Goal: Contribute content: Contribute content

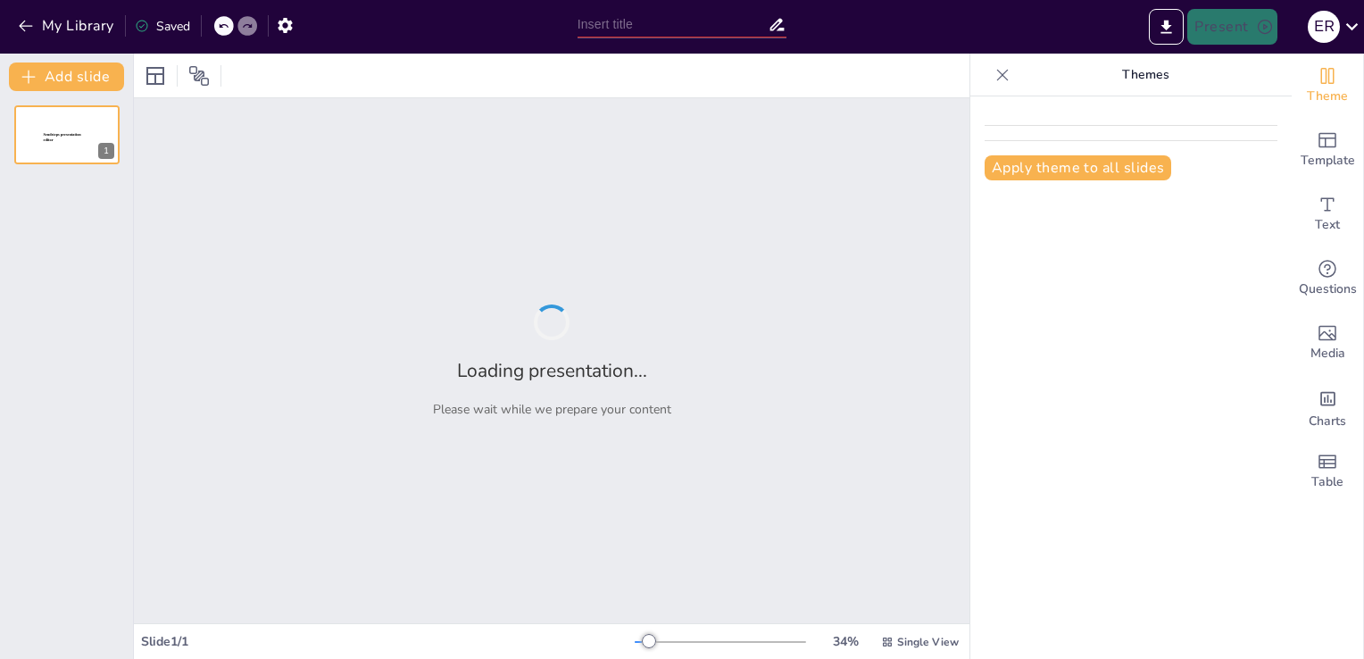
type input "Principios Fundamentales para la Protección de Máquinas y la Seguridad Laboral"
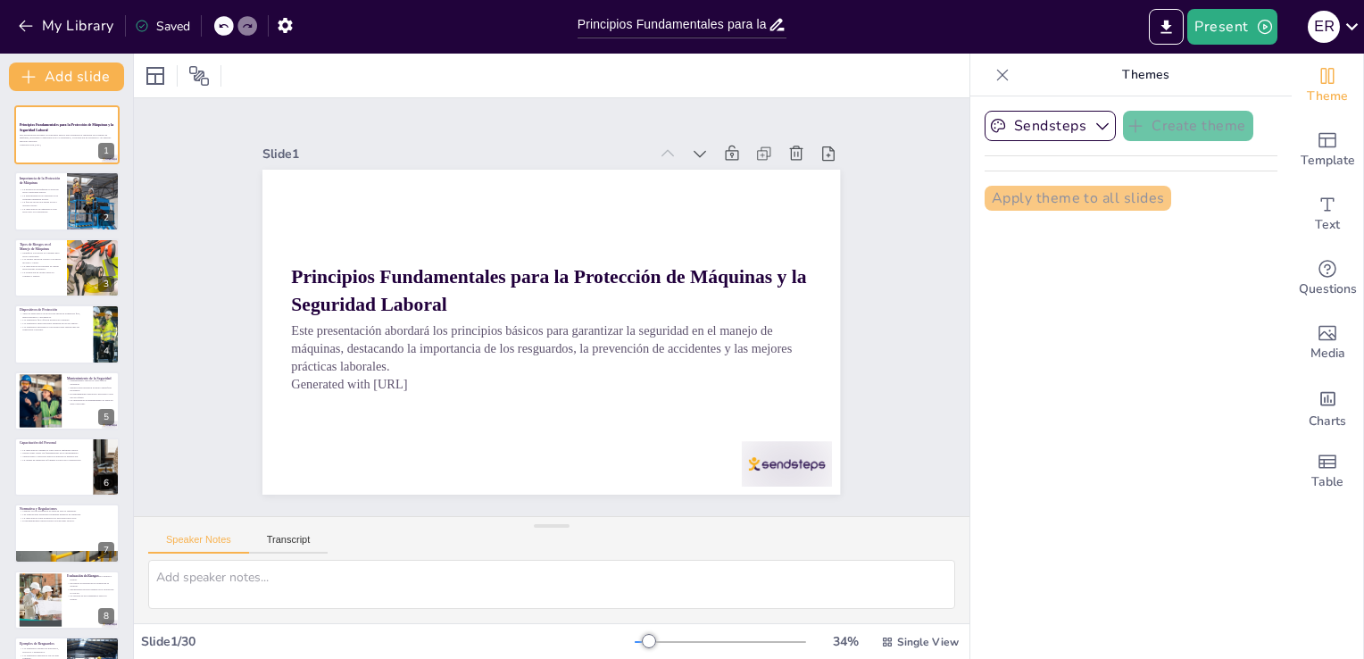
checkbox input "true"
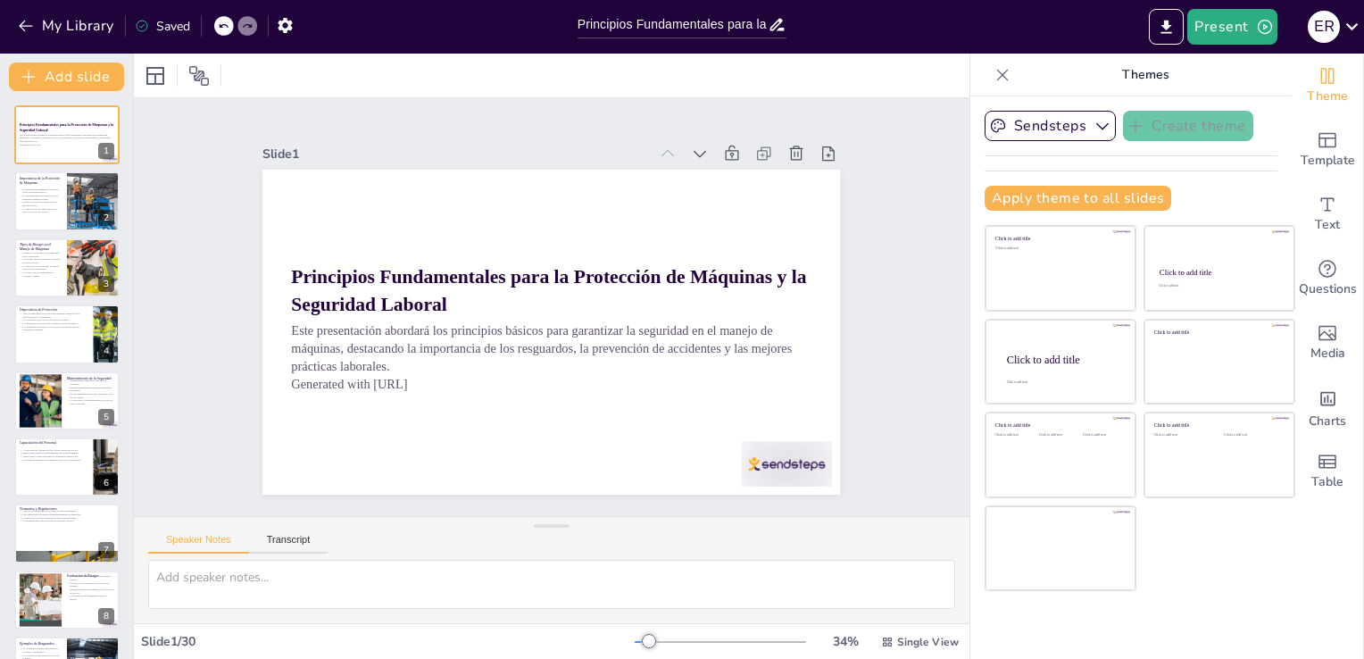
checkbox input "true"
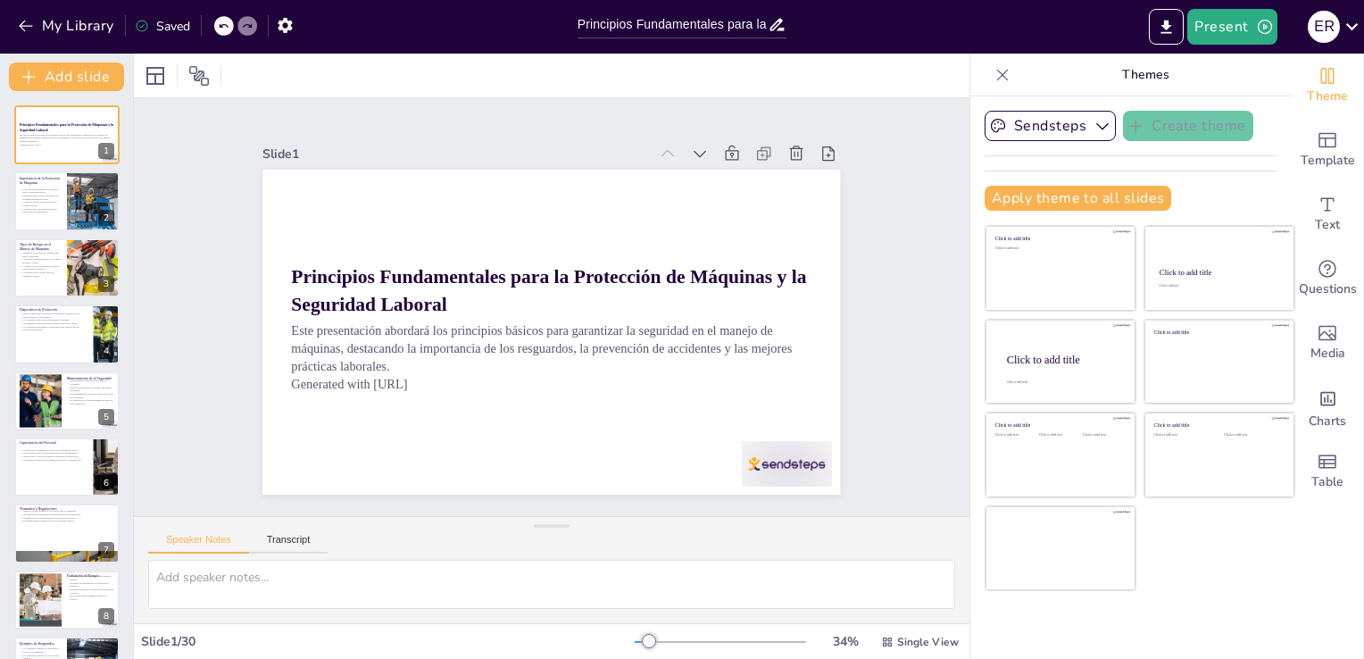
checkbox input "true"
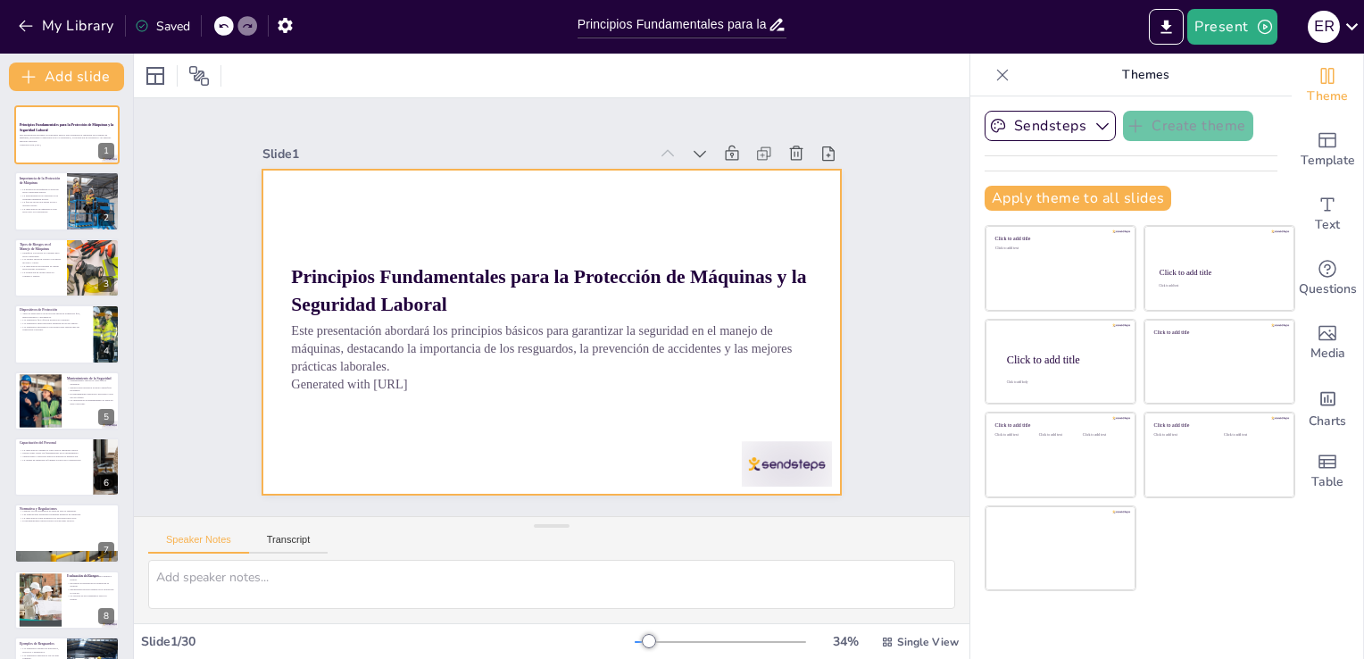
checkbox input "true"
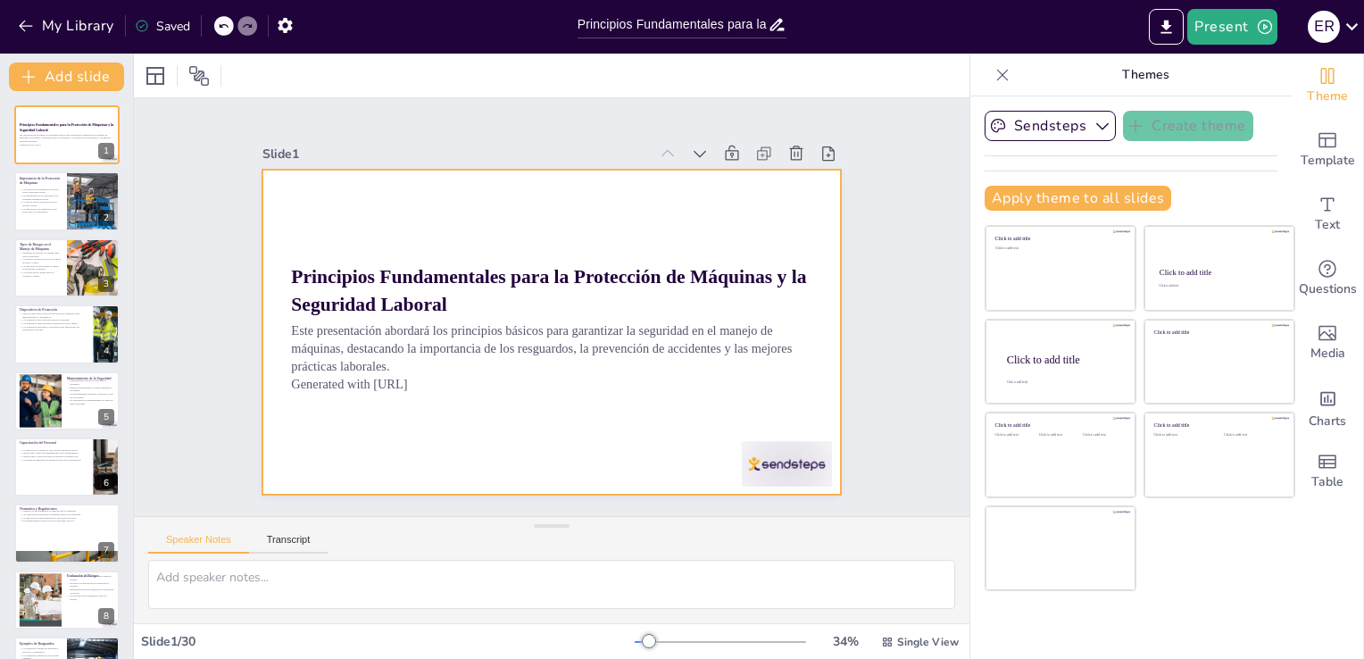
checkbox input "true"
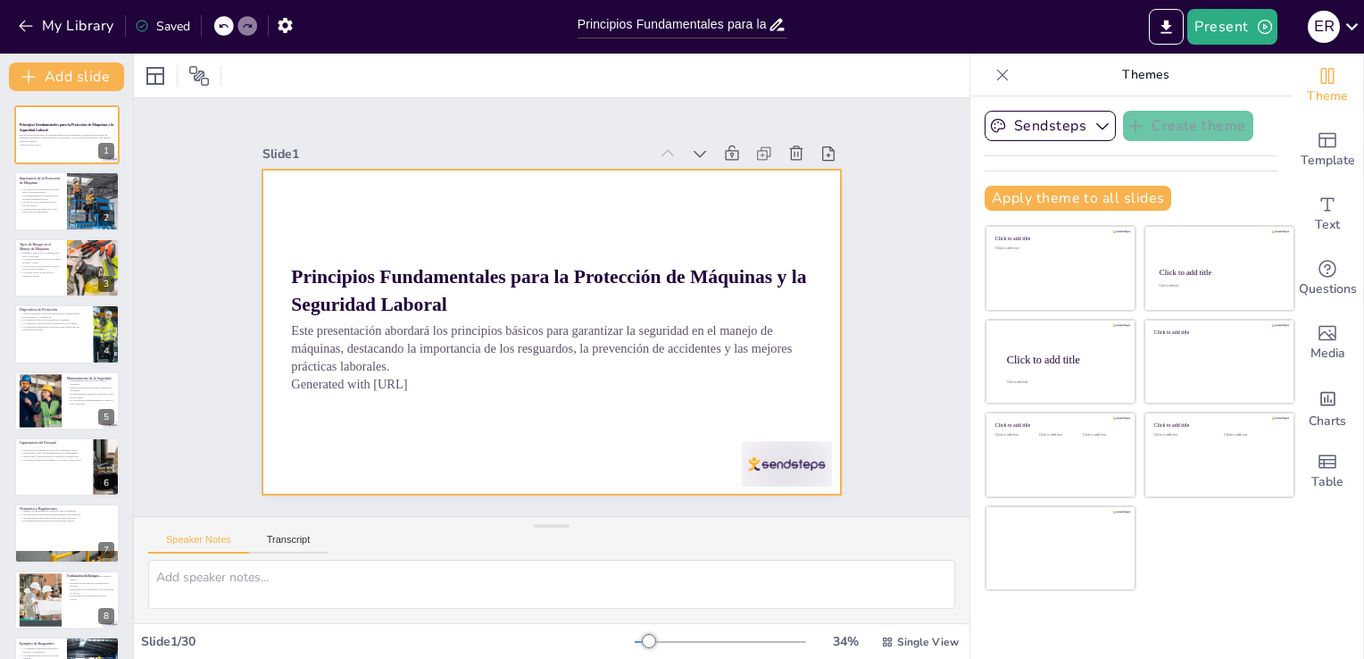
checkbox input "true"
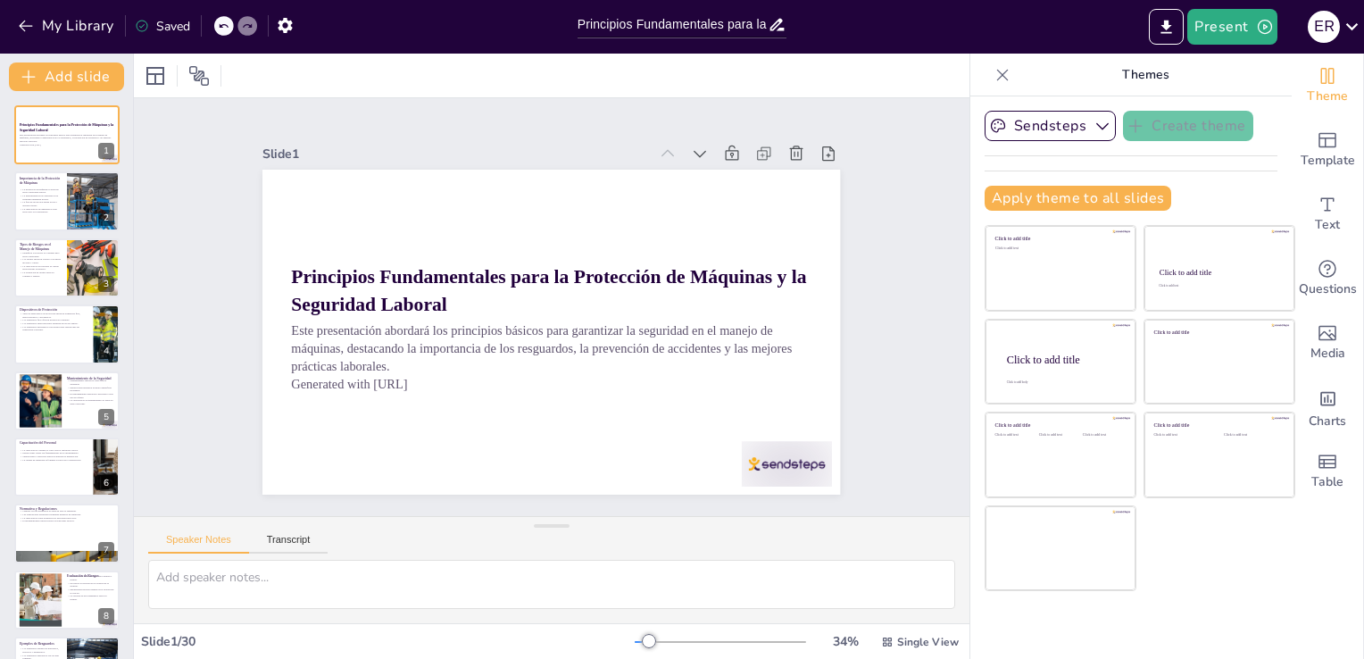
checkbox input "true"
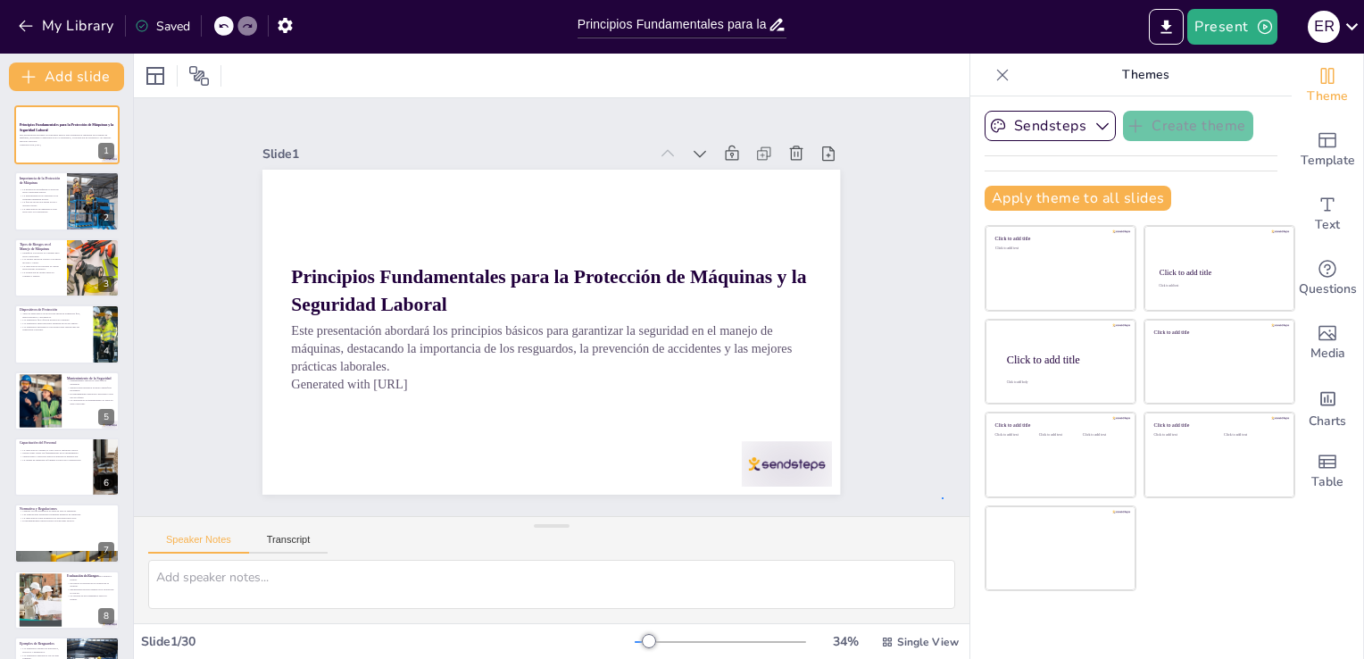
checkbox input "true"
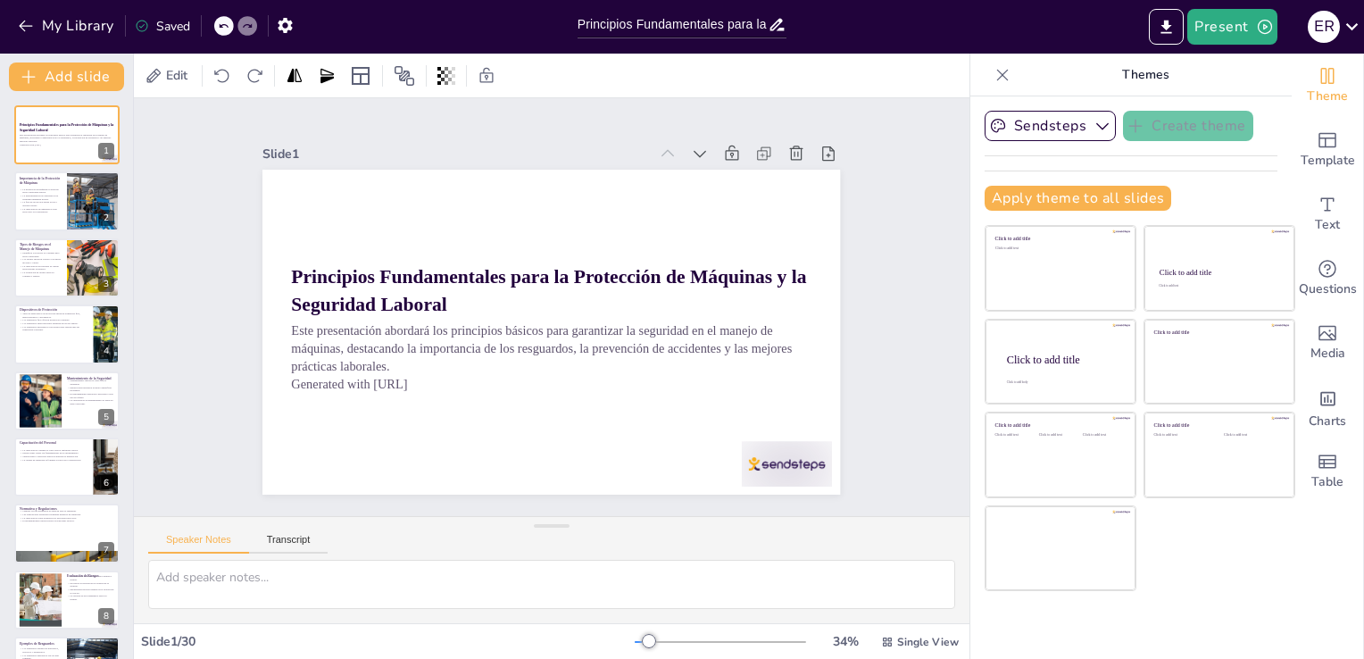
checkbox input "true"
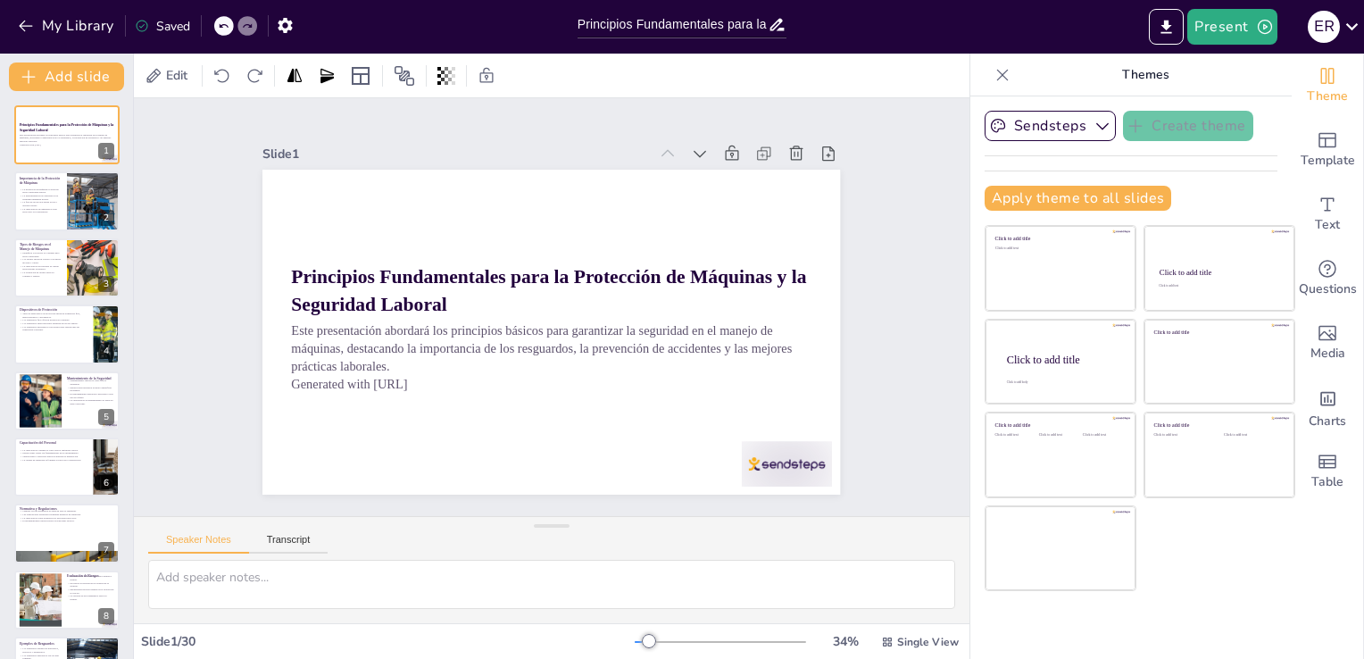
checkbox input "true"
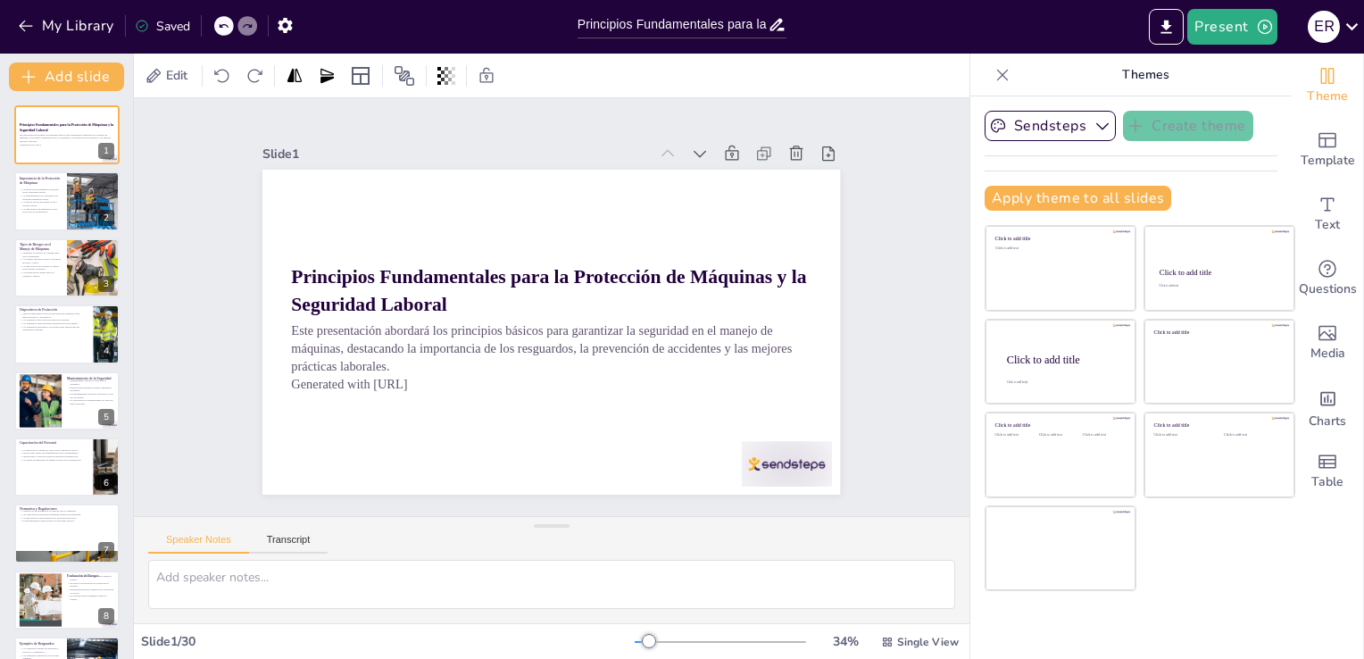
checkbox input "true"
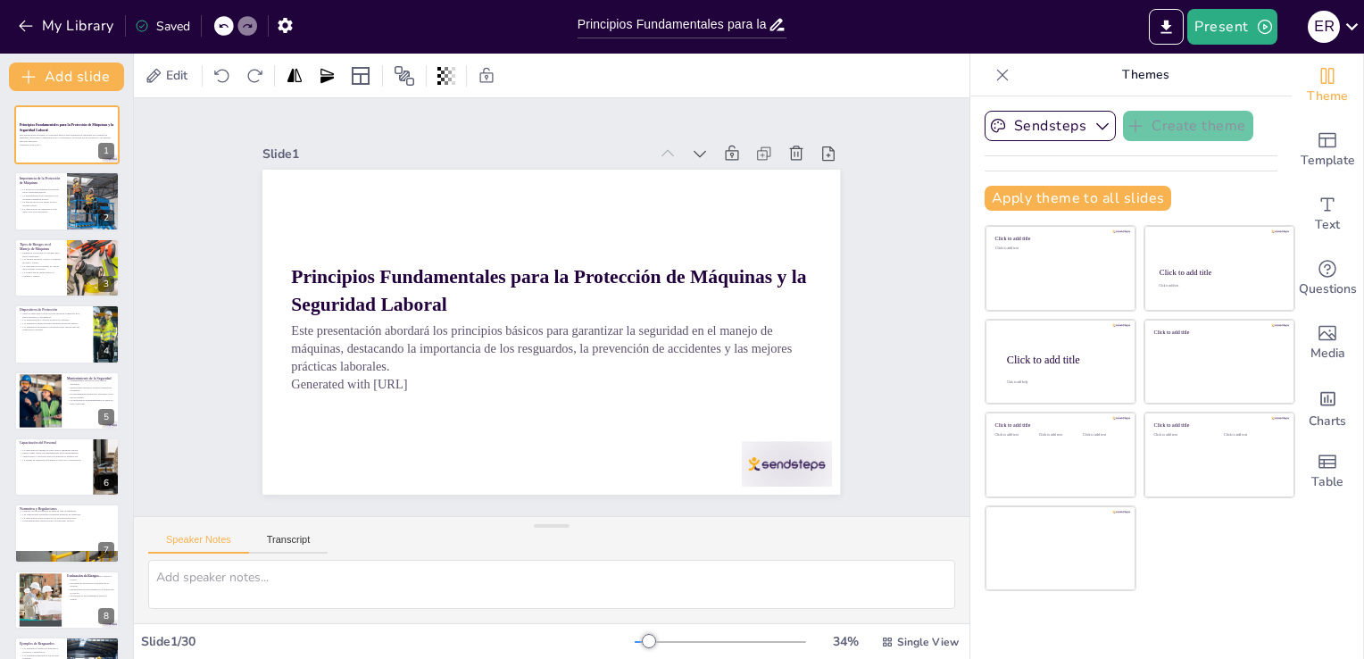
checkbox input "true"
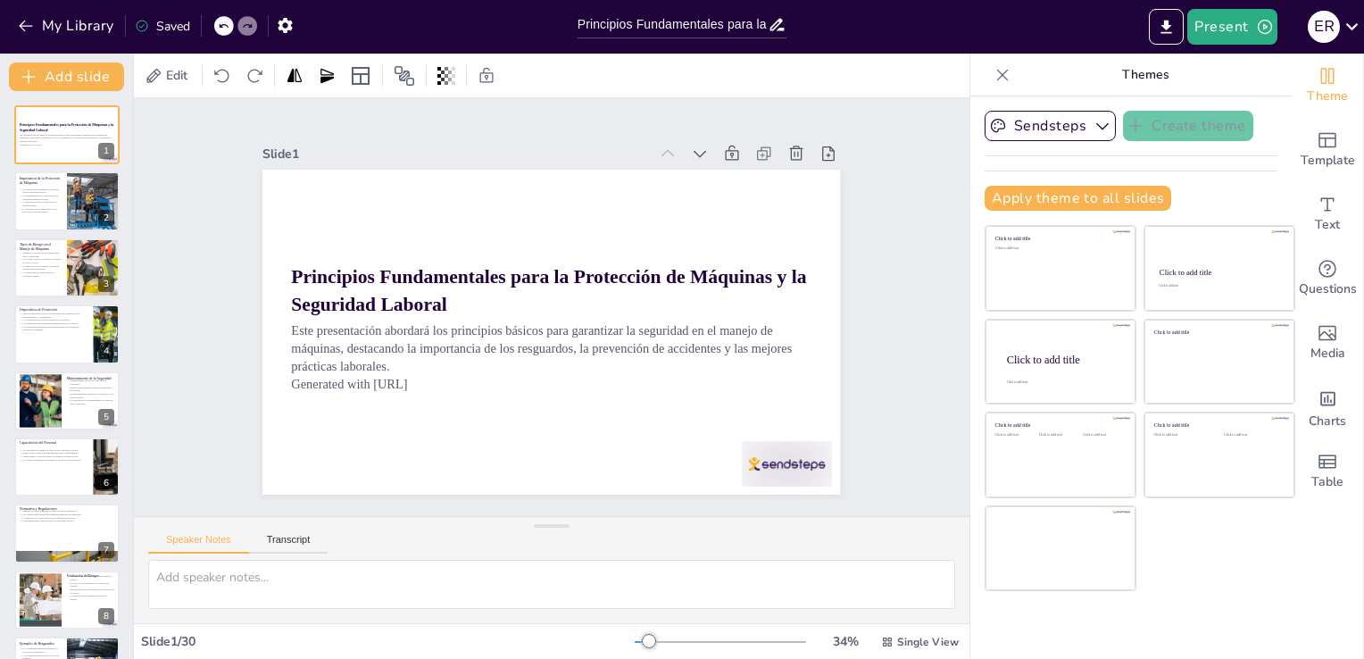
checkbox input "true"
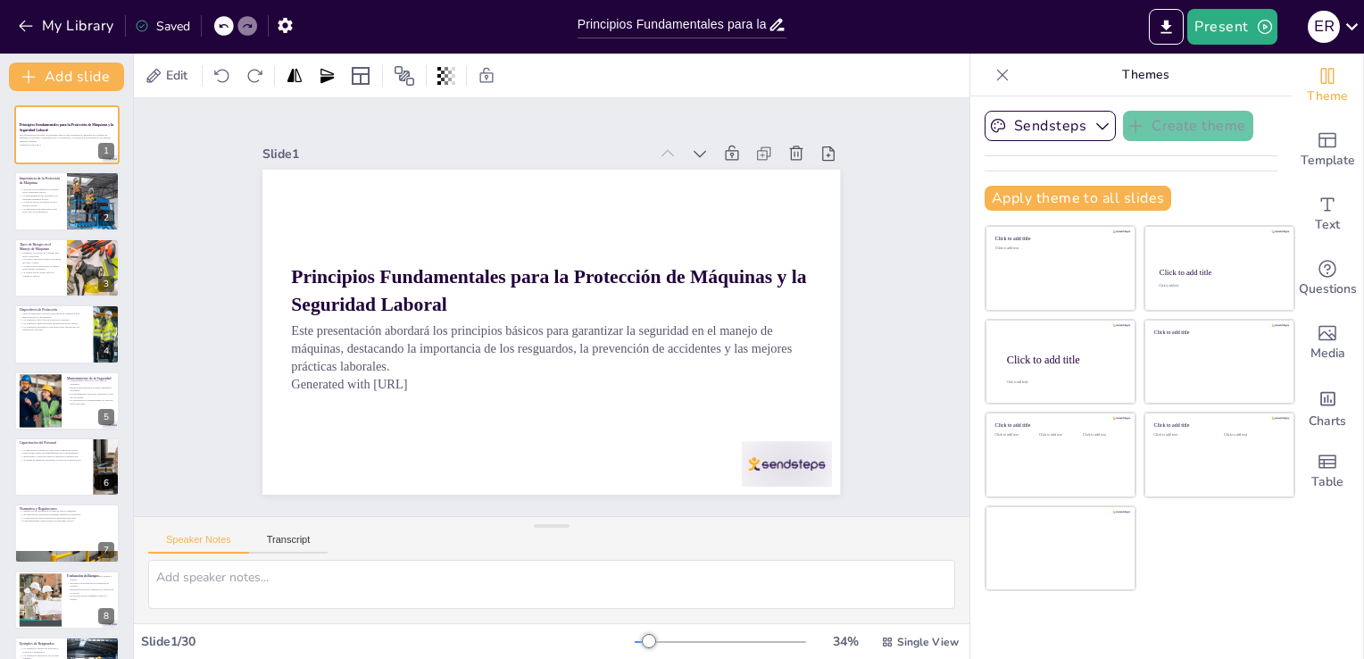
checkbox input "true"
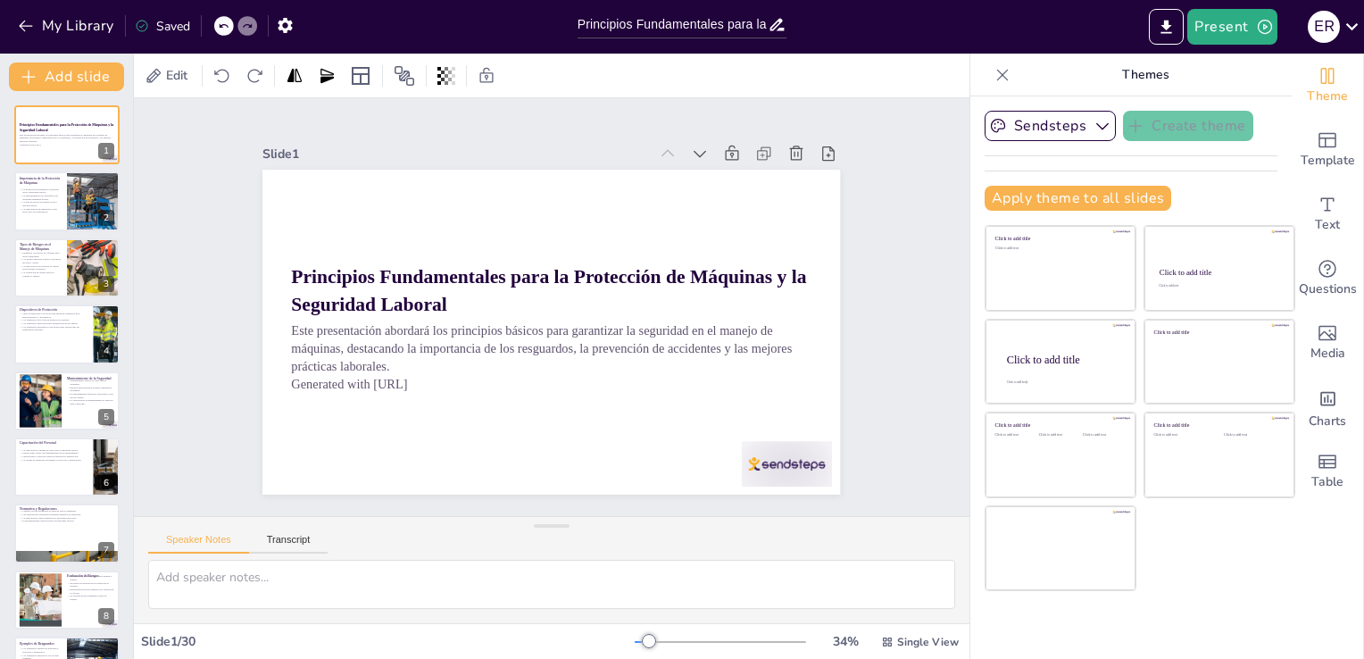
checkbox input "true"
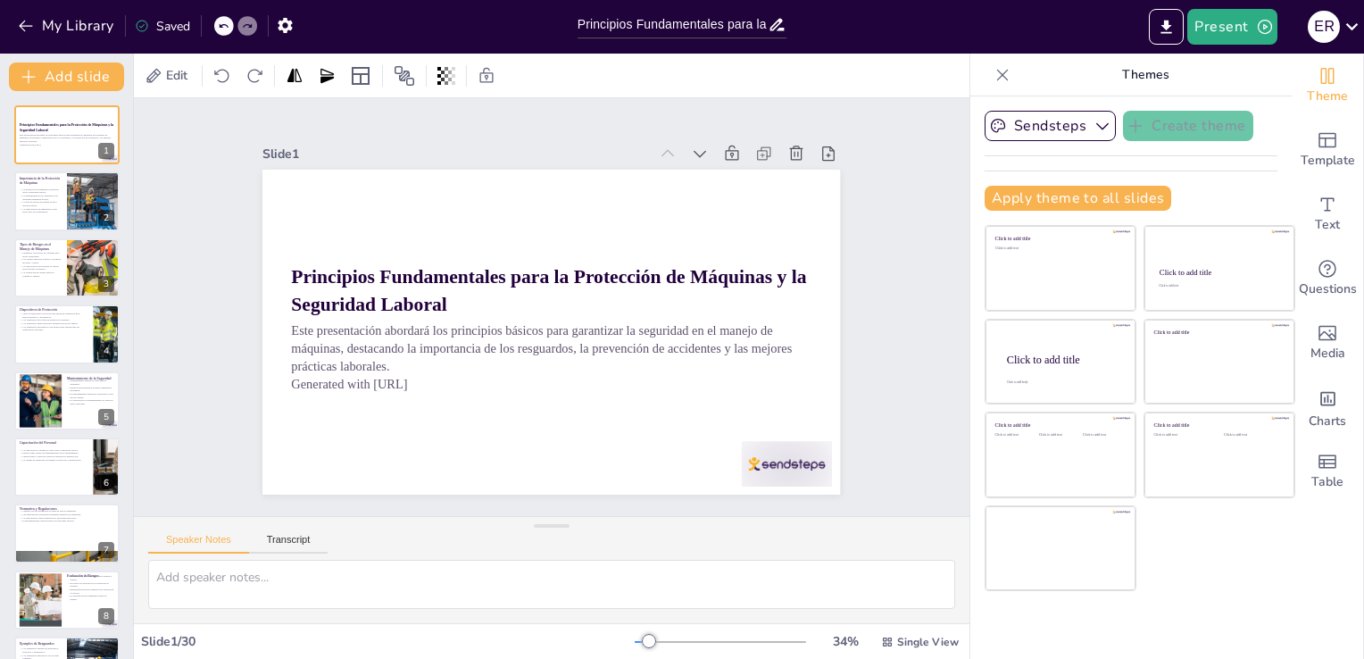
drag, startPoint x: 942, startPoint y: 497, endPoint x: 950, endPoint y: 492, distance: 9.7
click at [950, 492] on div "Slide 1 Principios Fundamentales para la Protección de Máquinas y la Seguridad …" at bounding box center [551, 306] width 875 height 503
checkbox input "true"
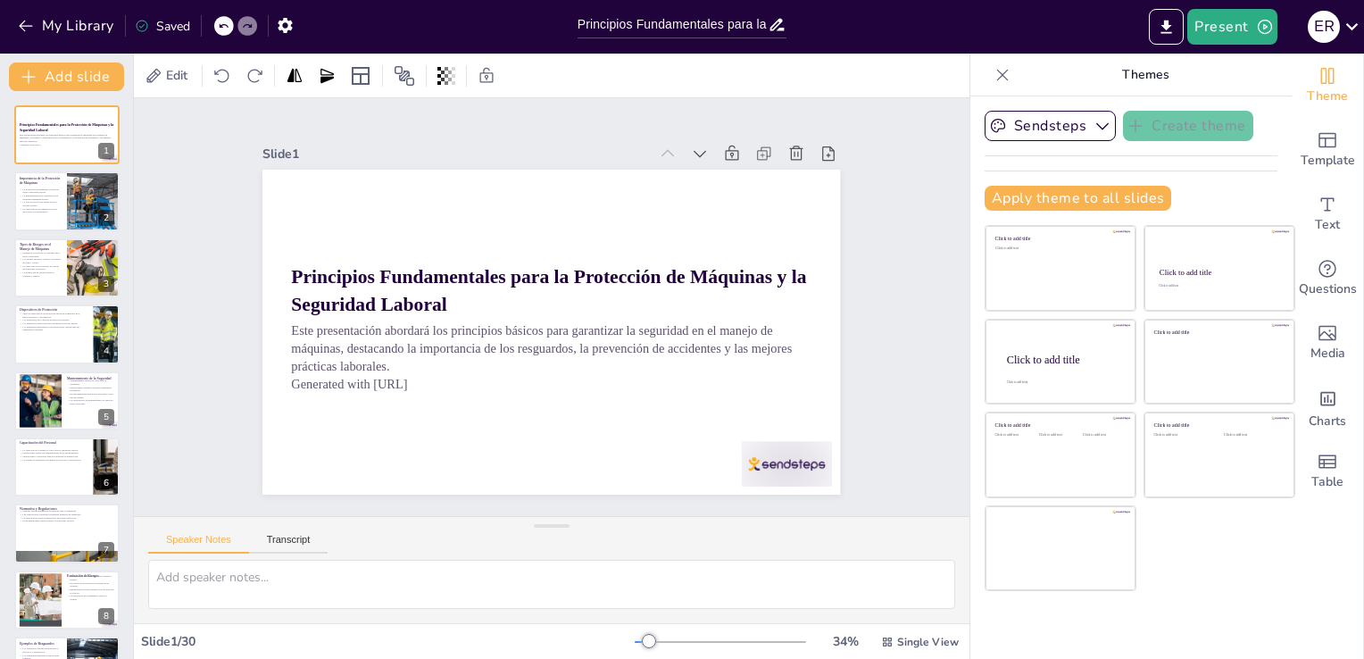
checkbox input "true"
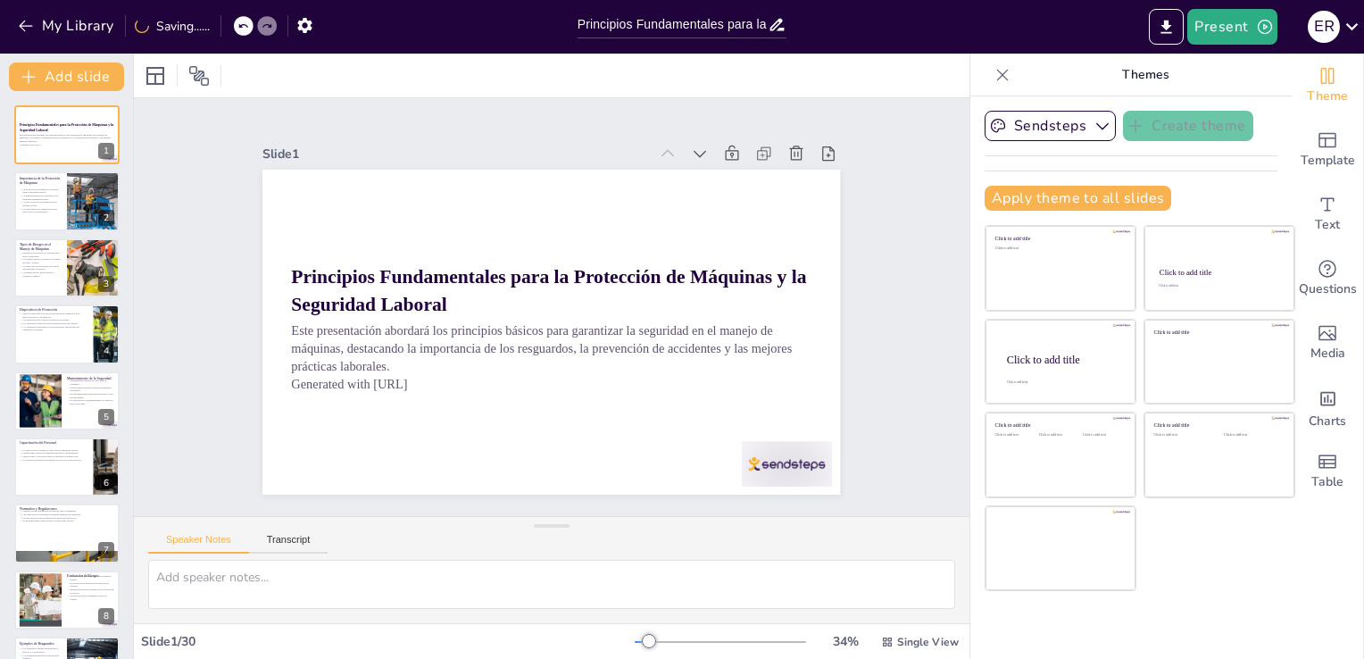
checkbox input "true"
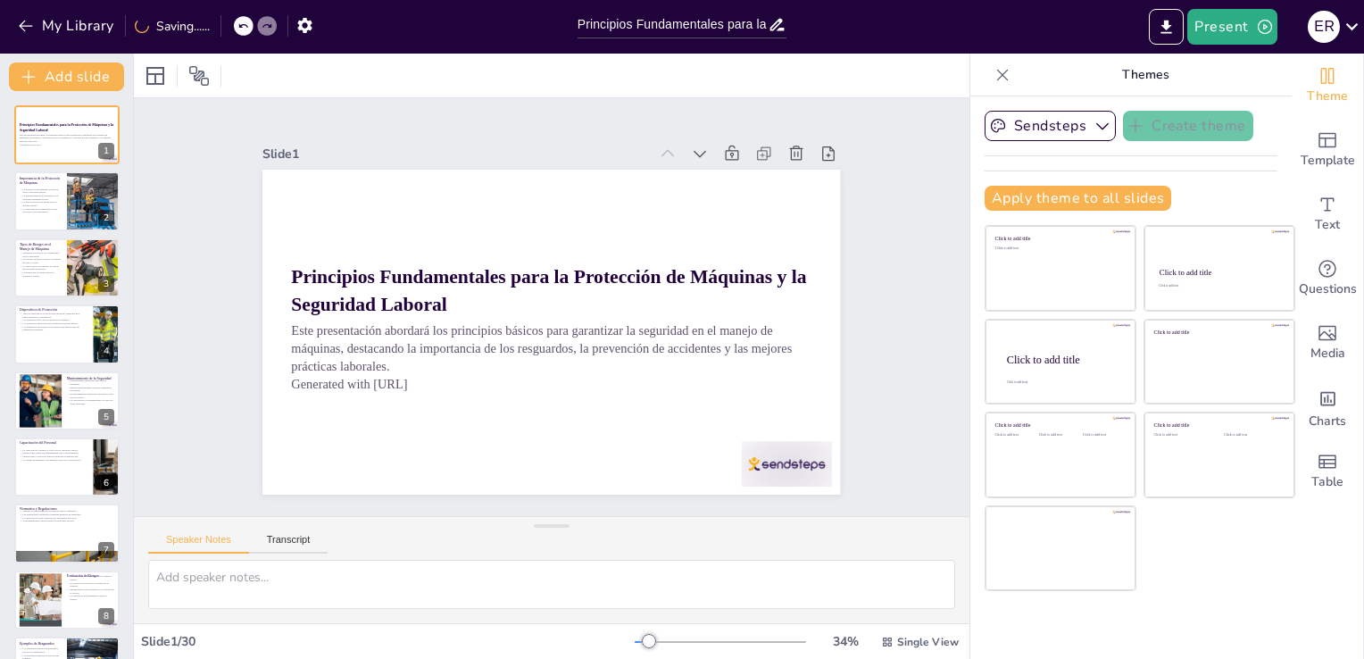
checkbox input "true"
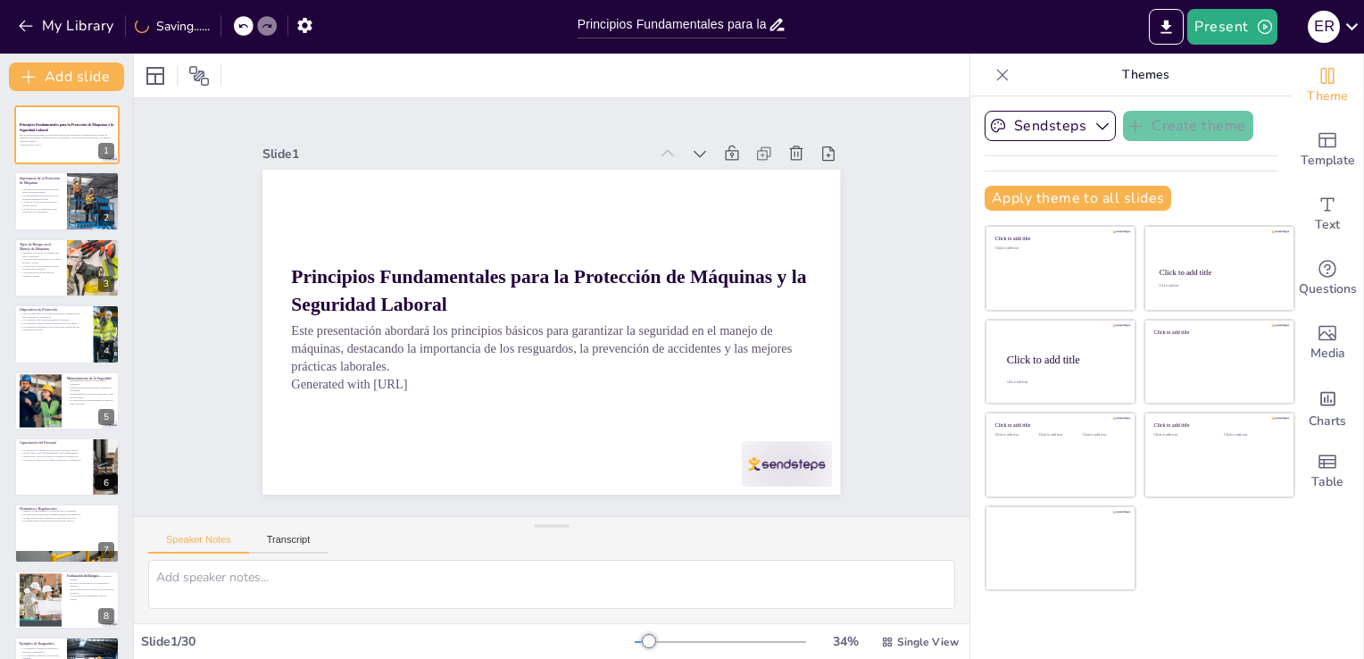
checkbox input "true"
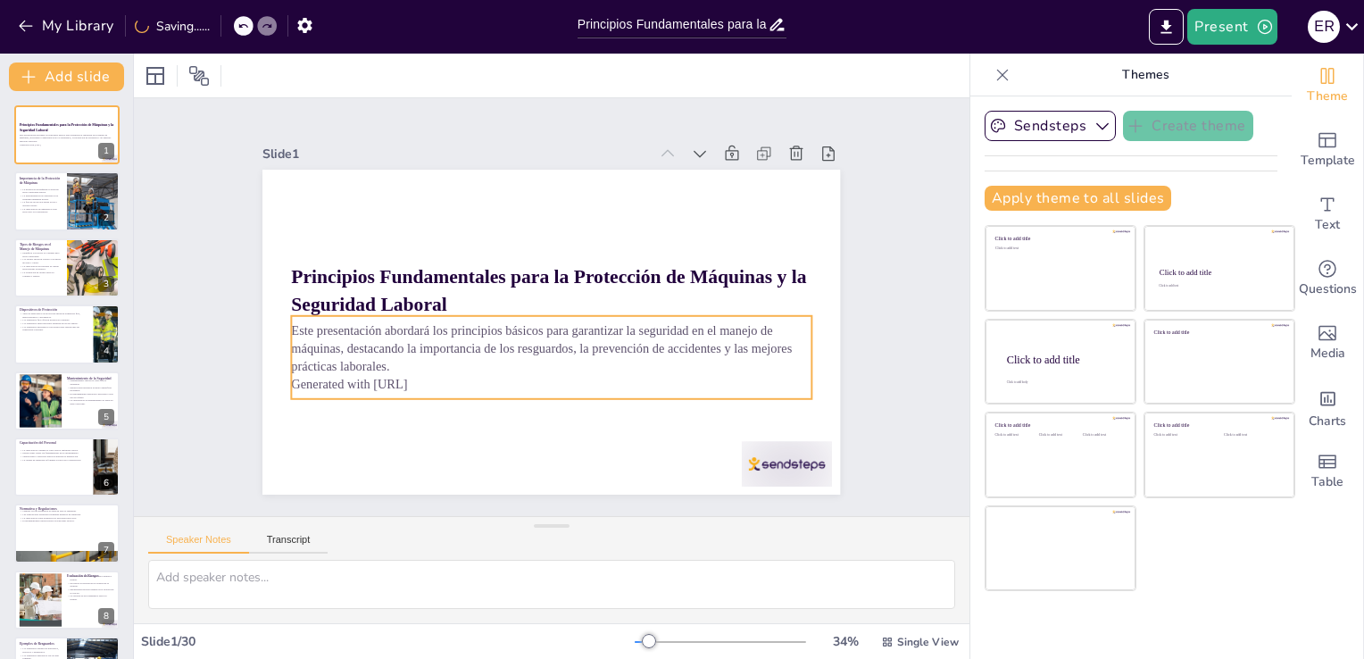
checkbox input "true"
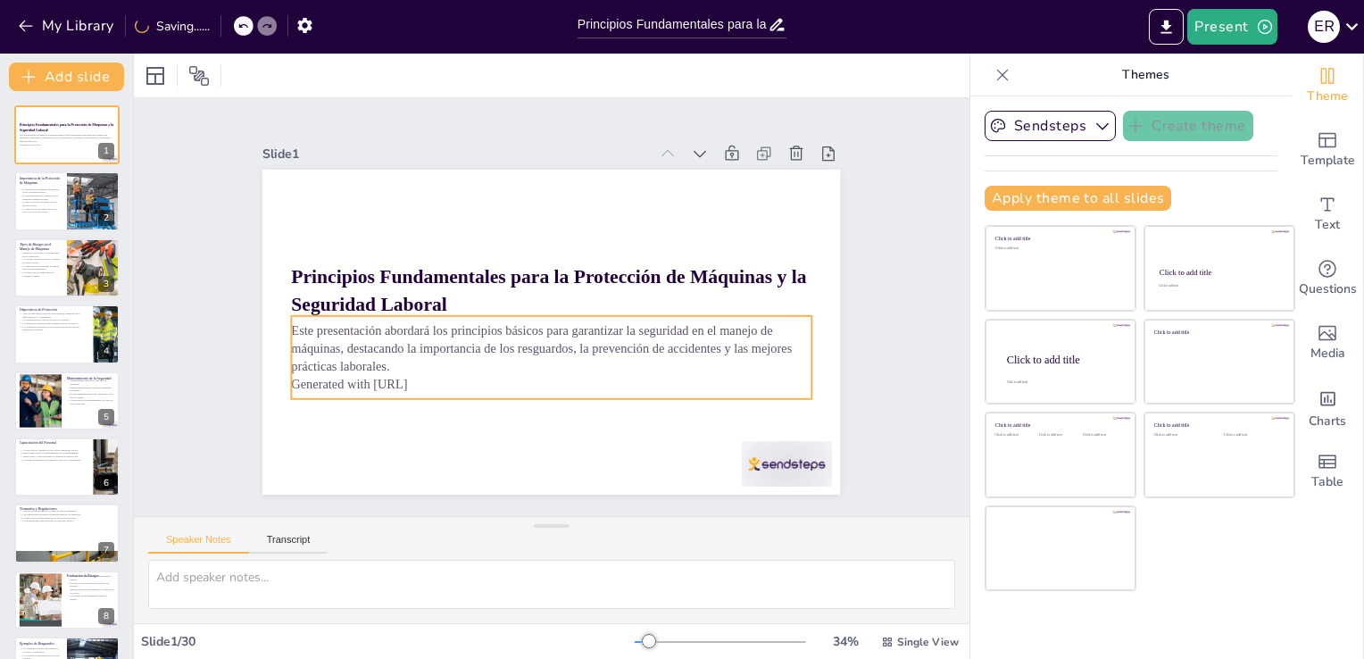
checkbox input "true"
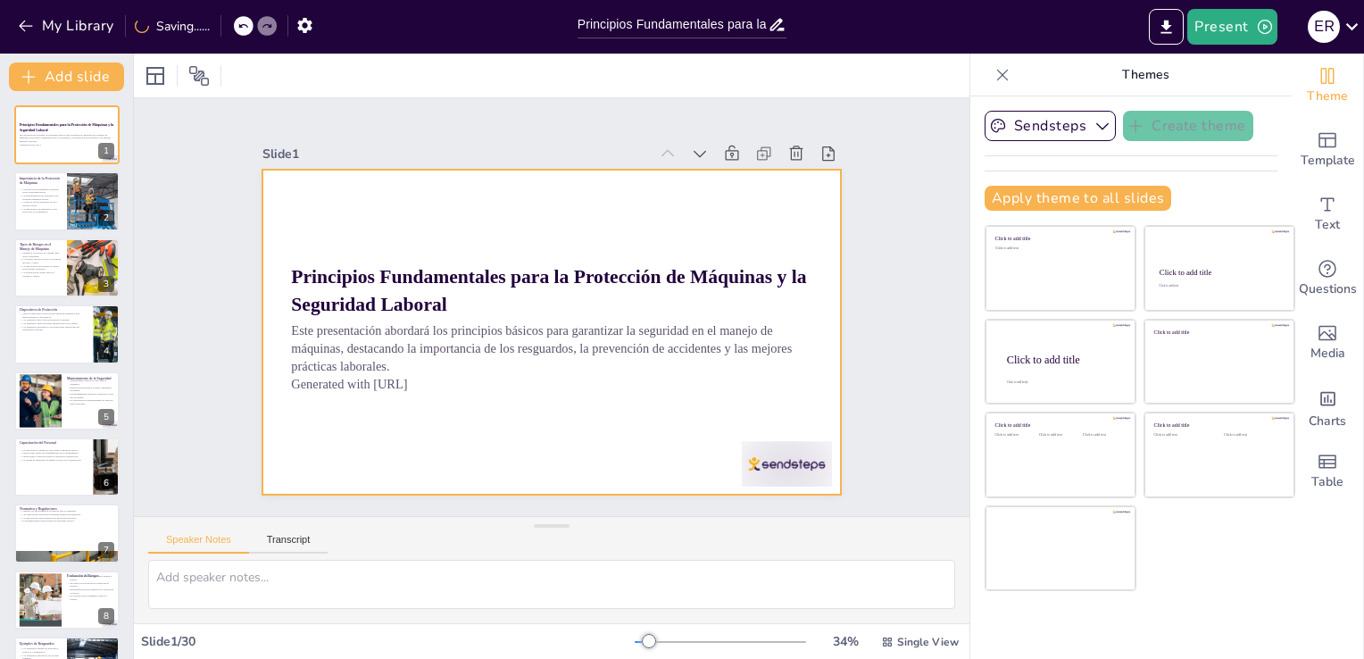
checkbox input "true"
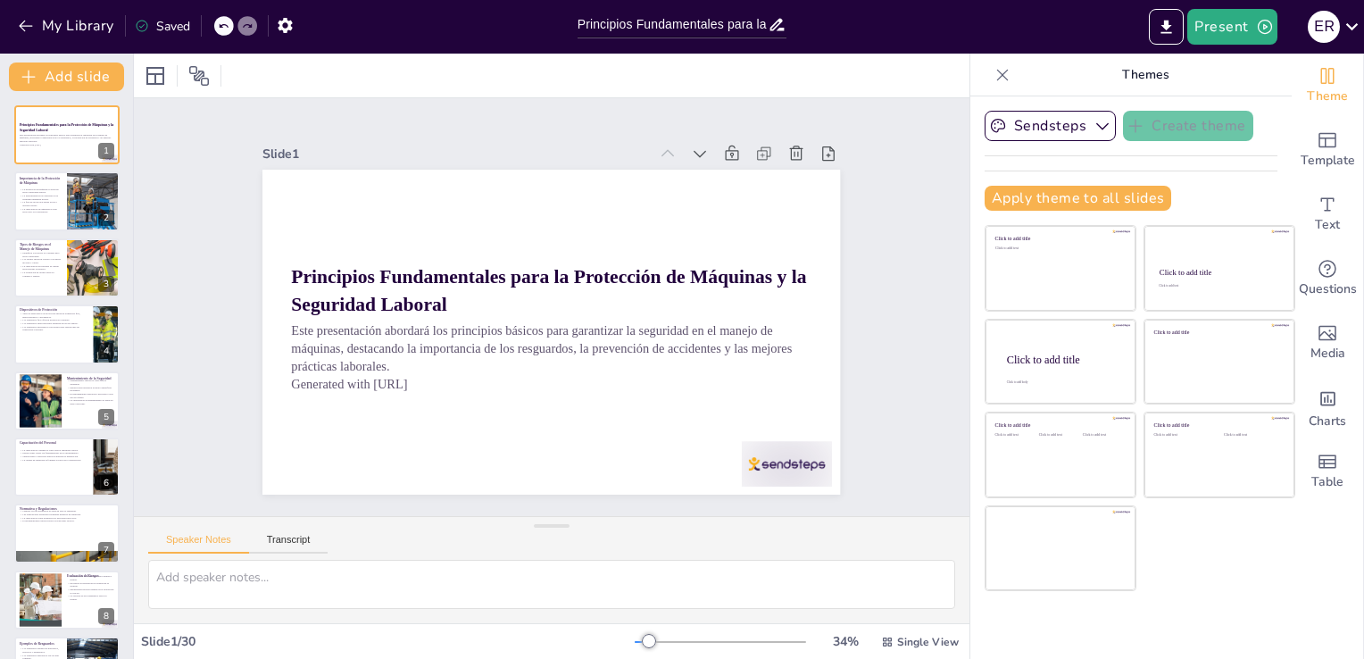
checkbox input "true"
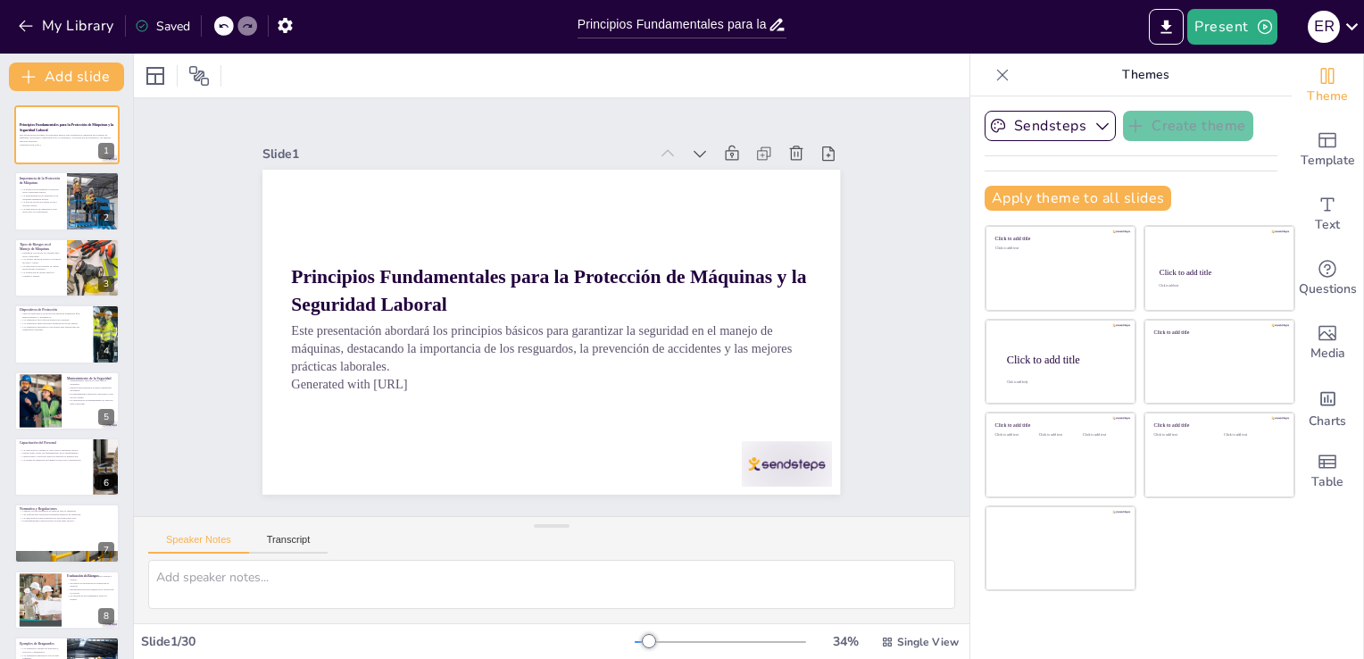
checkbox input "true"
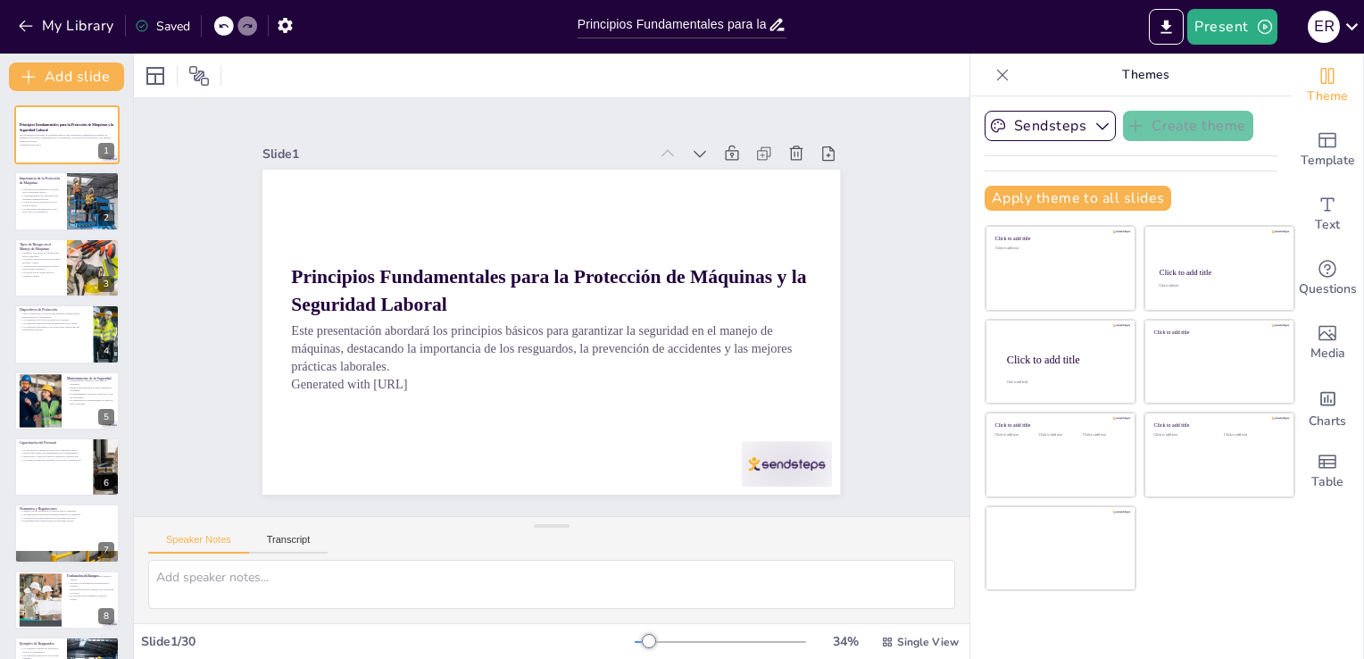
checkbox input "true"
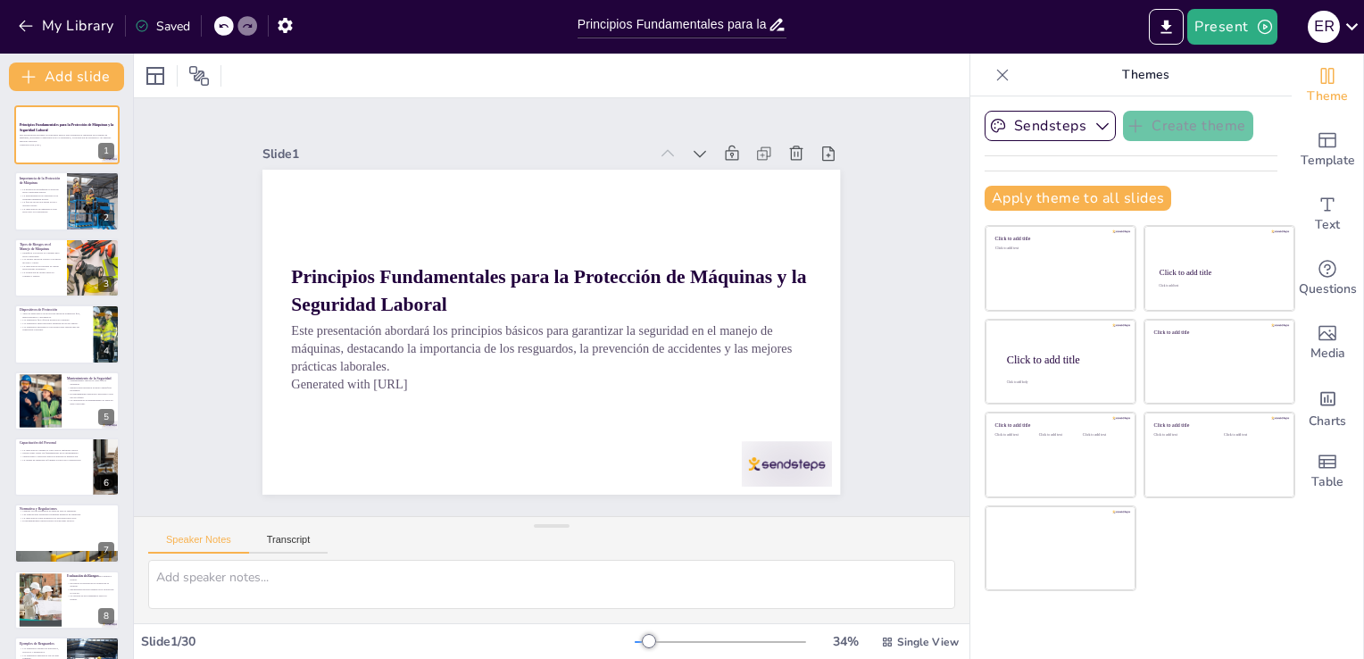
checkbox input "true"
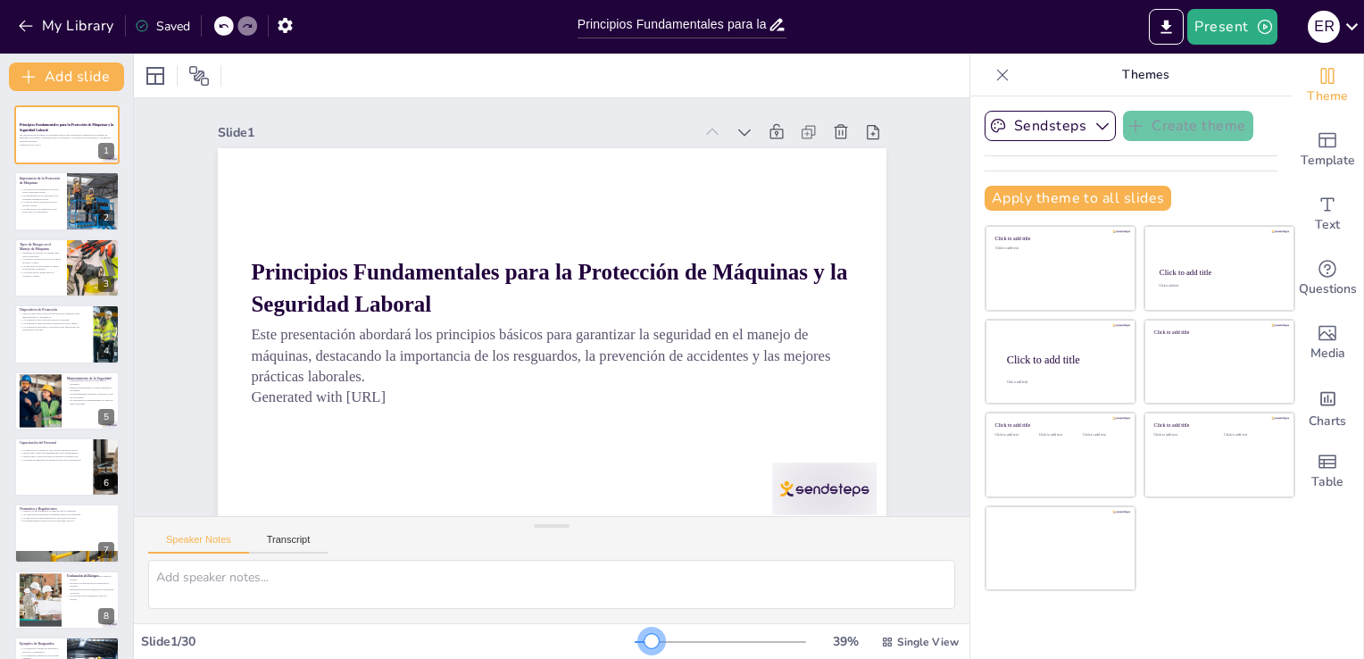
checkbox input "true"
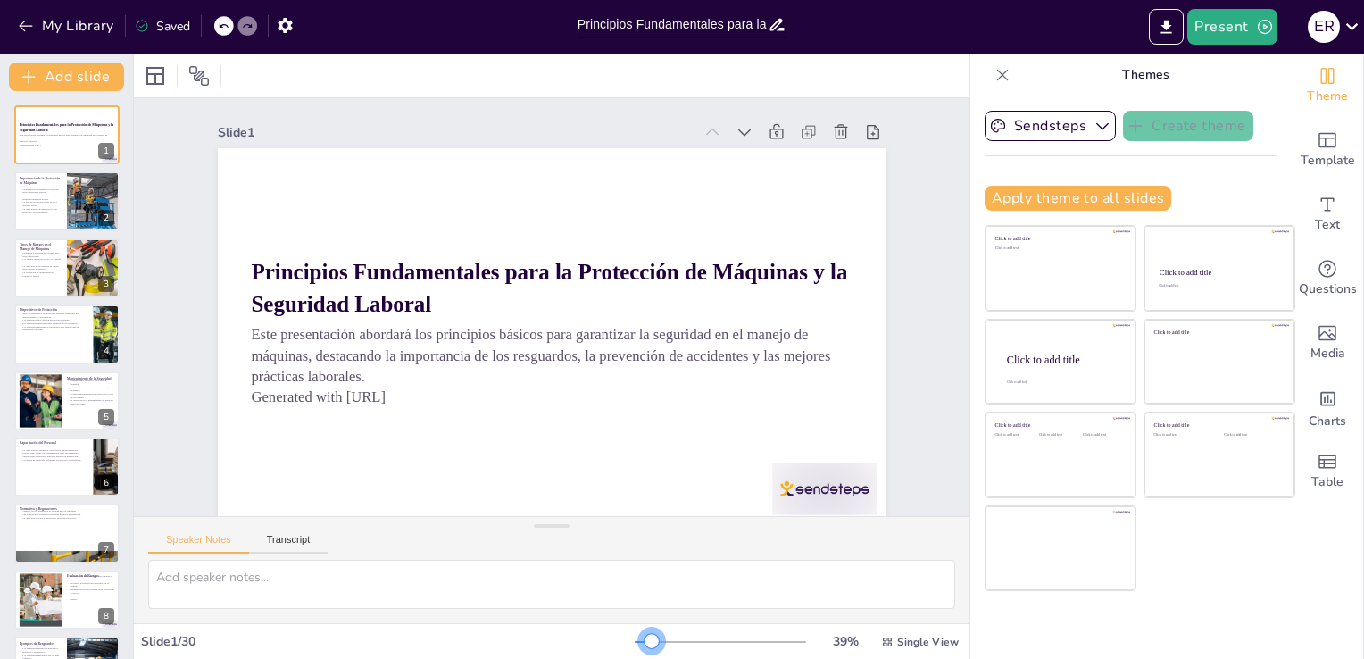
checkbox input "true"
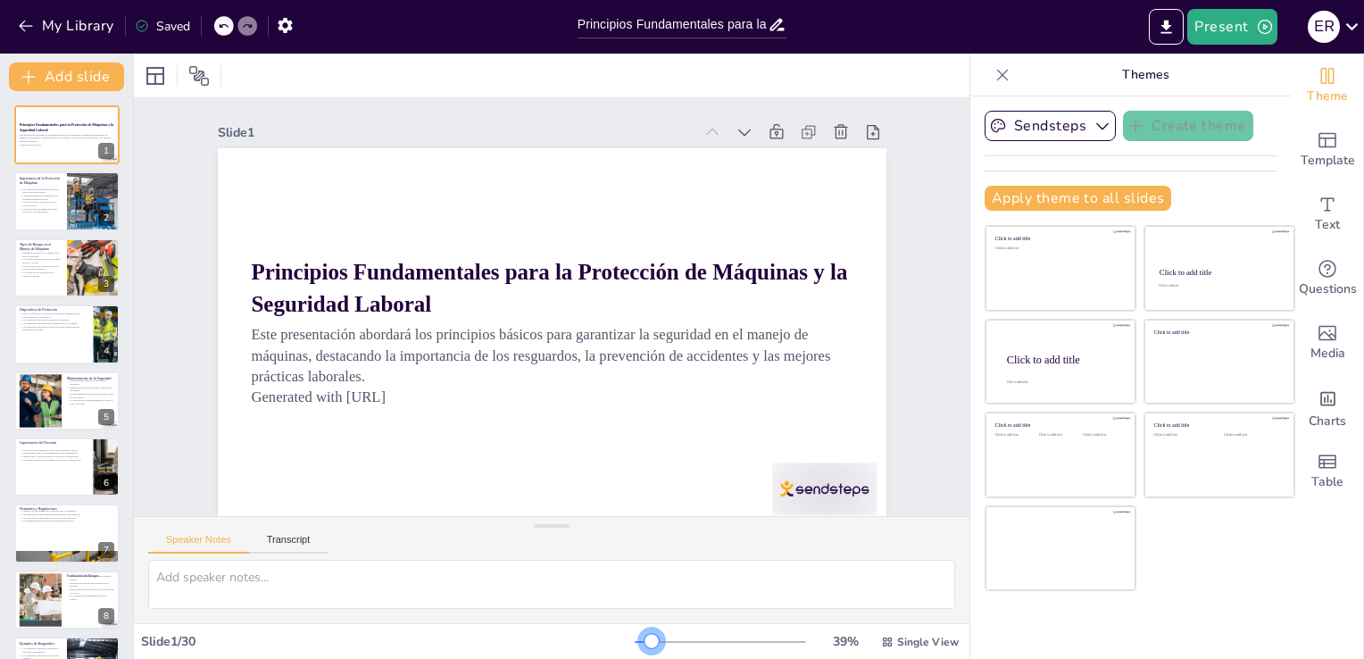
checkbox input "true"
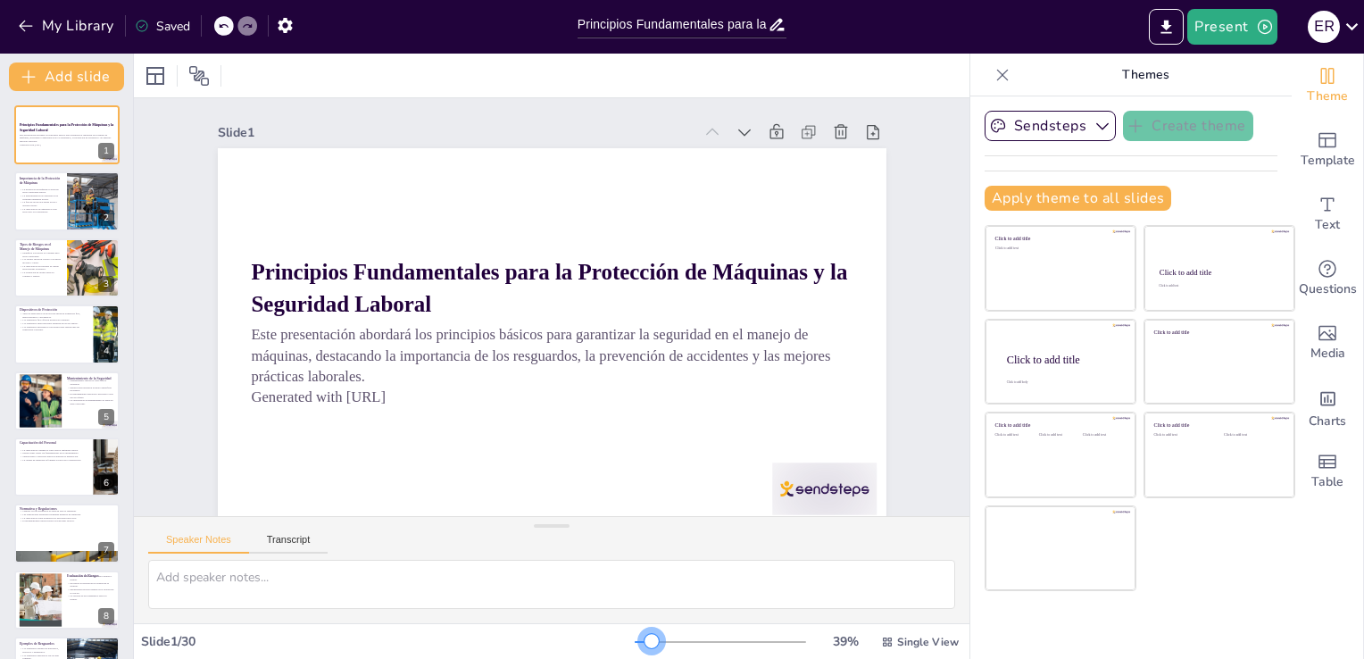
checkbox input "true"
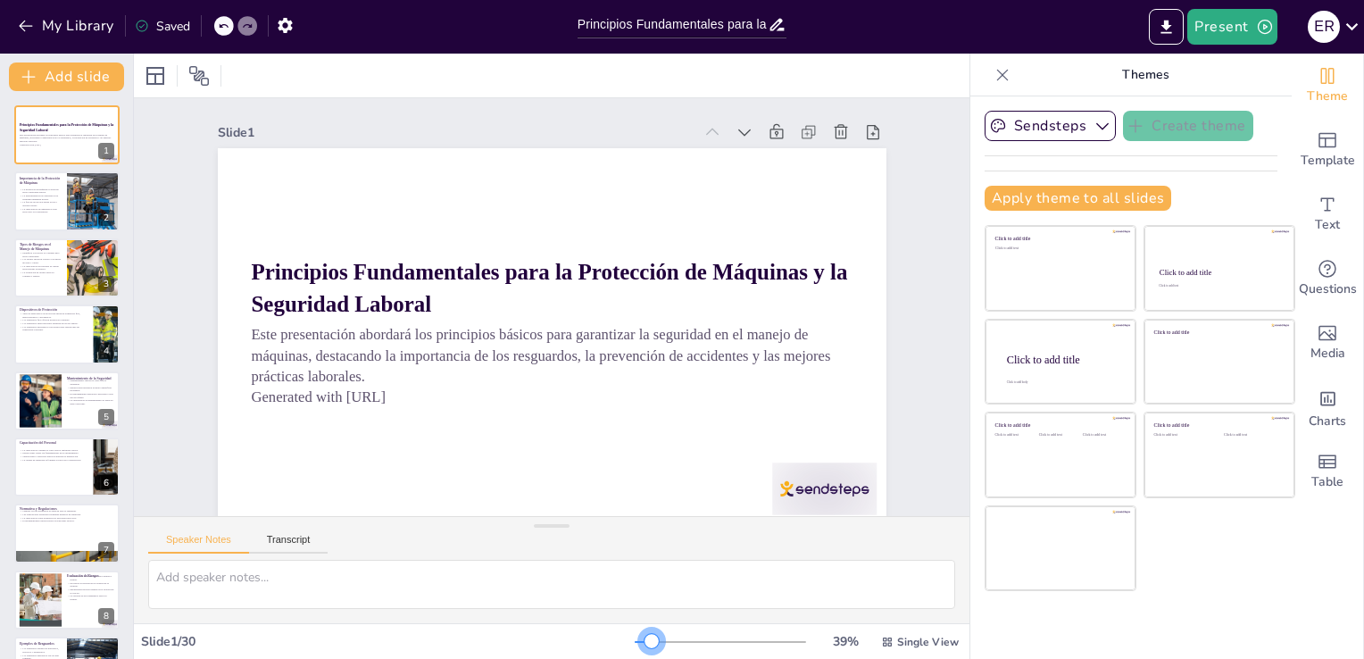
checkbox input "true"
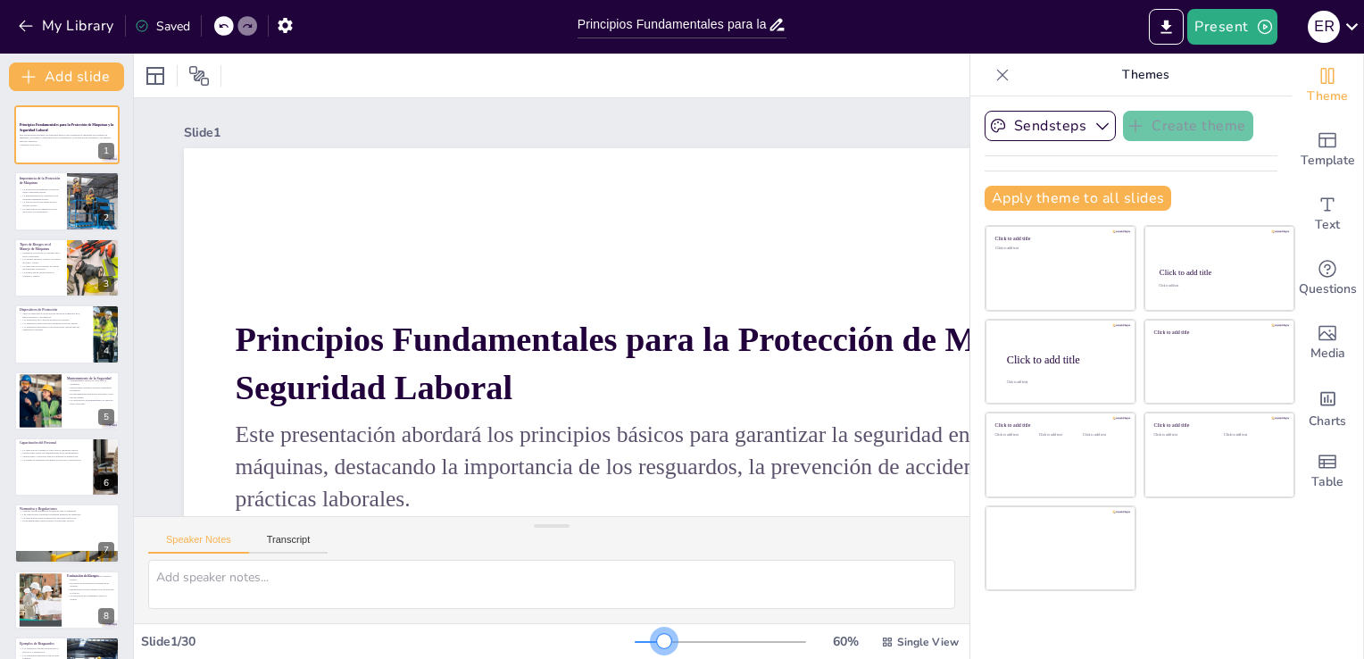
checkbox input "true"
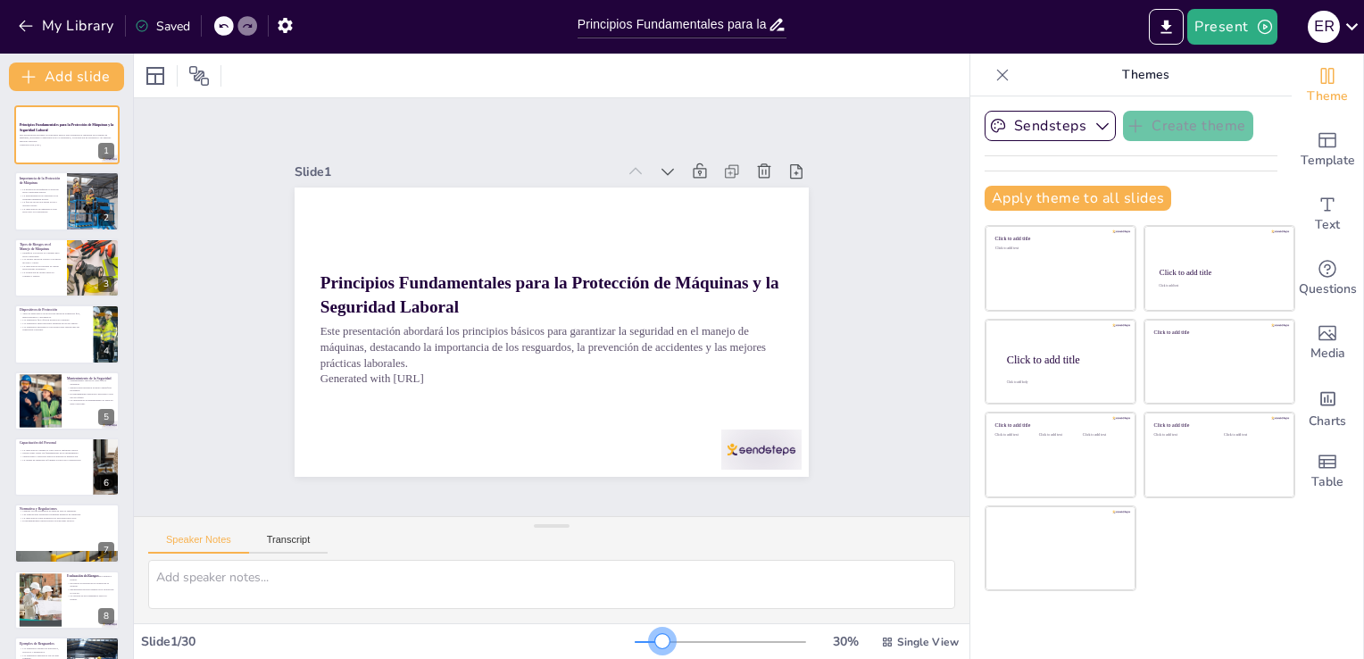
checkbox input "true"
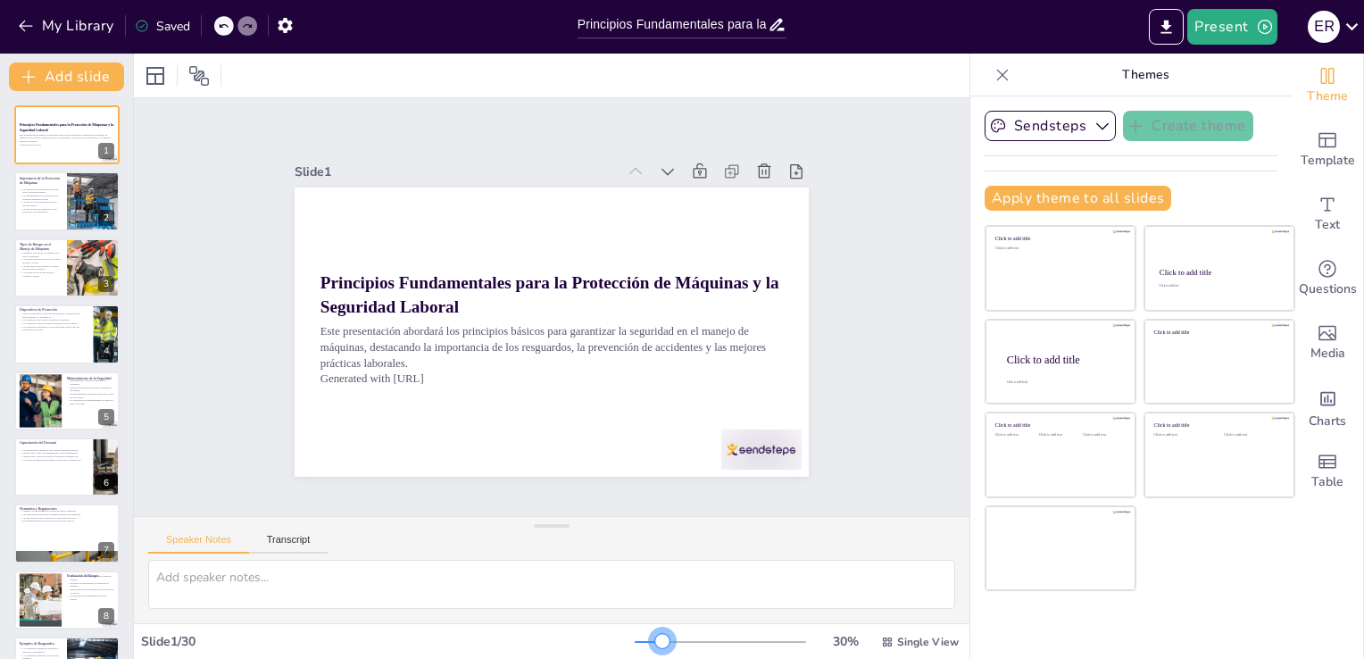
checkbox input "true"
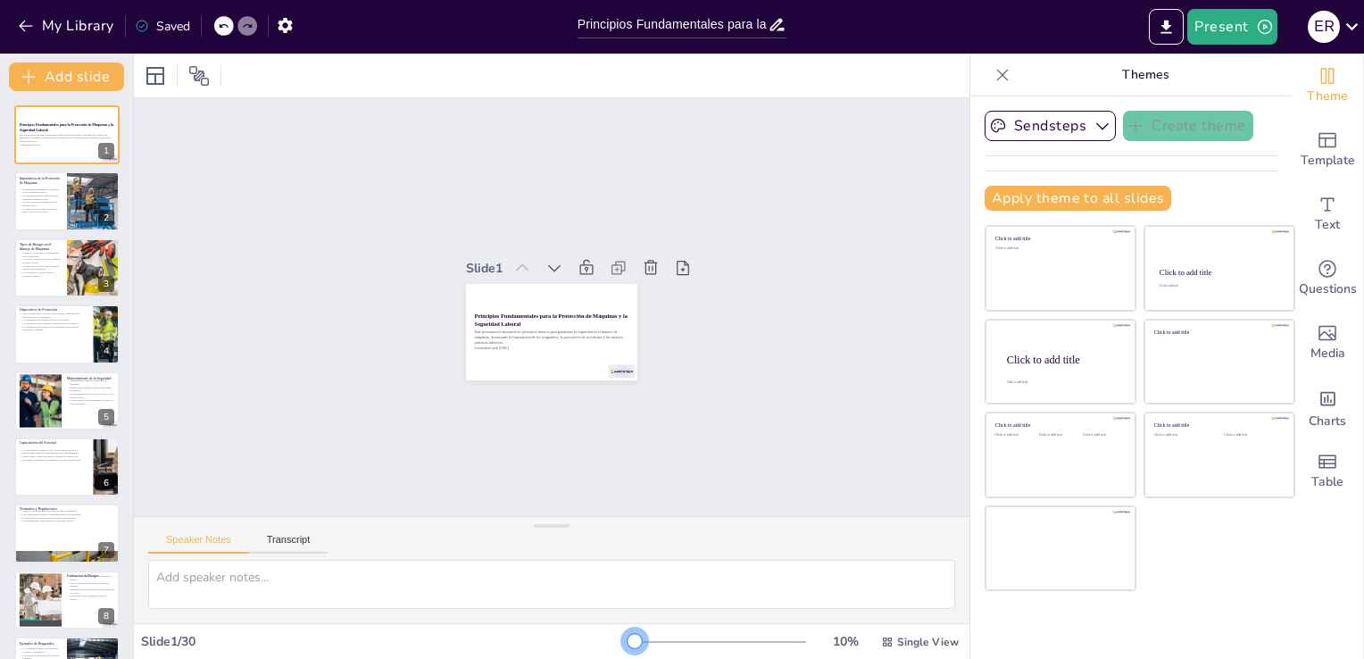
checkbox input "true"
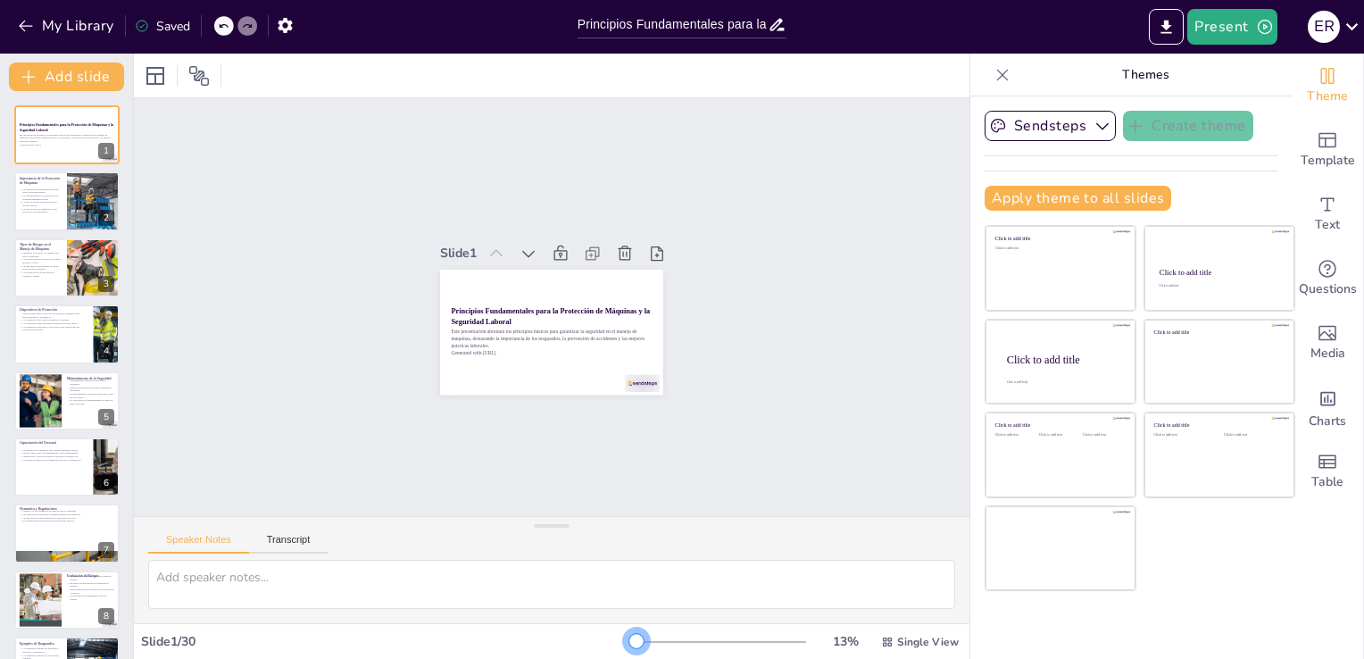
checkbox input "true"
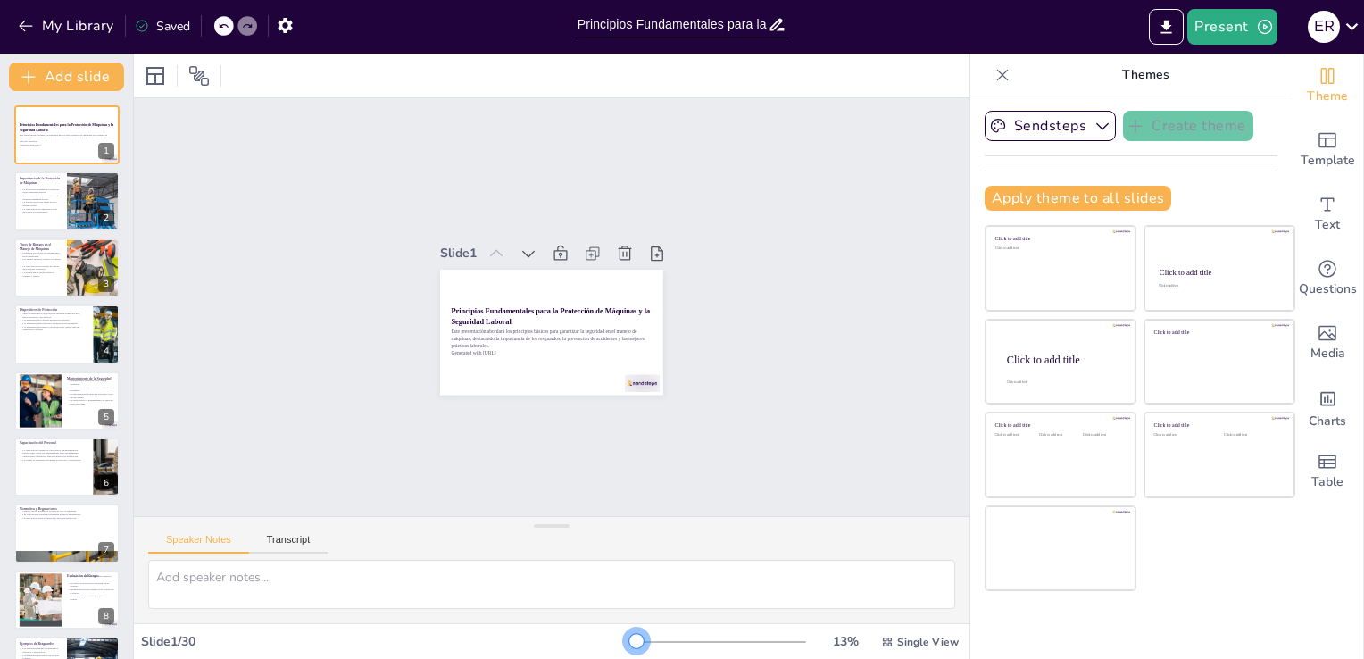
checkbox input "true"
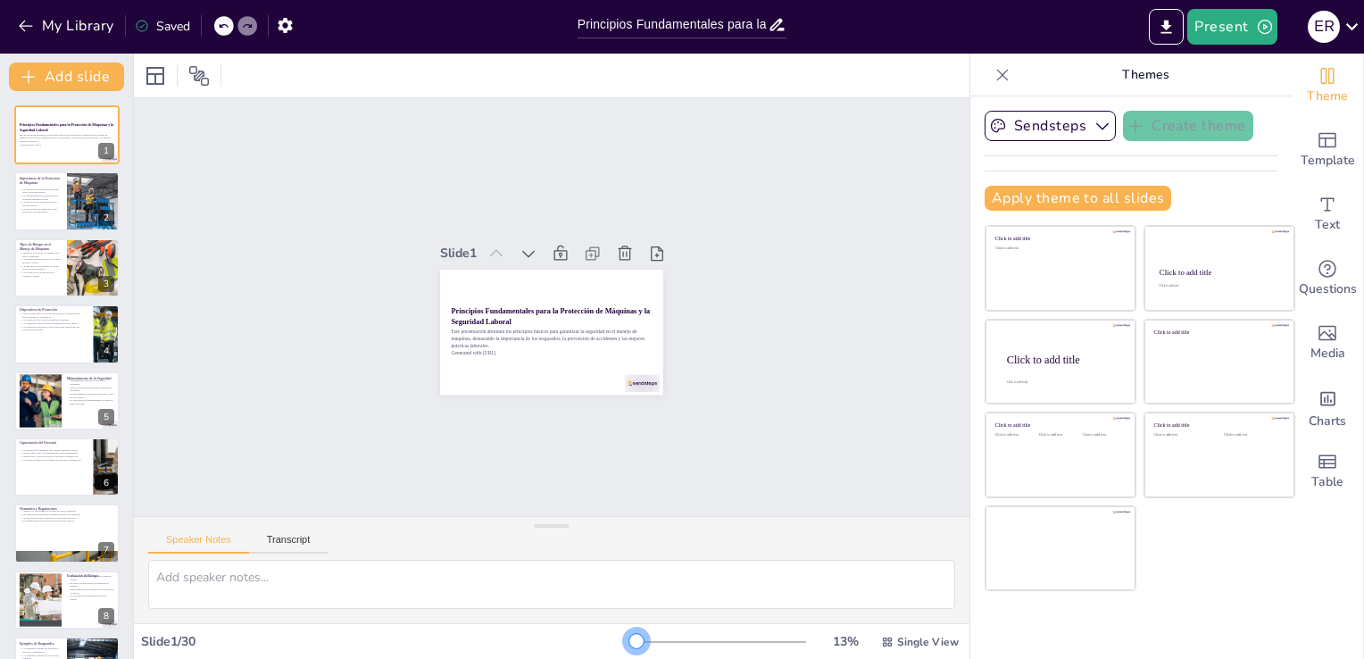
checkbox input "true"
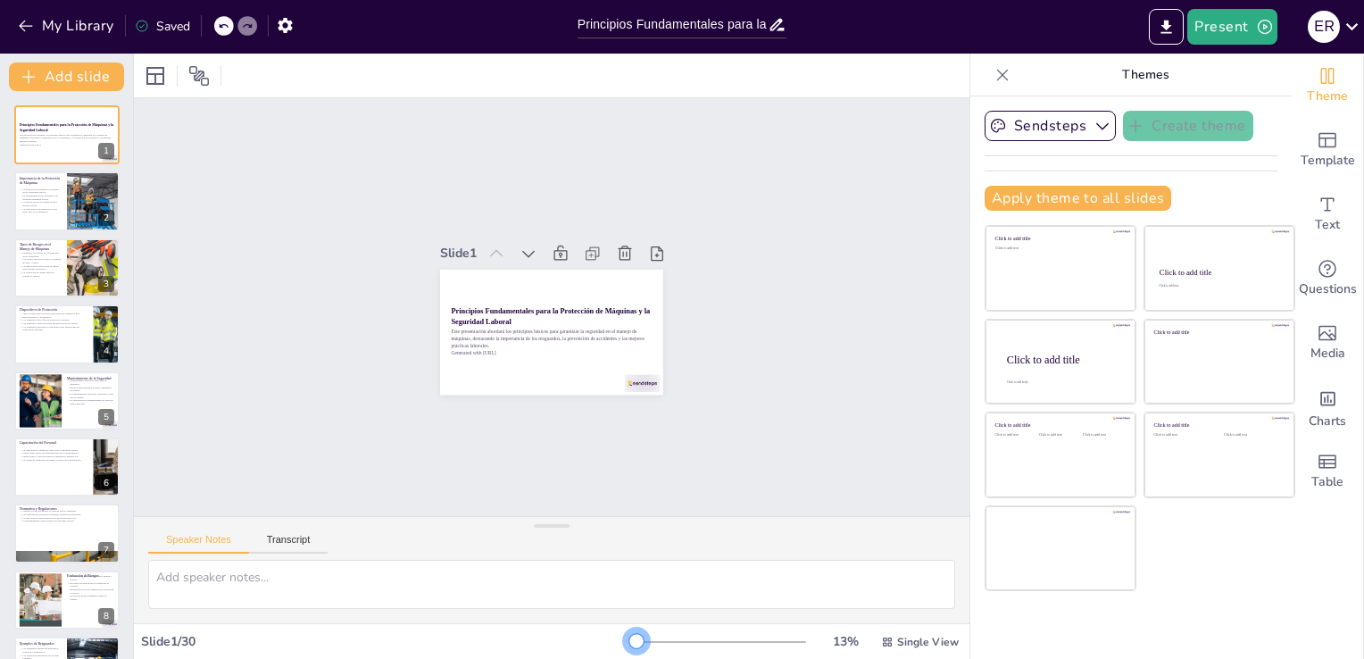
checkbox input "true"
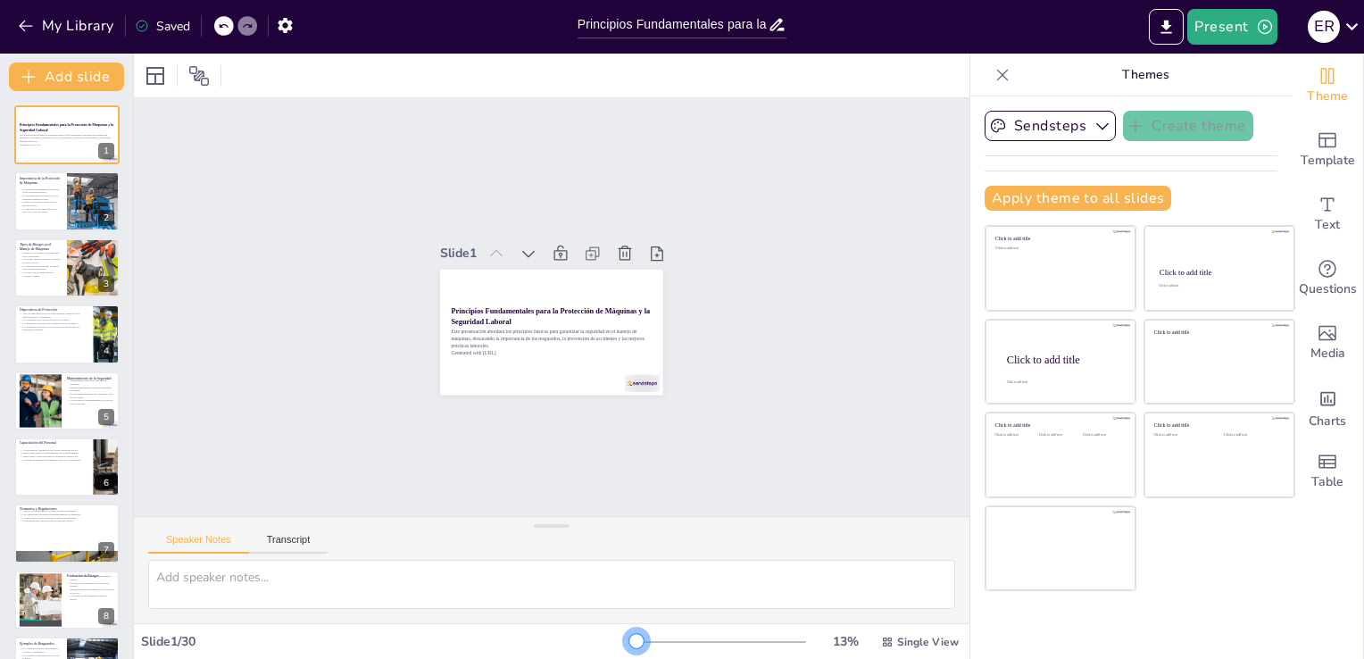
checkbox input "true"
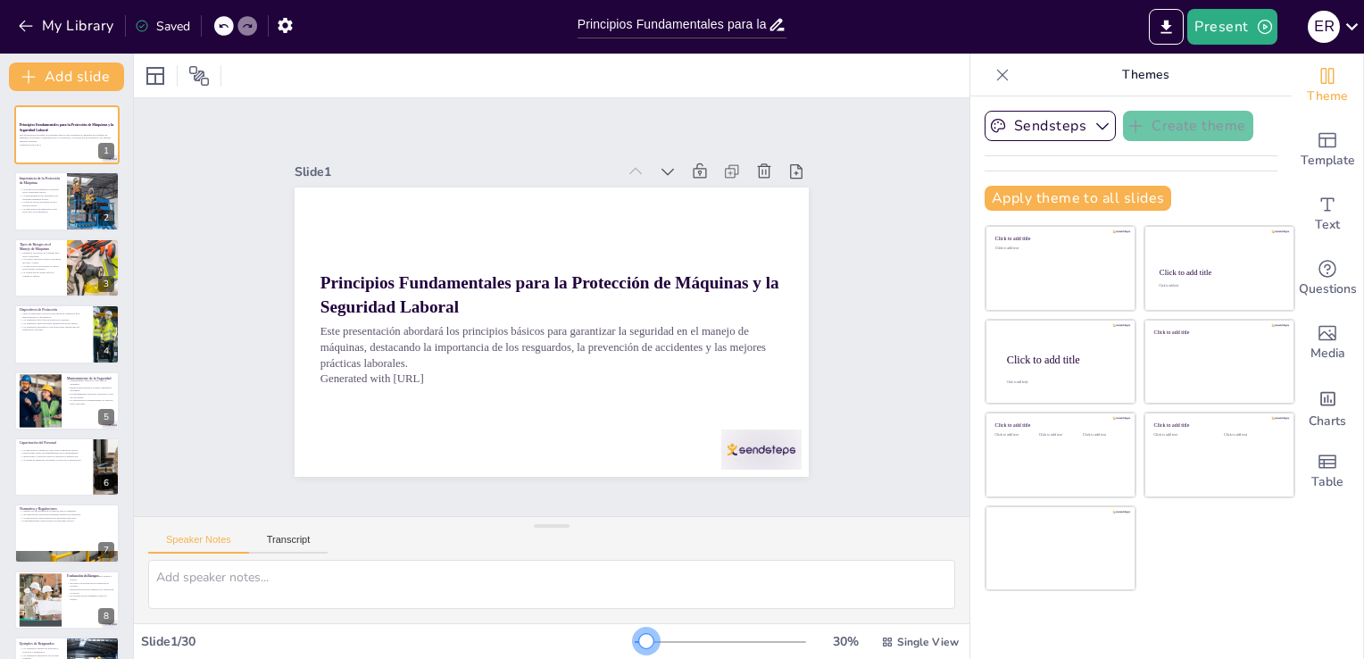
click at [639, 640] on div at bounding box center [646, 641] width 14 height 14
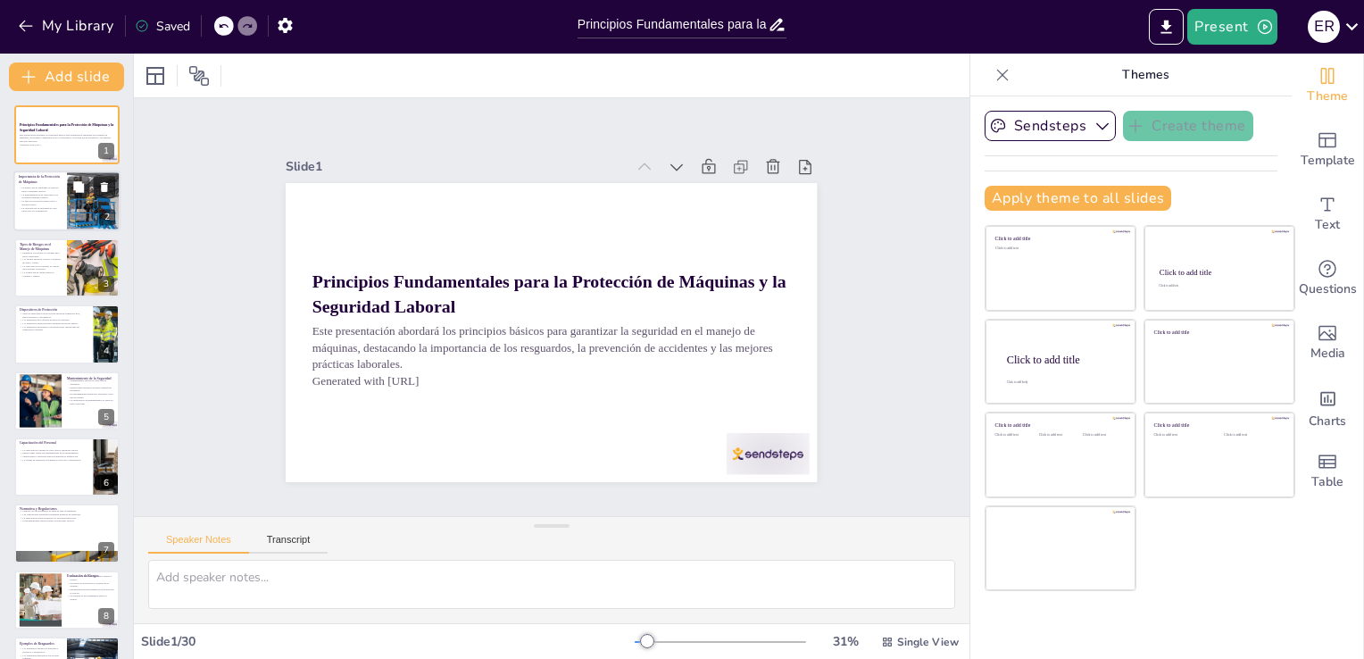
click at [45, 215] on div at bounding box center [66, 201] width 107 height 61
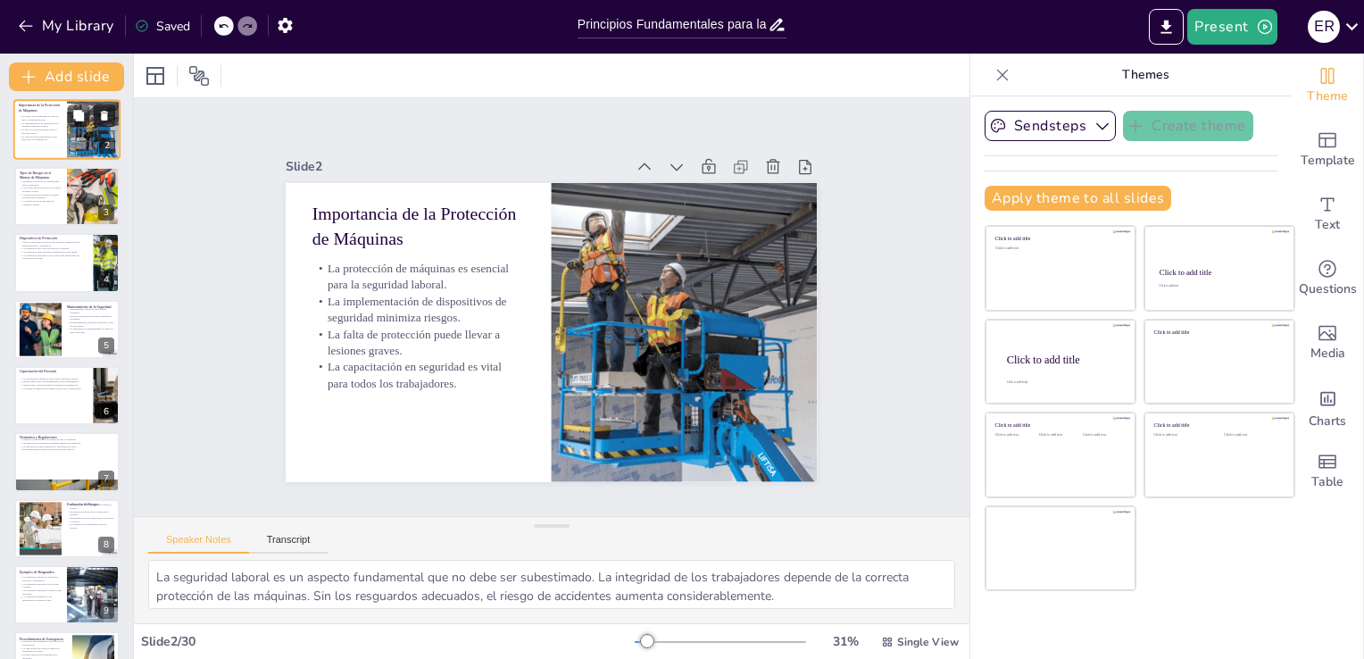
scroll to position [36, 0]
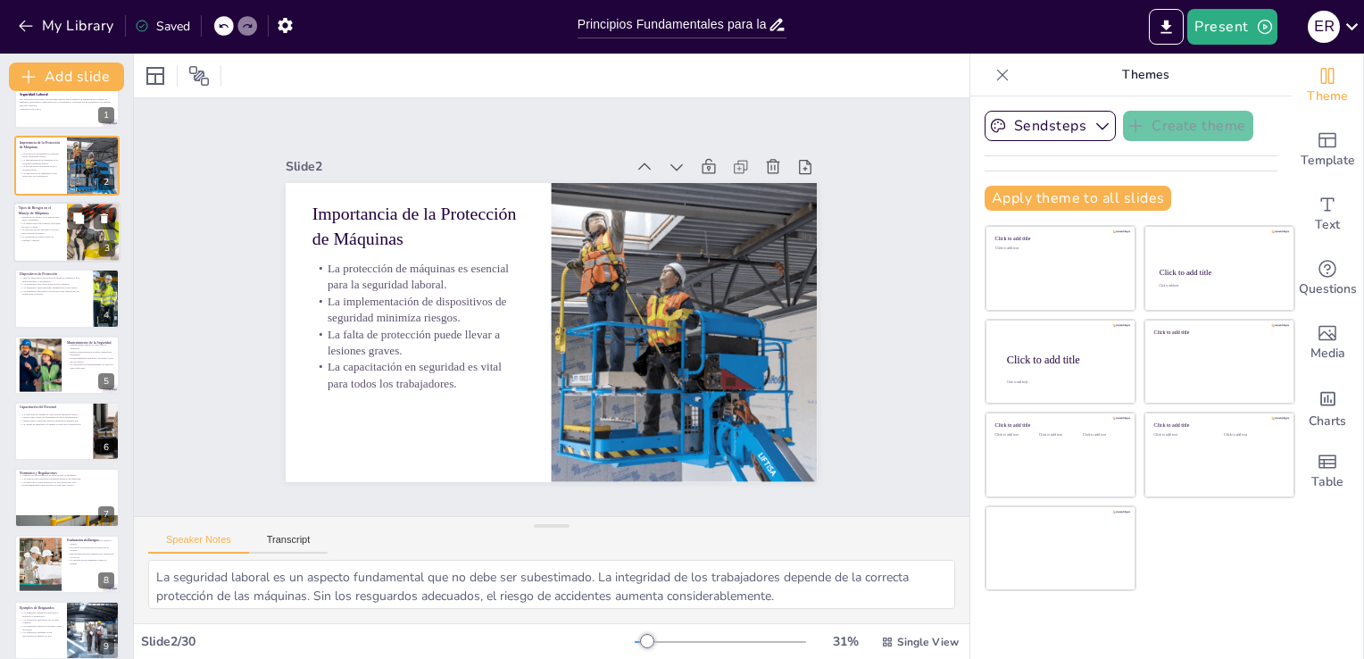
click at [45, 220] on p "Identificar los riesgos es el primer paso para la seguridad." at bounding box center [40, 218] width 43 height 6
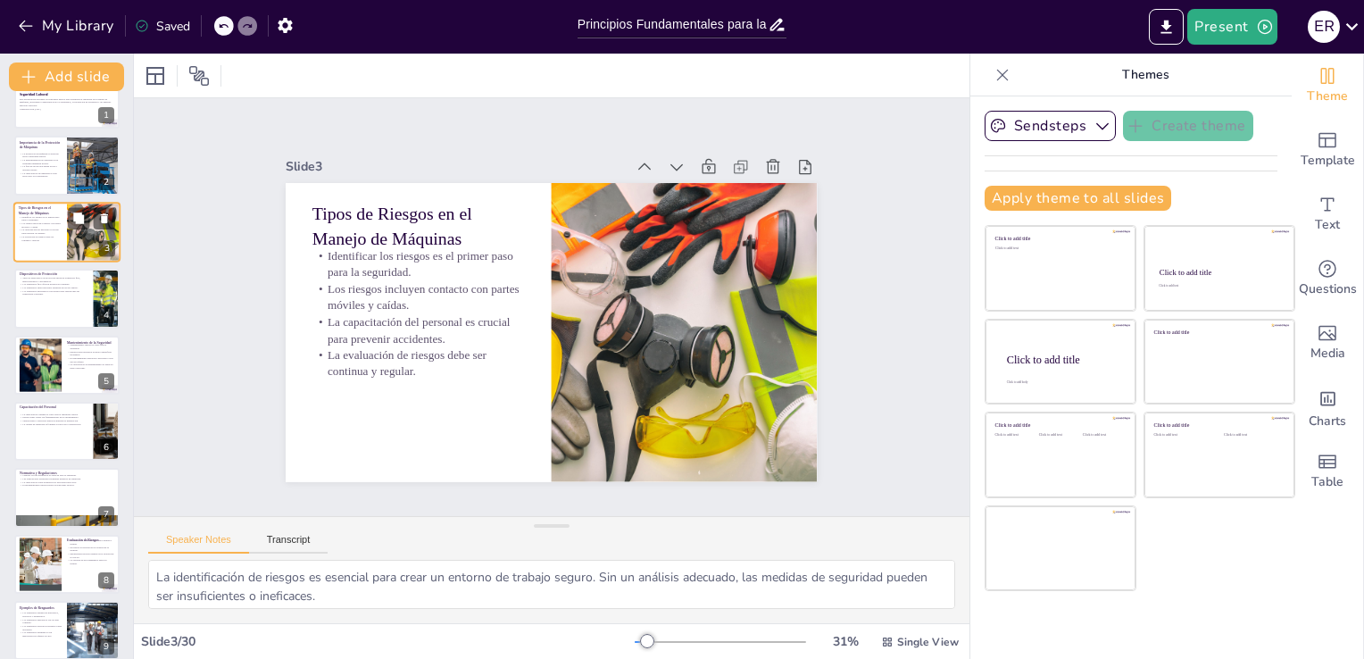
scroll to position [0, 0]
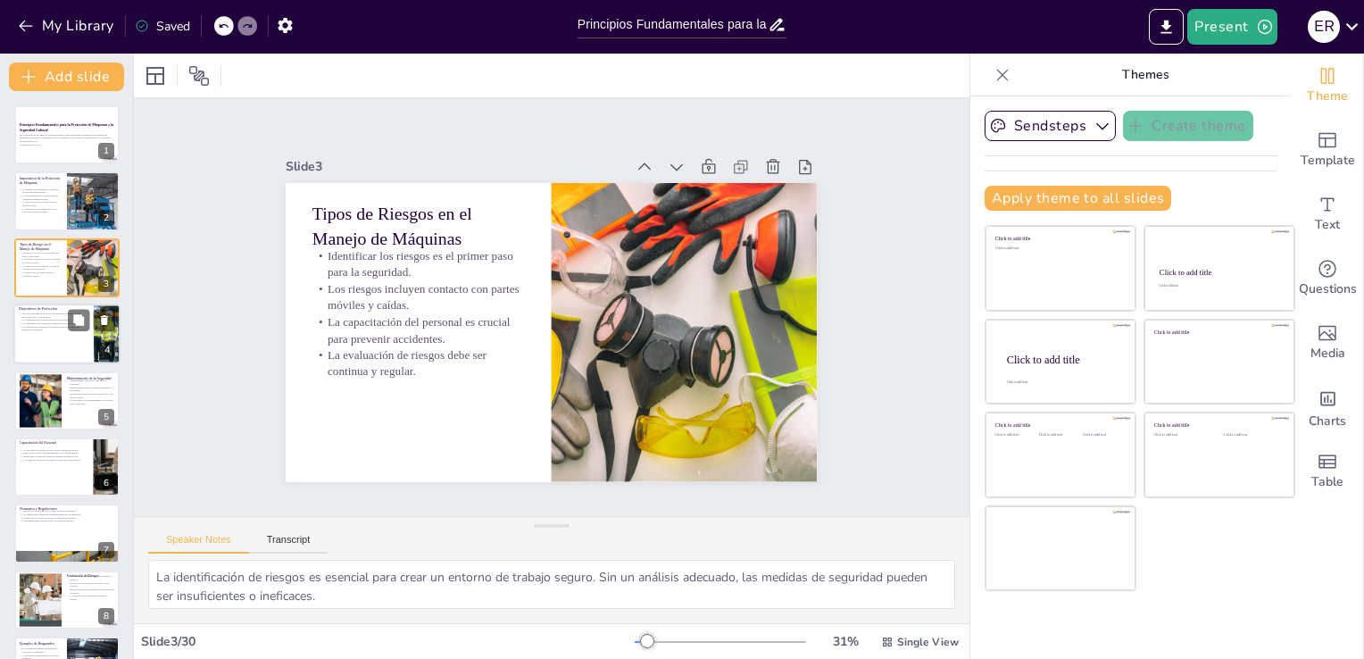
click at [84, 340] on div at bounding box center [66, 334] width 107 height 61
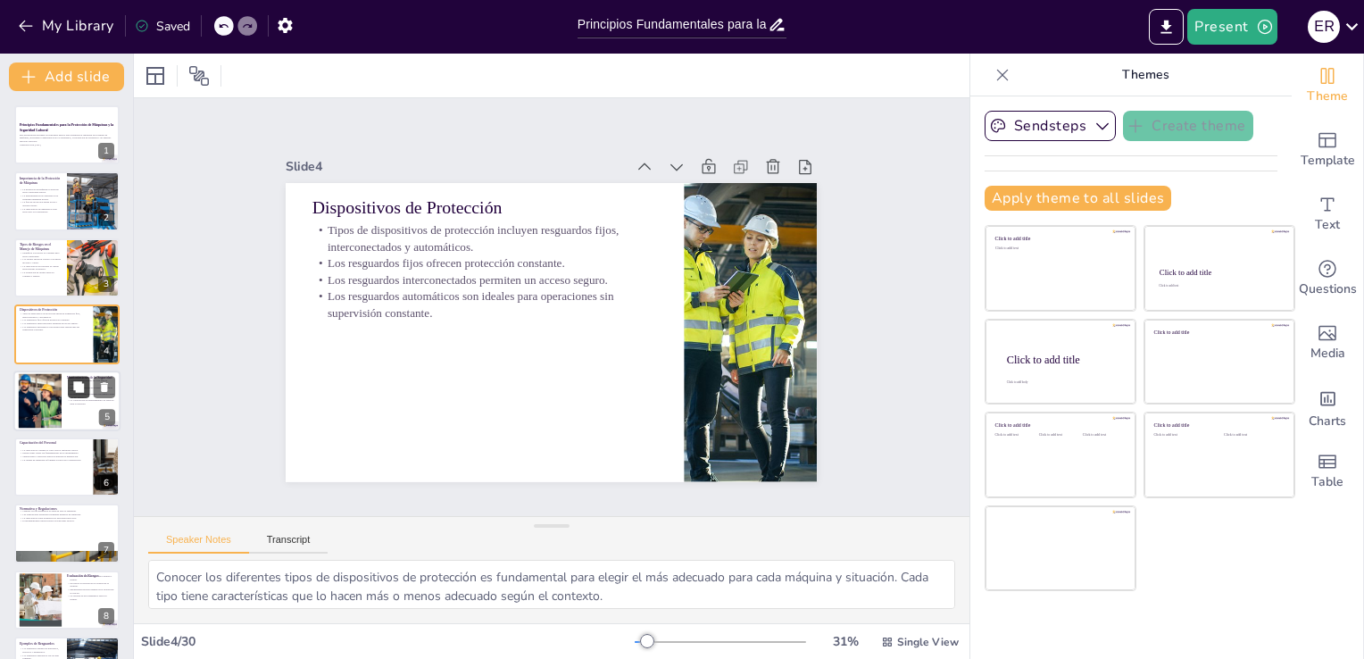
click at [83, 391] on icon at bounding box center [78, 386] width 11 height 11
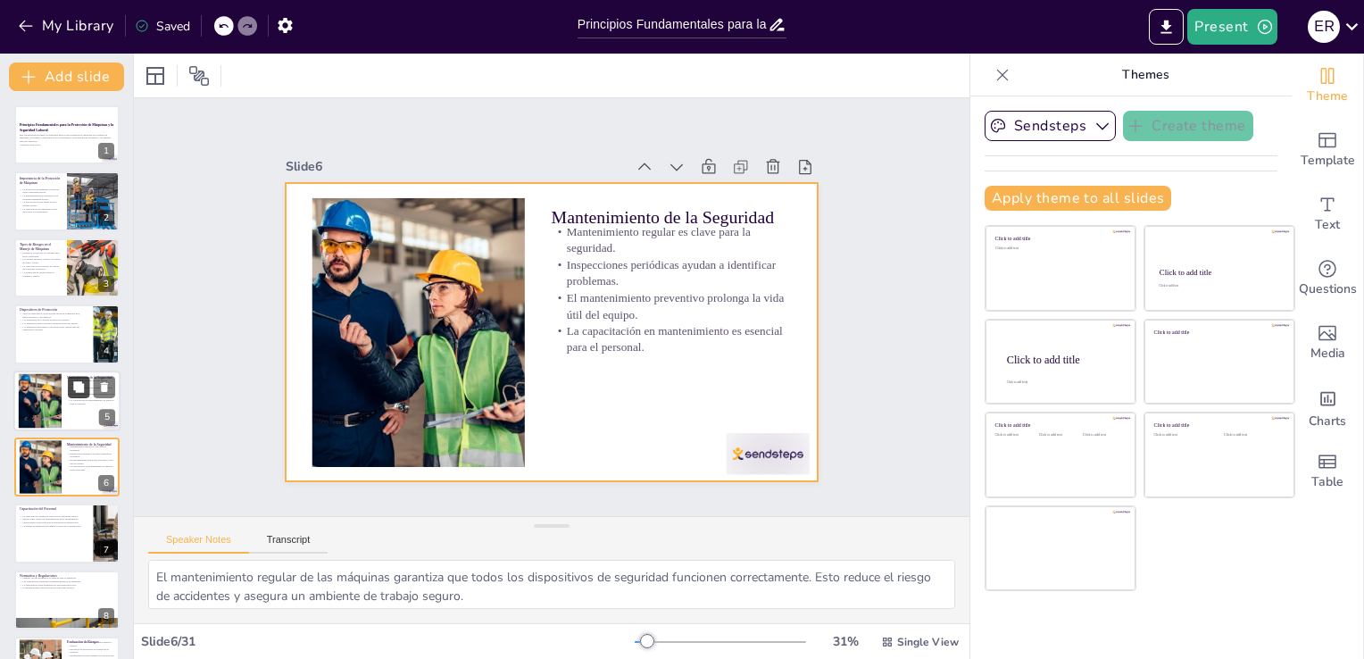
scroll to position [92, 0]
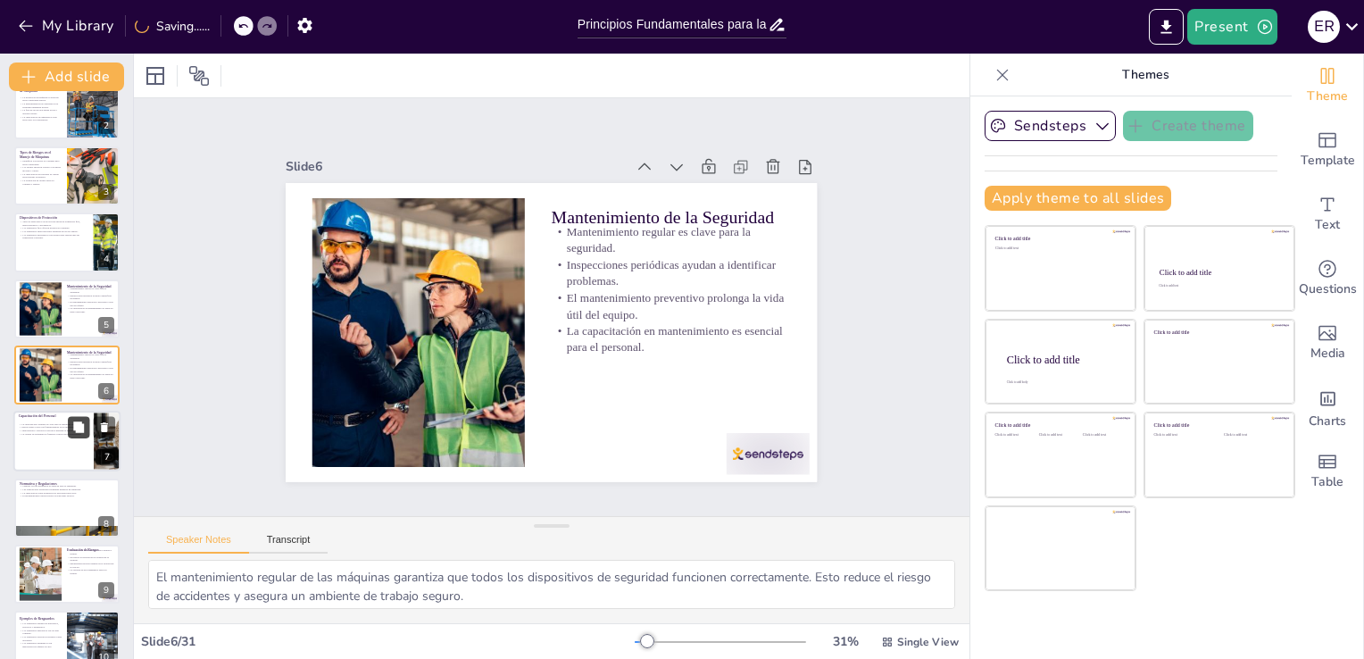
click at [77, 425] on icon at bounding box center [78, 426] width 11 height 11
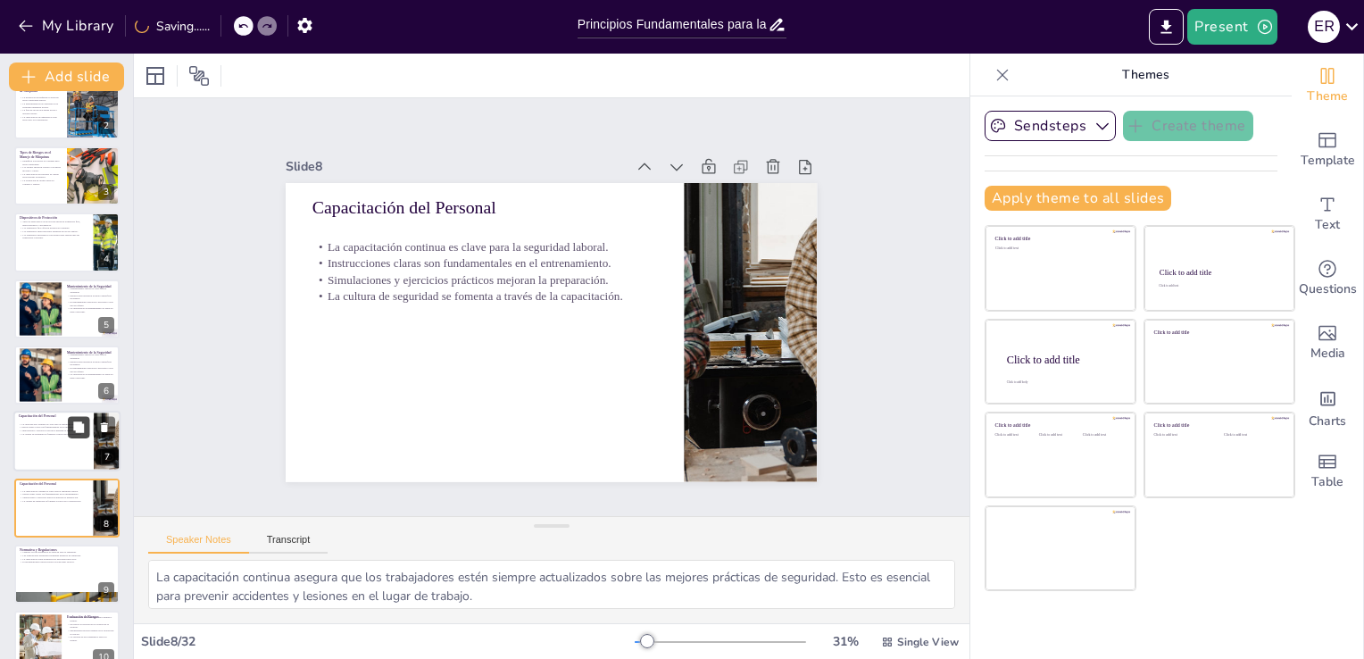
scroll to position [225, 0]
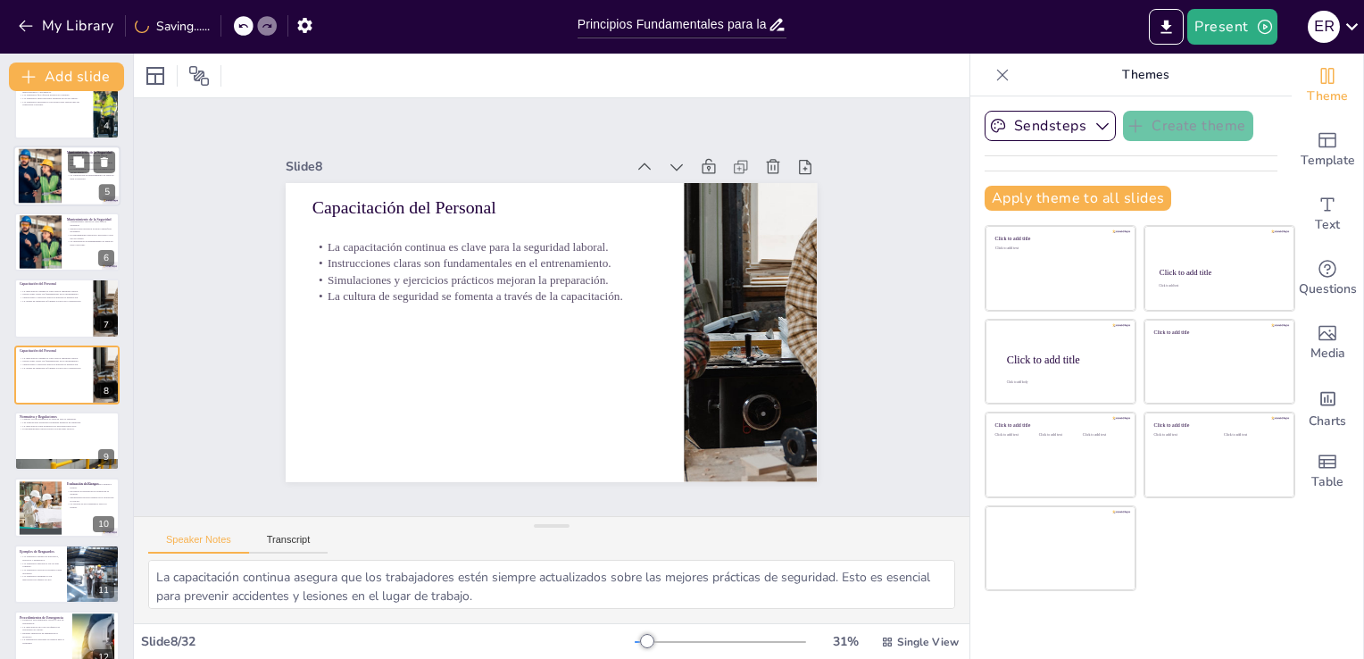
click at [54, 177] on div at bounding box center [39, 175] width 87 height 54
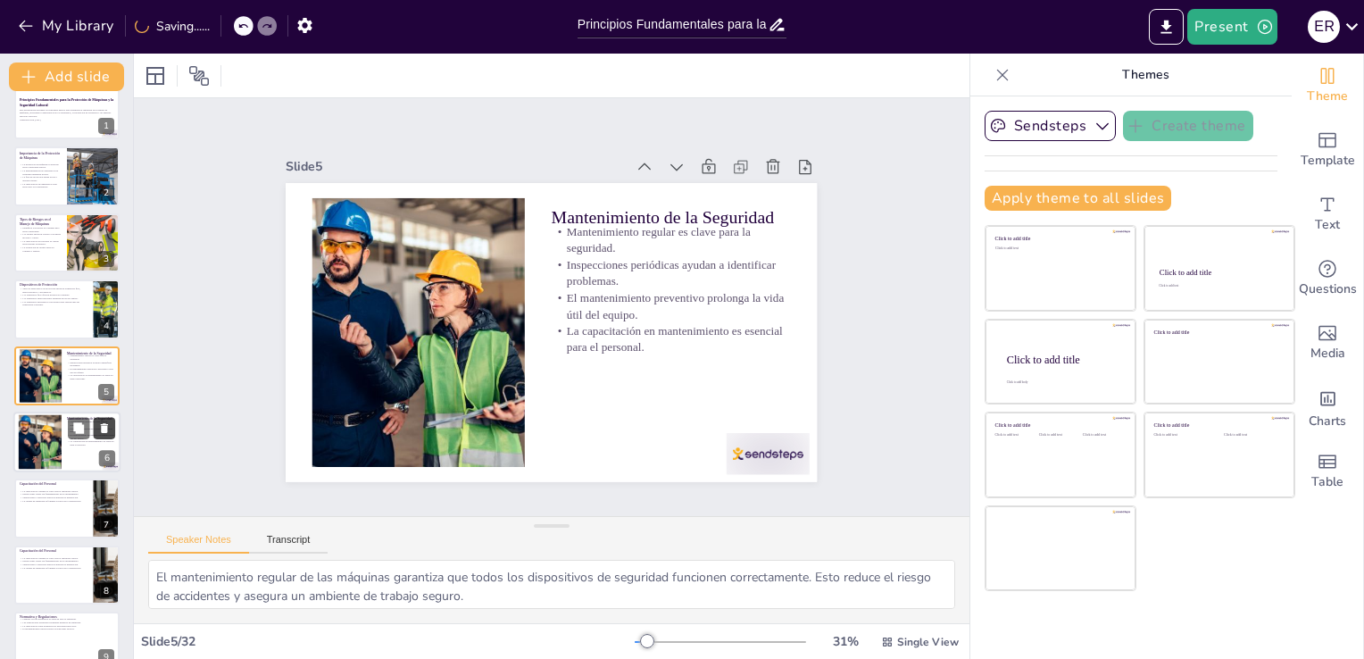
click at [106, 423] on icon at bounding box center [104, 427] width 12 height 12
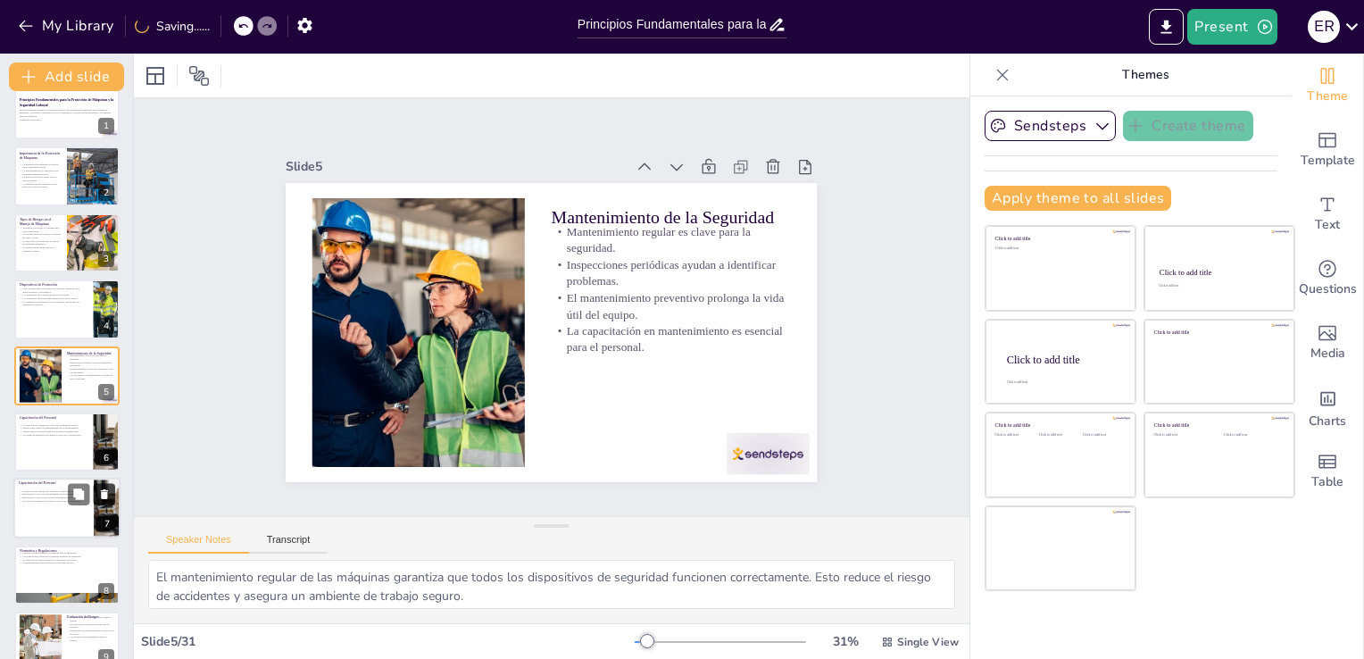
click at [98, 488] on icon at bounding box center [104, 494] width 12 height 12
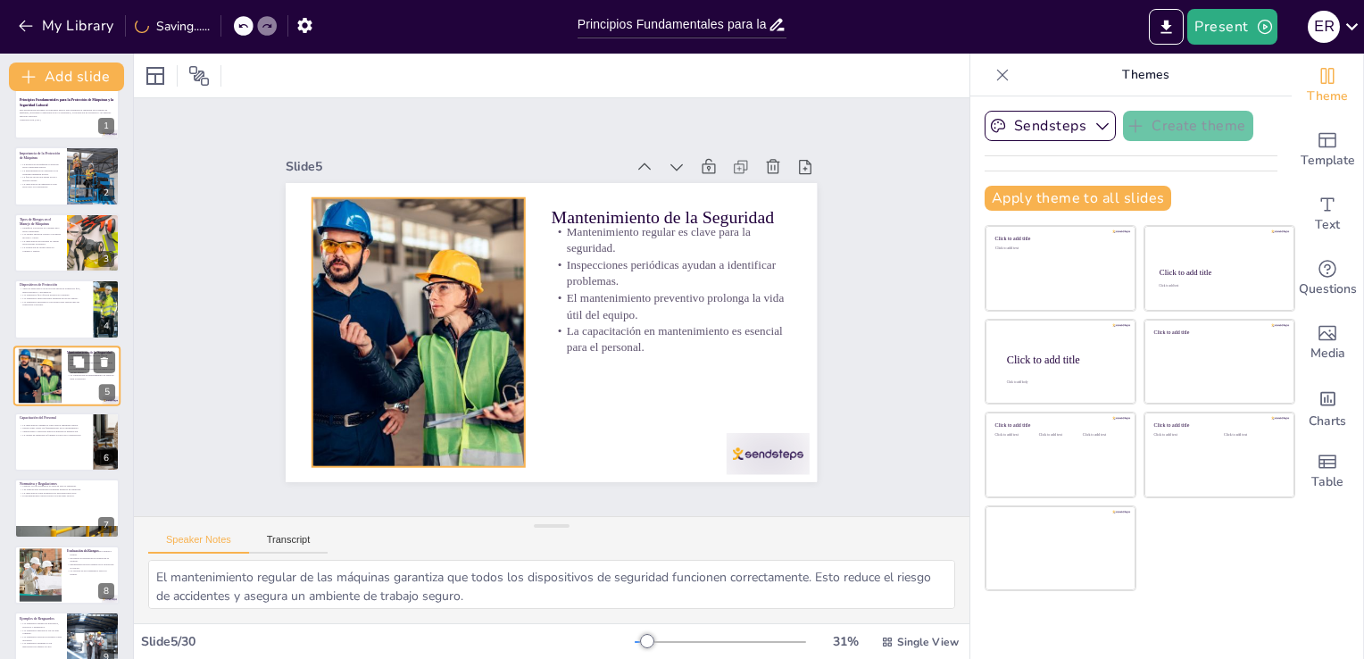
click at [58, 380] on div at bounding box center [39, 375] width 87 height 54
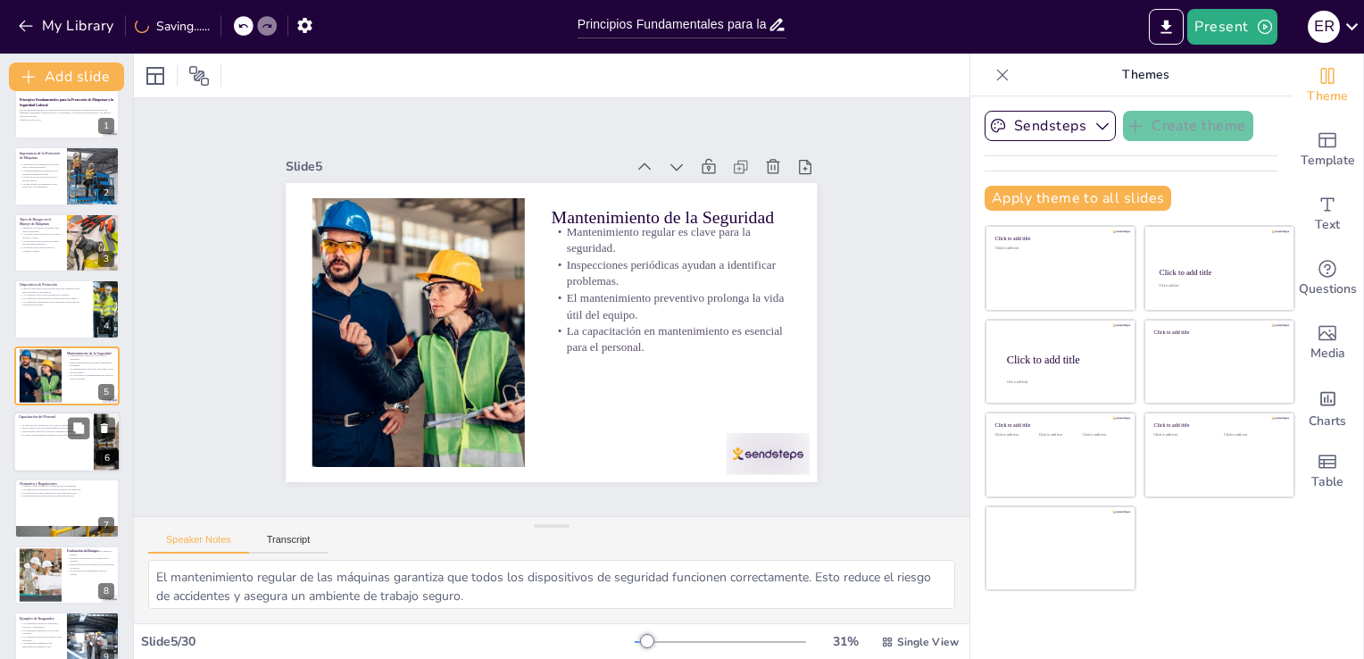
click at [50, 459] on div at bounding box center [66, 442] width 107 height 61
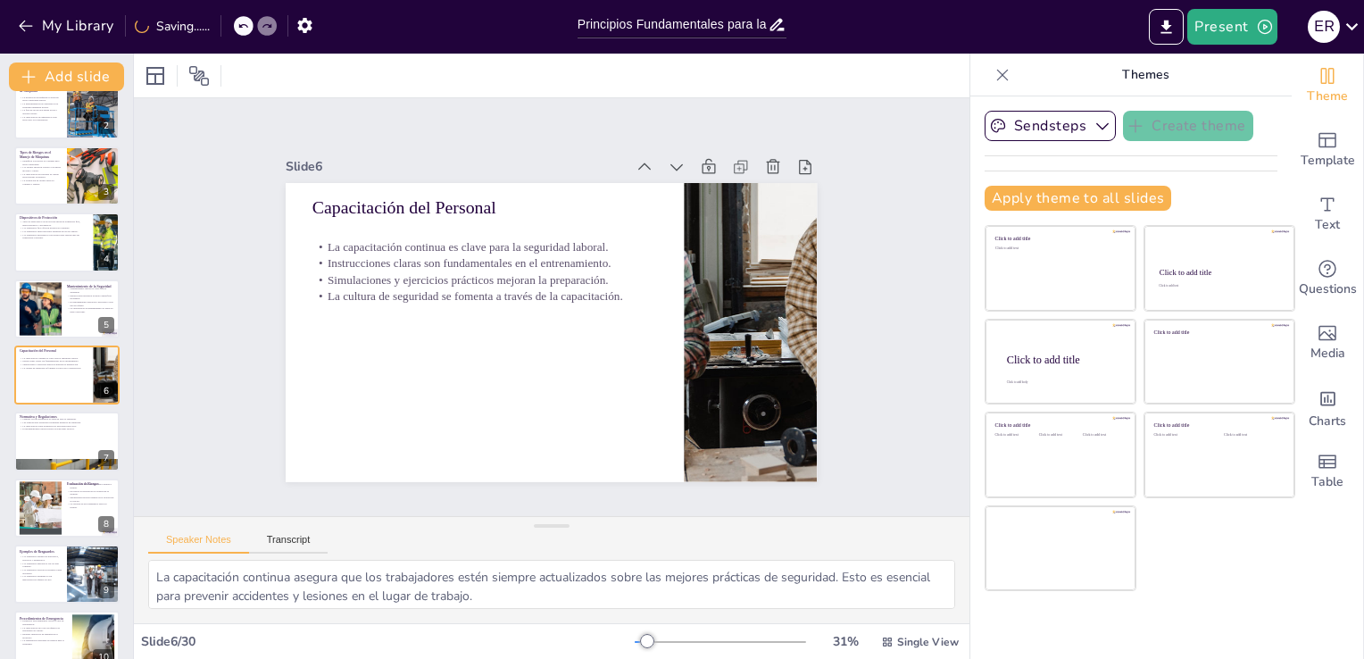
click at [41, 237] on p "Los resguardos automáticos son ideales para operaciones sin supervisión constan…" at bounding box center [54, 236] width 70 height 6
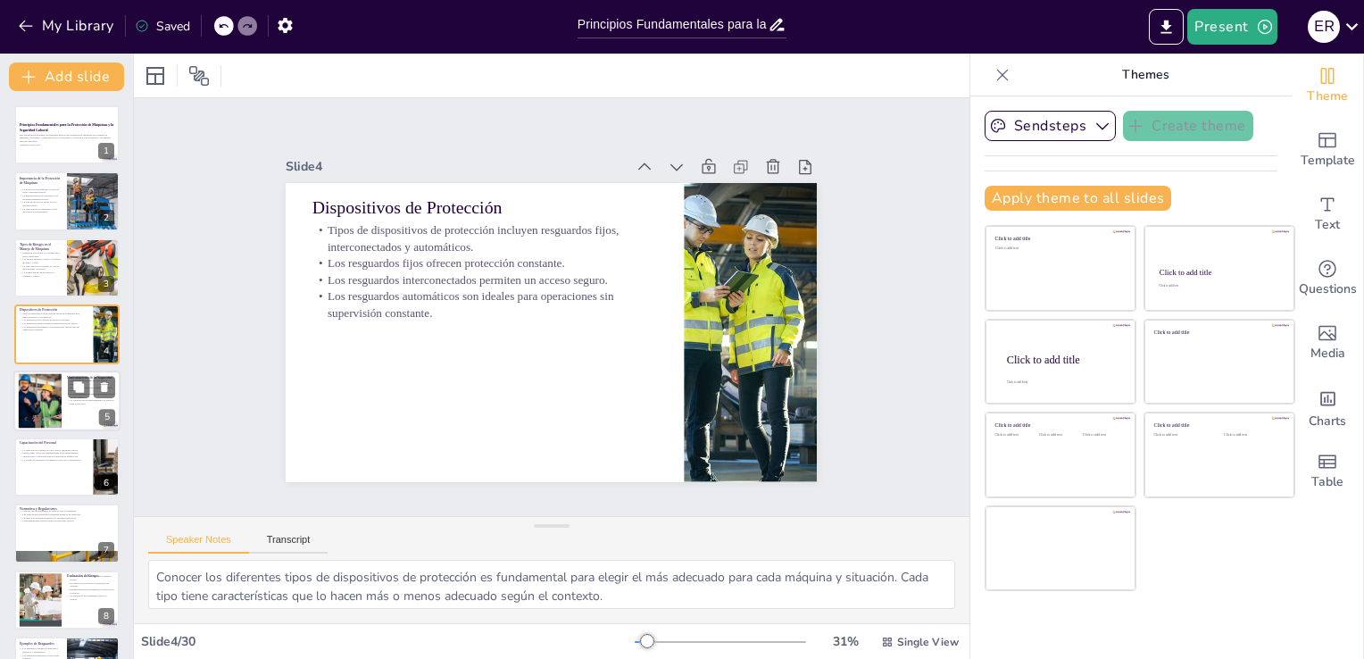
click at [36, 402] on div at bounding box center [39, 400] width 87 height 54
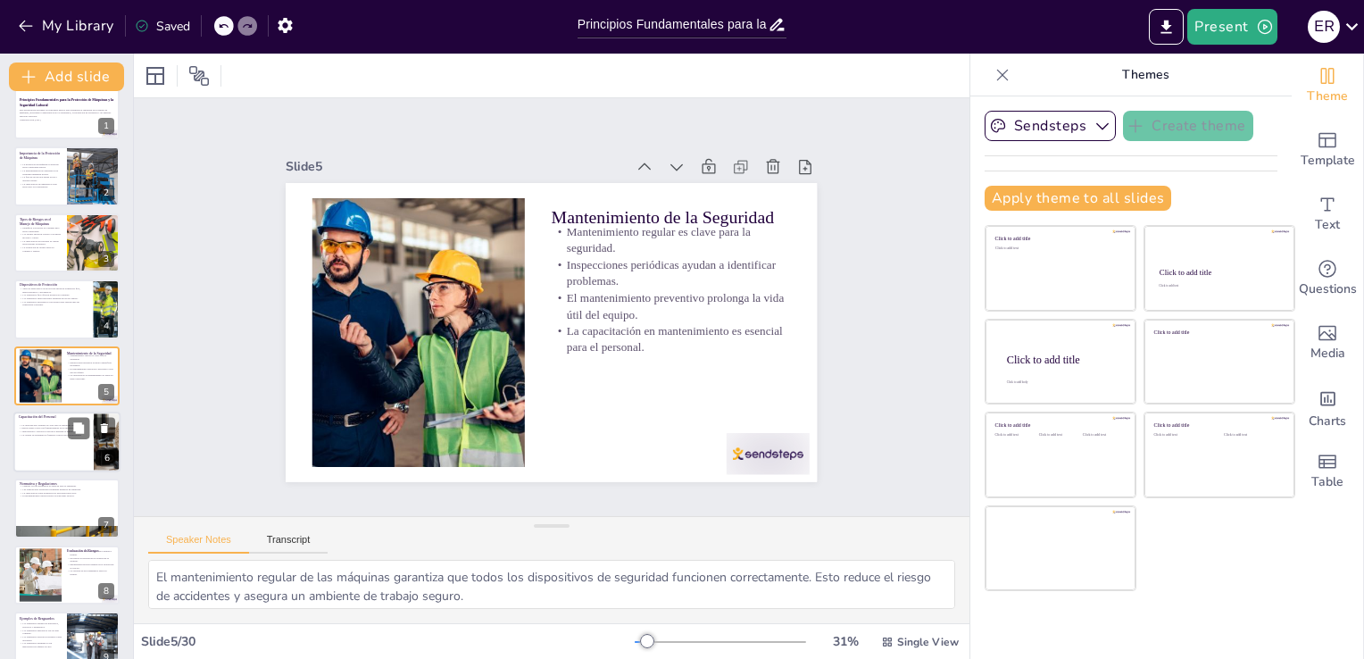
click at [36, 444] on div at bounding box center [66, 442] width 107 height 61
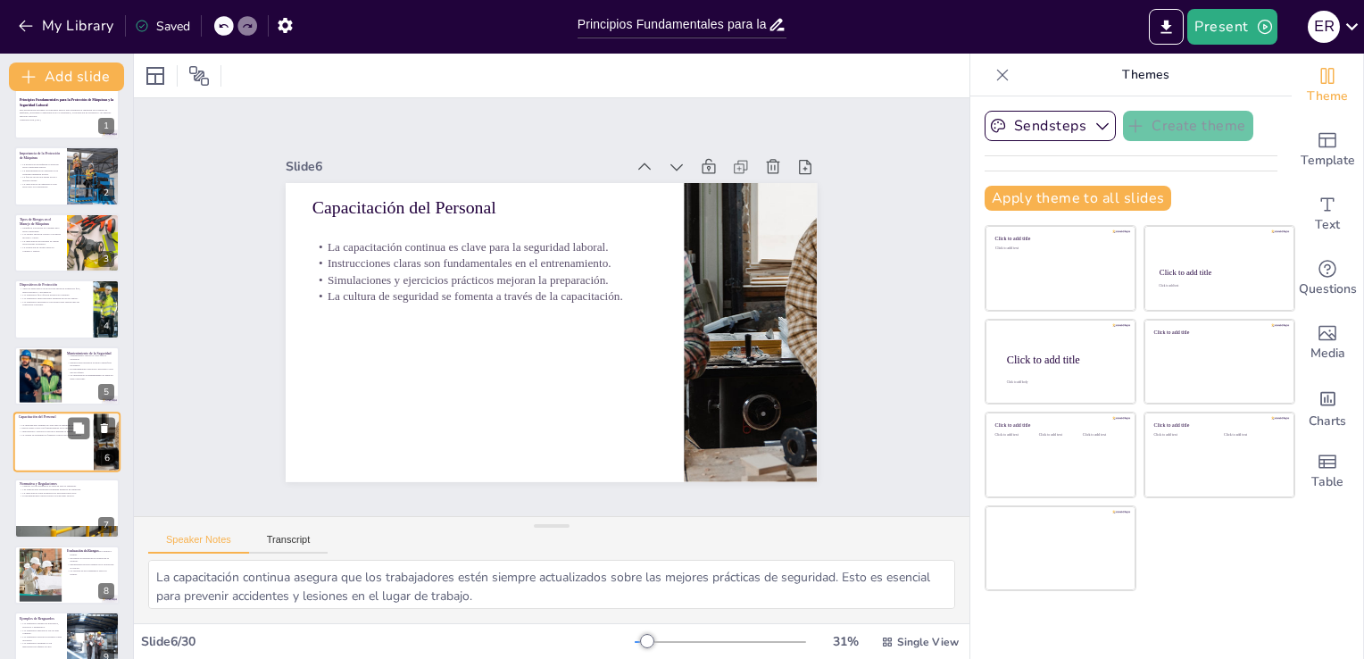
scroll to position [92, 0]
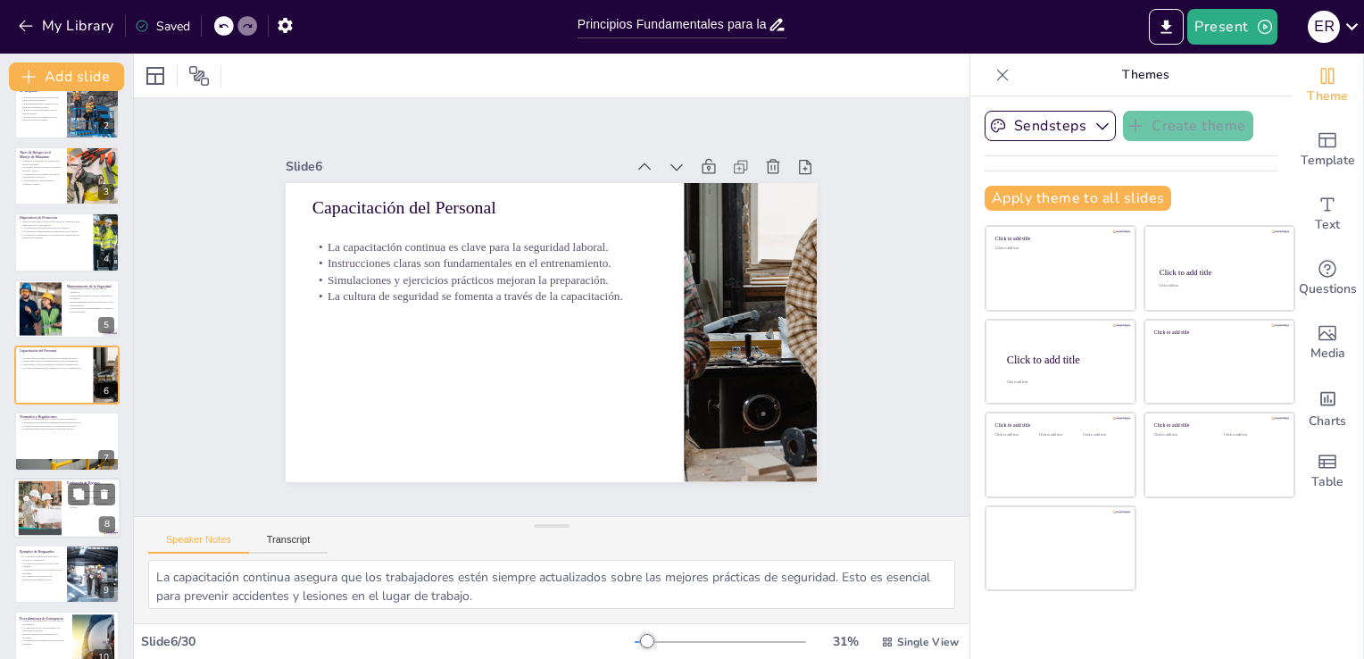
click at [39, 495] on div at bounding box center [40, 507] width 111 height 54
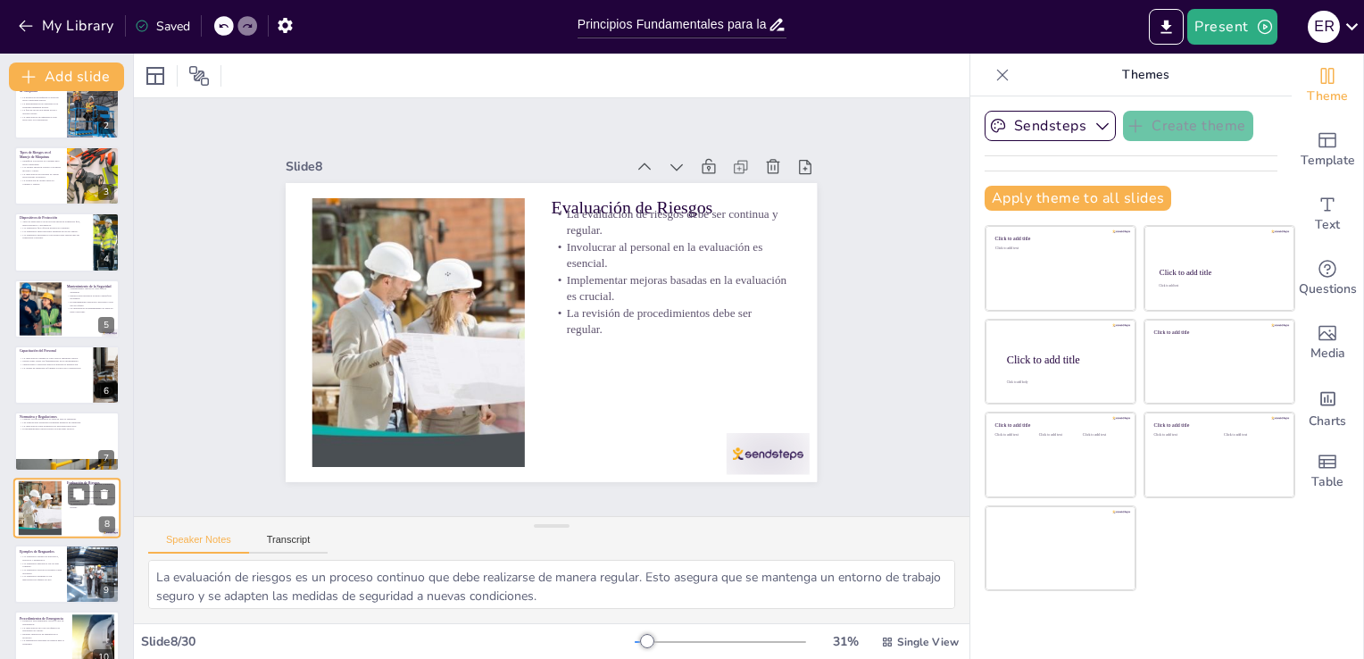
scroll to position [225, 0]
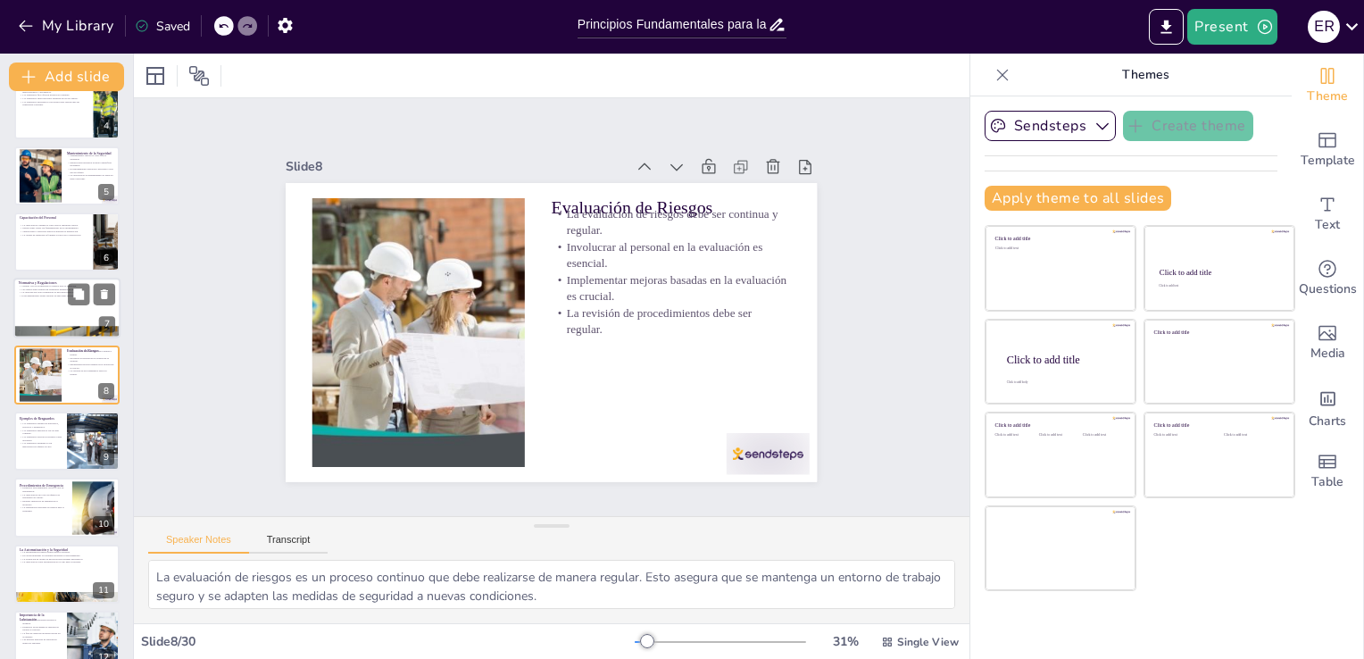
click at [54, 305] on div at bounding box center [66, 309] width 107 height 61
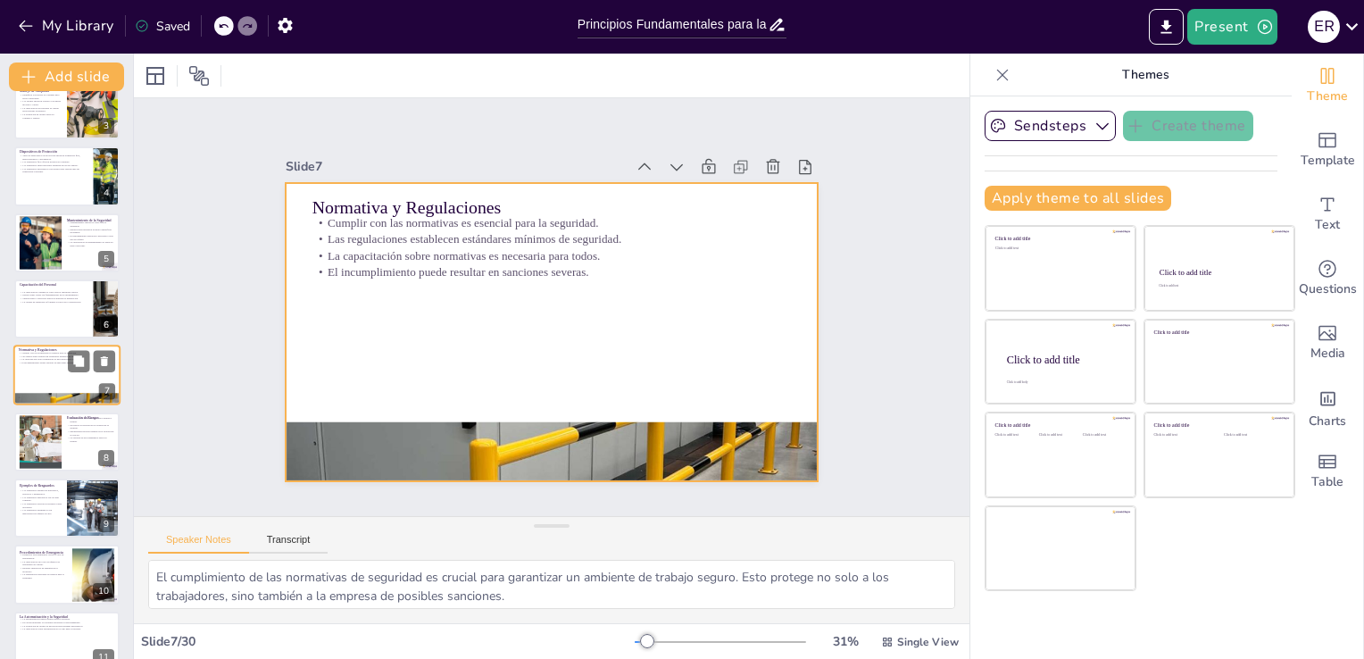
click at [49, 366] on div at bounding box center [66, 376] width 107 height 61
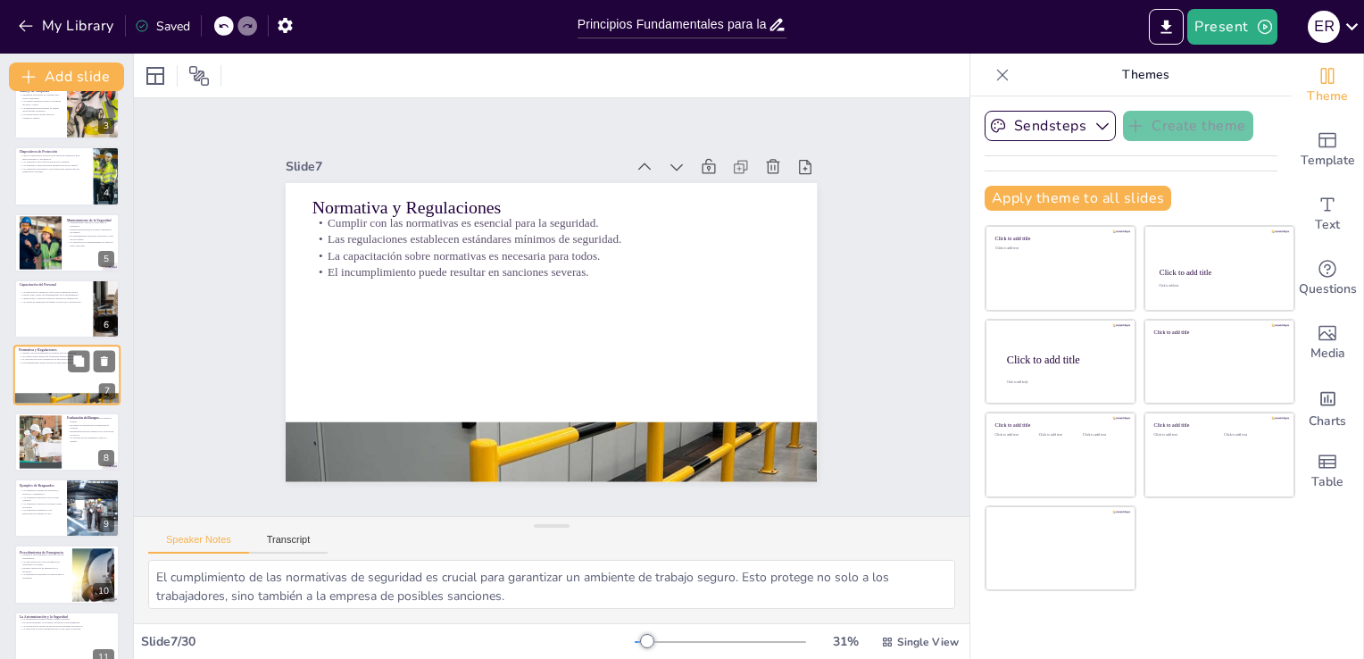
click at [49, 366] on div at bounding box center [66, 376] width 107 height 61
click at [43, 429] on div at bounding box center [40, 441] width 111 height 54
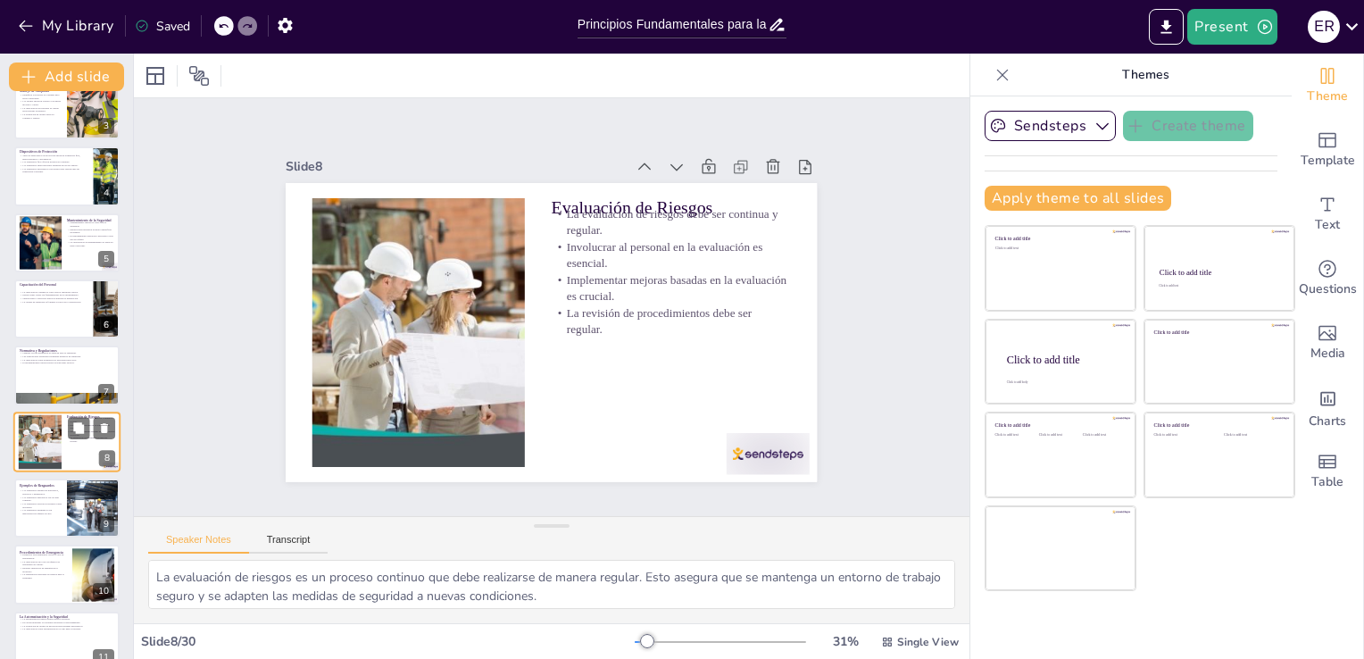
scroll to position [225, 0]
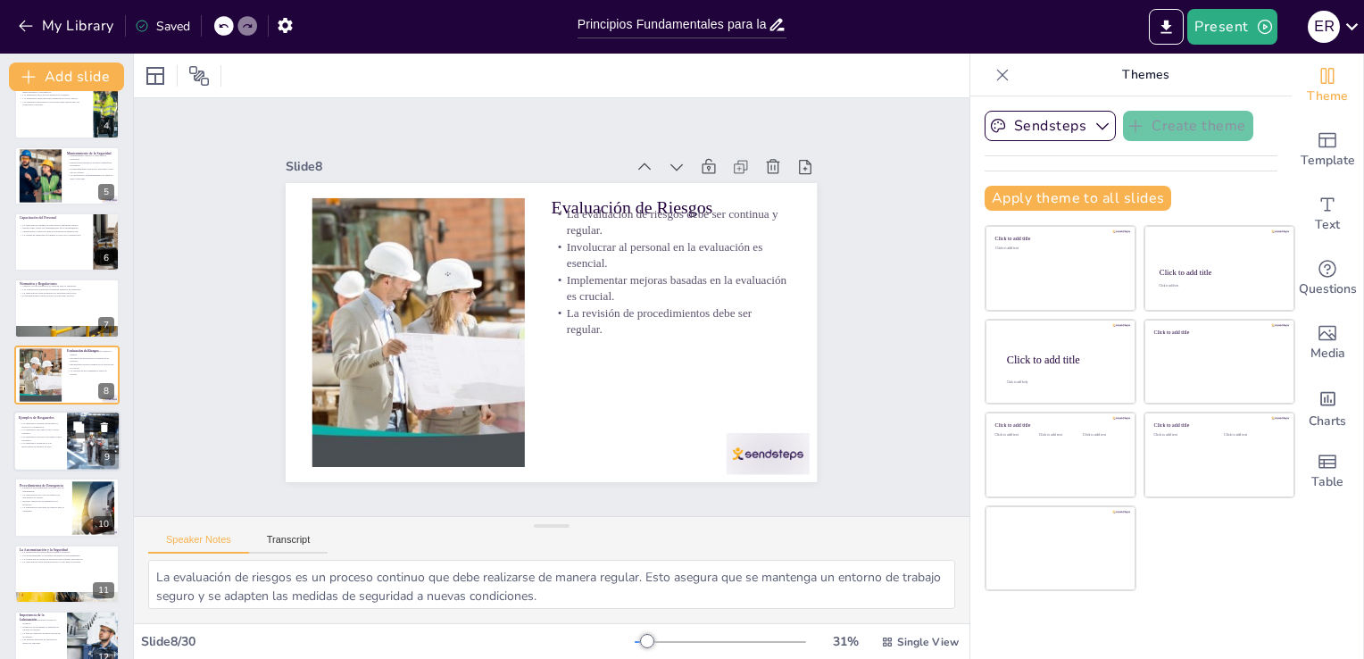
click at [42, 457] on div at bounding box center [66, 441] width 107 height 61
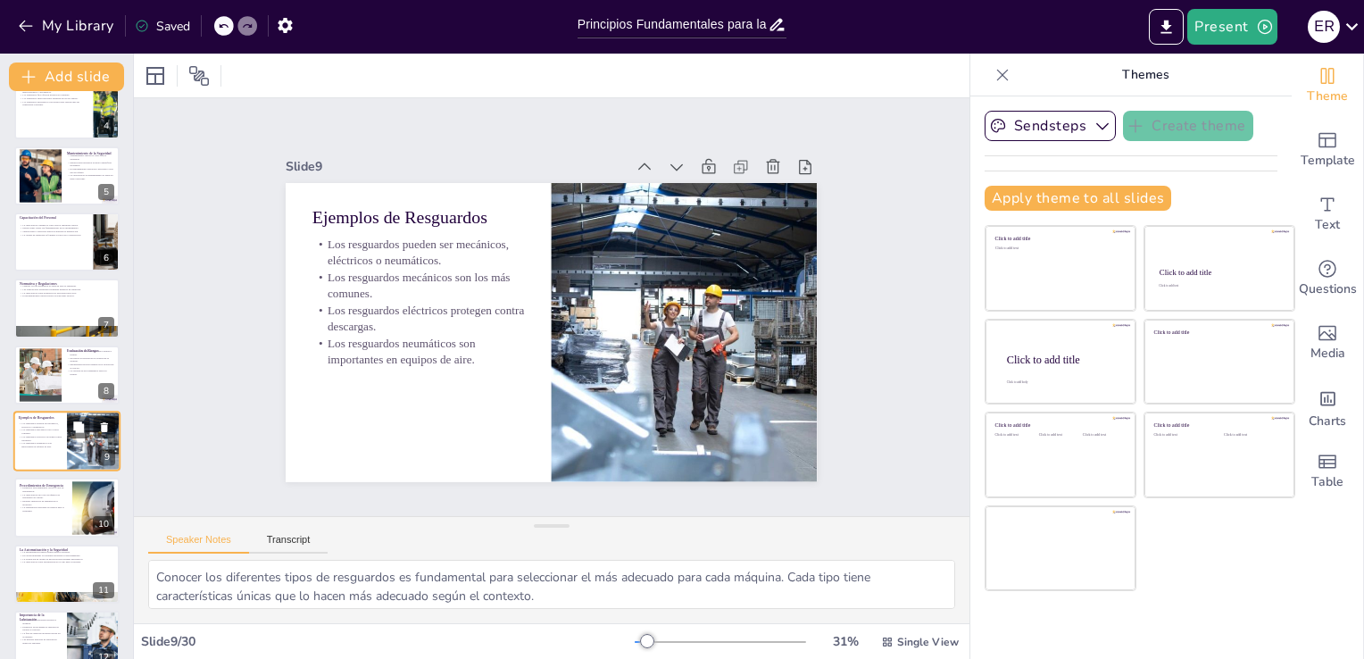
scroll to position [291, 0]
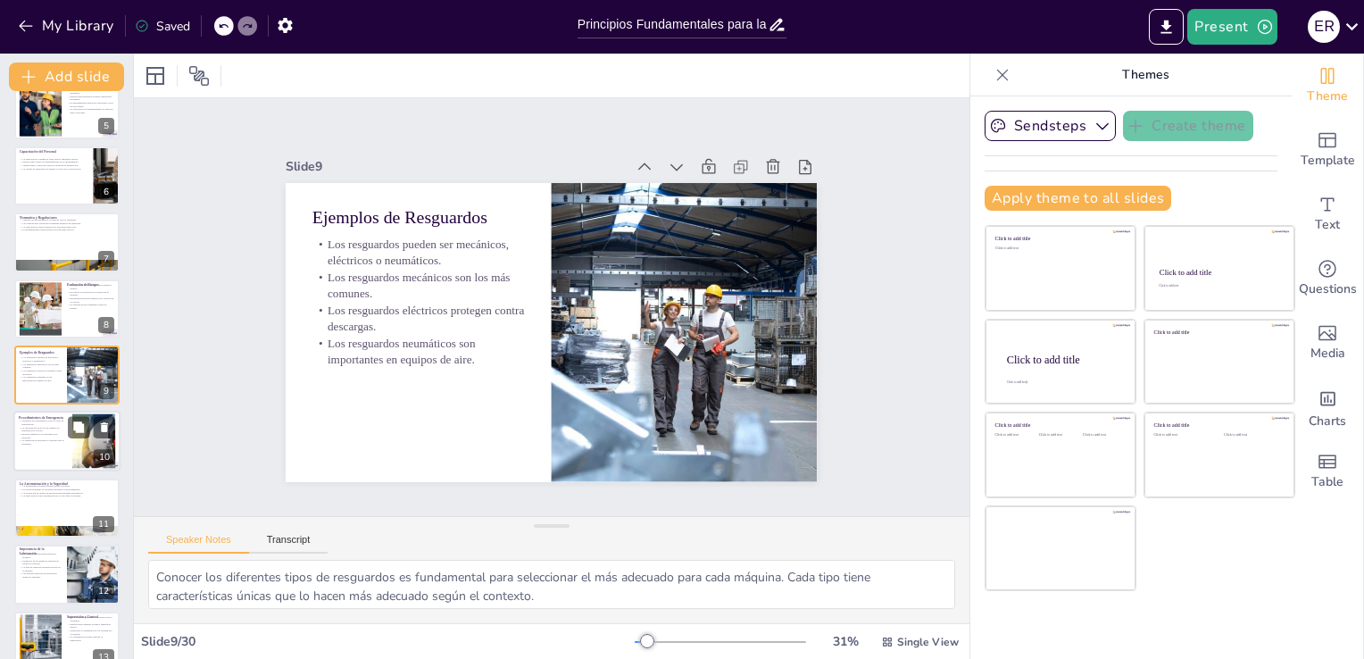
click at [39, 444] on p "La señalización adecuada es esencial para la seguridad." at bounding box center [43, 442] width 48 height 6
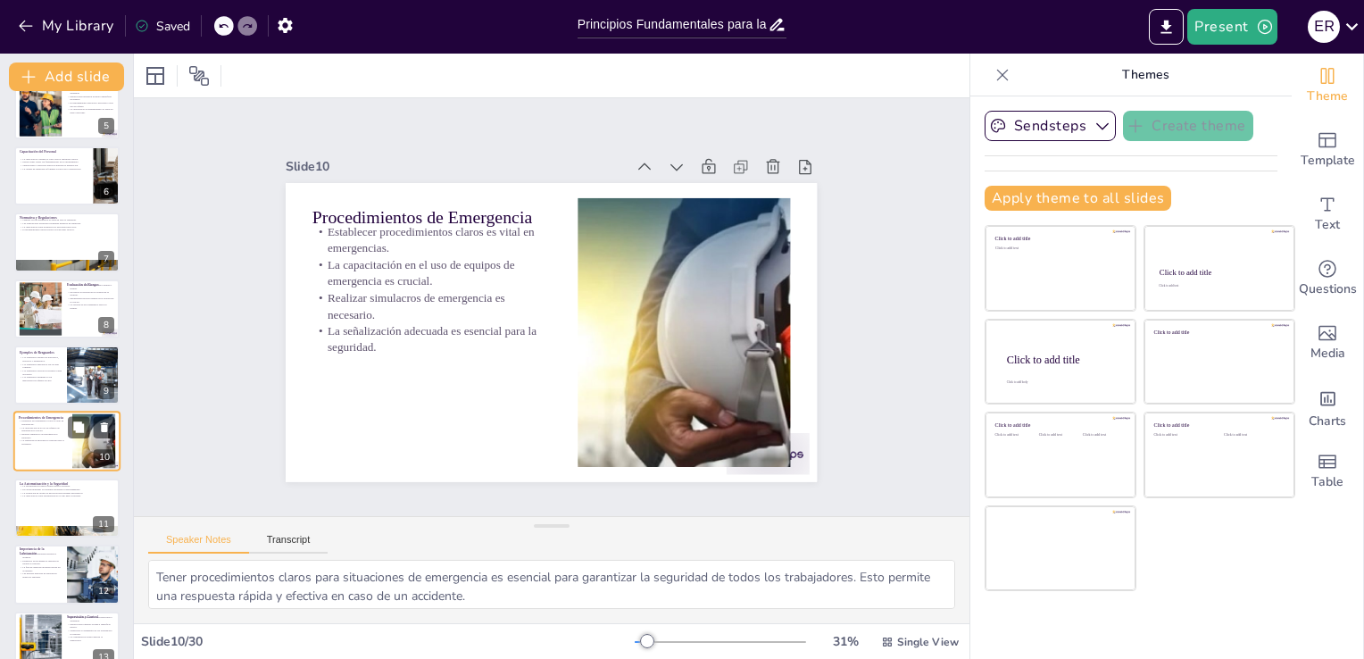
scroll to position [357, 0]
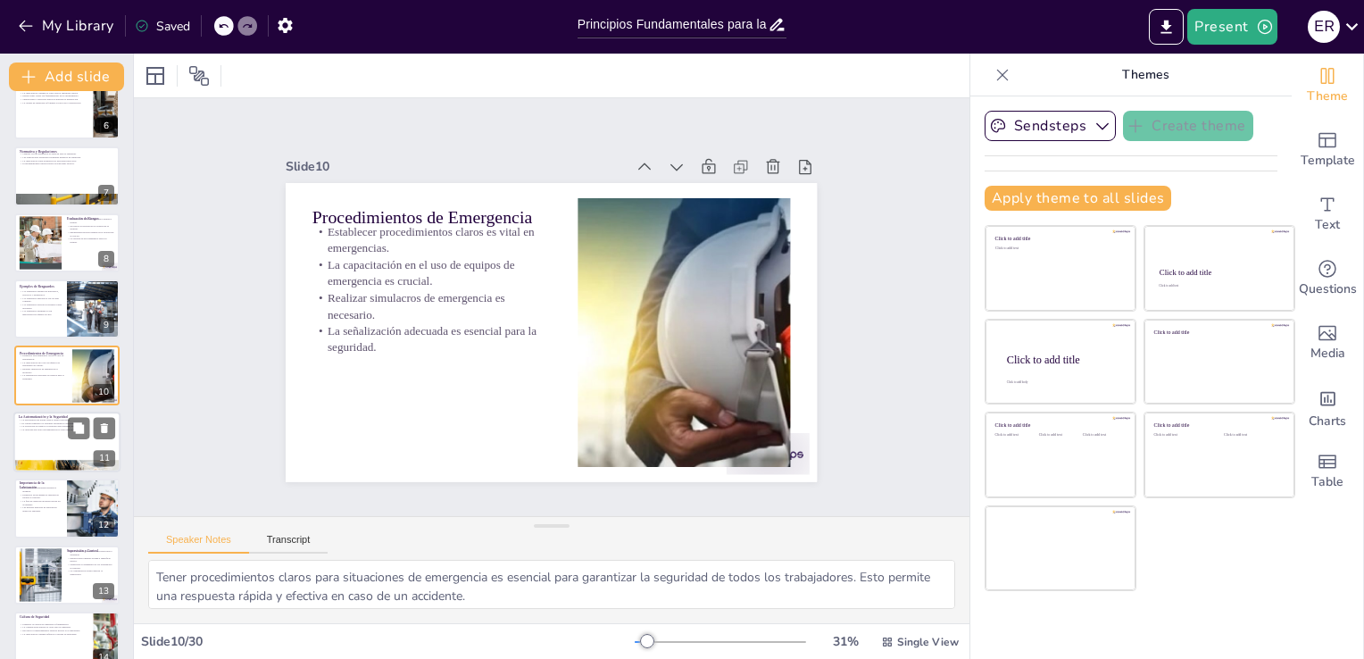
click at [46, 438] on div at bounding box center [66, 442] width 107 height 61
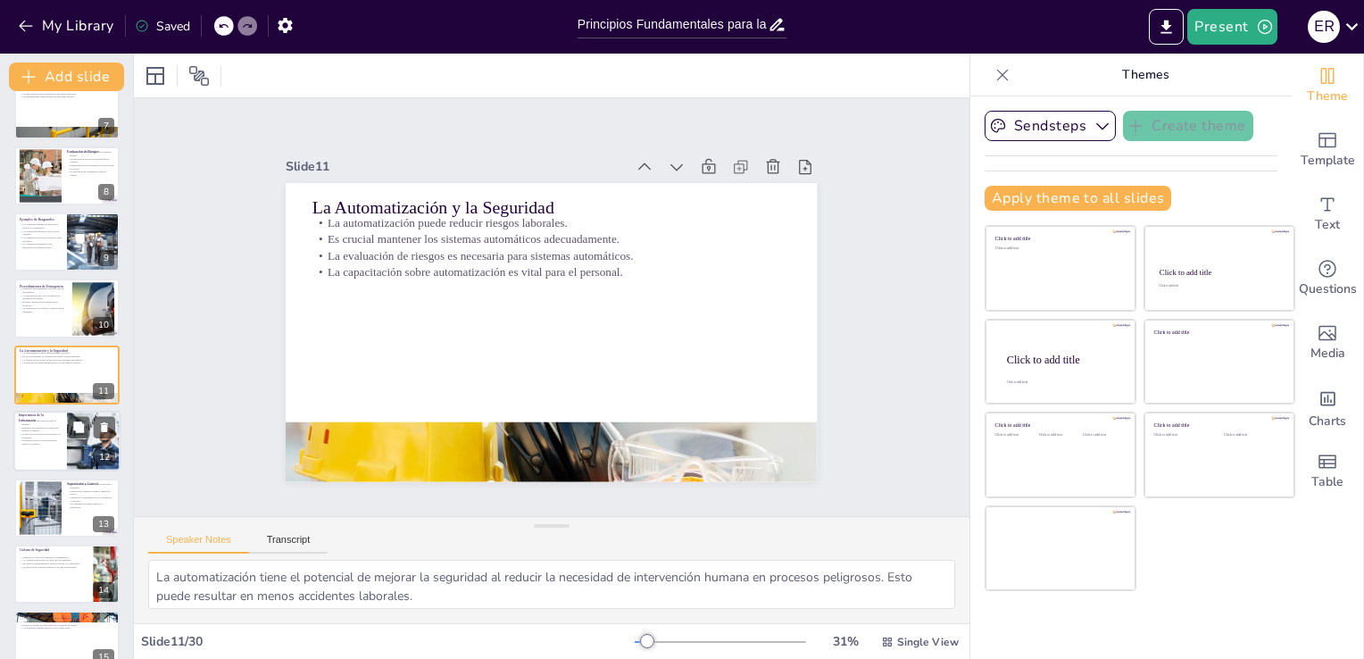
click at [46, 466] on div at bounding box center [66, 441] width 107 height 61
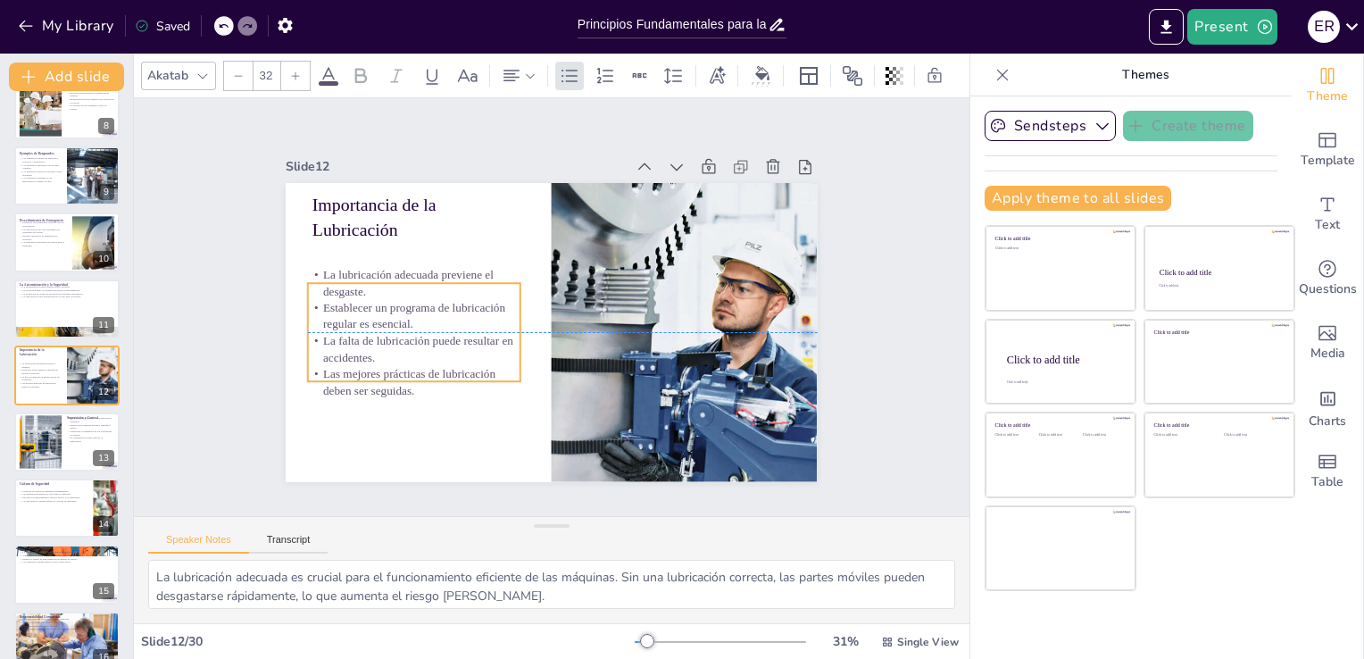
drag, startPoint x: 382, startPoint y: 273, endPoint x: 379, endPoint y: 316, distance: 43.0
click at [379, 316] on p "Establecer un programa de lubricación regular es esencial." at bounding box center [423, 259] width 208 height 117
click at [61, 306] on div at bounding box center [66, 309] width 107 height 61
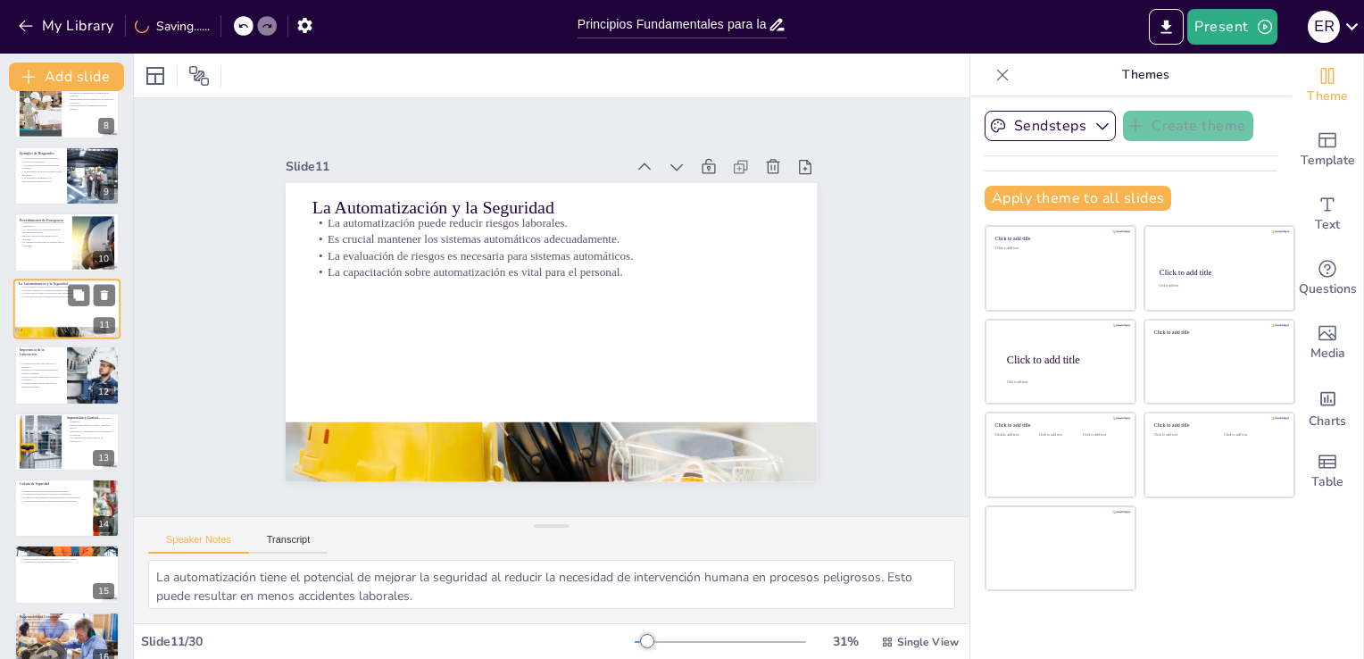
scroll to position [424, 0]
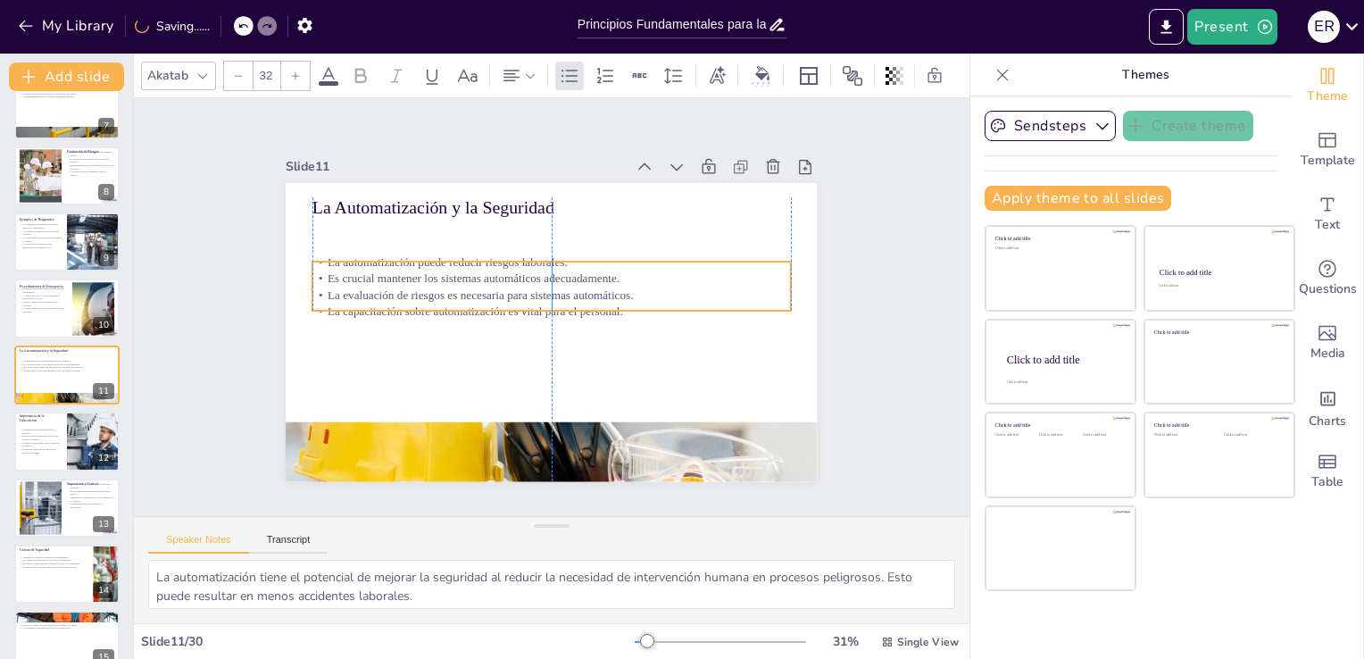
drag, startPoint x: 463, startPoint y: 248, endPoint x: 462, endPoint y: 287, distance: 39.3
click at [462, 287] on p "La evaluación de riesgos es necesaria para sistemas automáticos." at bounding box center [553, 295] width 478 height 67
click at [446, 275] on p "La evaluación de riesgos es necesaria para sistemas automáticos." at bounding box center [554, 294] width 471 height 115
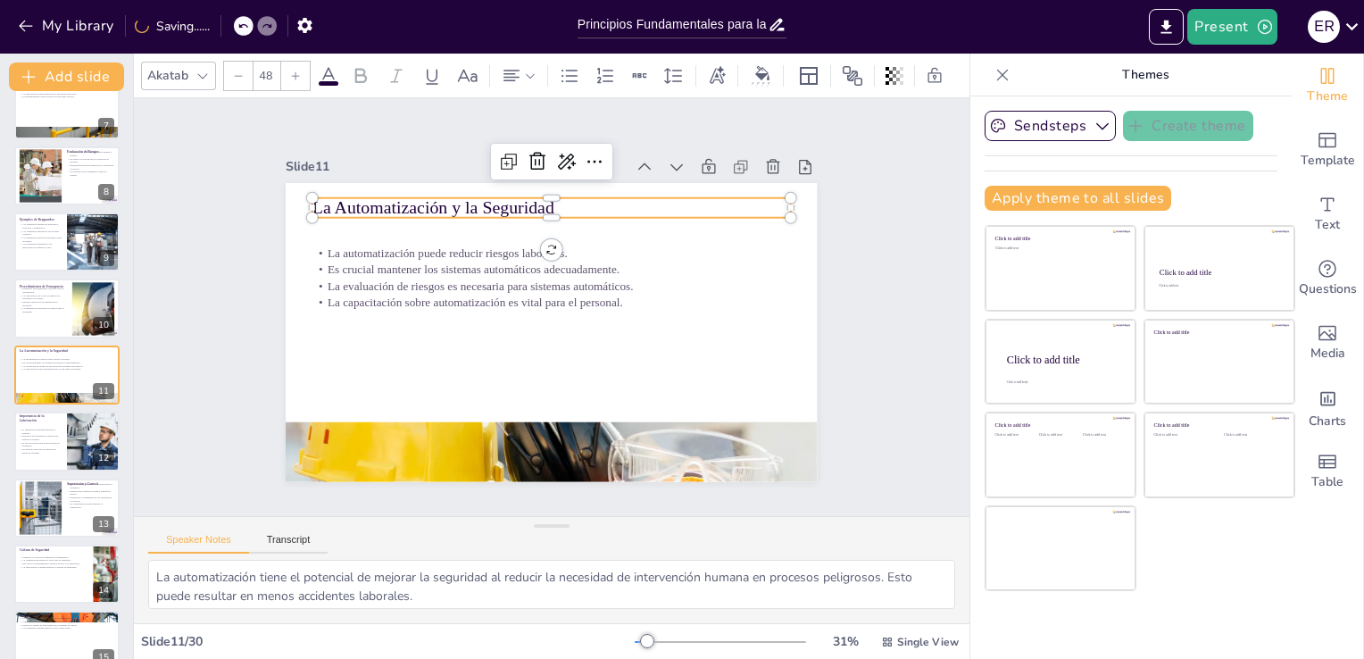
click at [441, 206] on p "La Automatización y la Seguridad" at bounding box center [562, 208] width 479 height 75
click at [294, 71] on icon at bounding box center [295, 76] width 11 height 11
click at [290, 71] on icon at bounding box center [295, 76] width 11 height 11
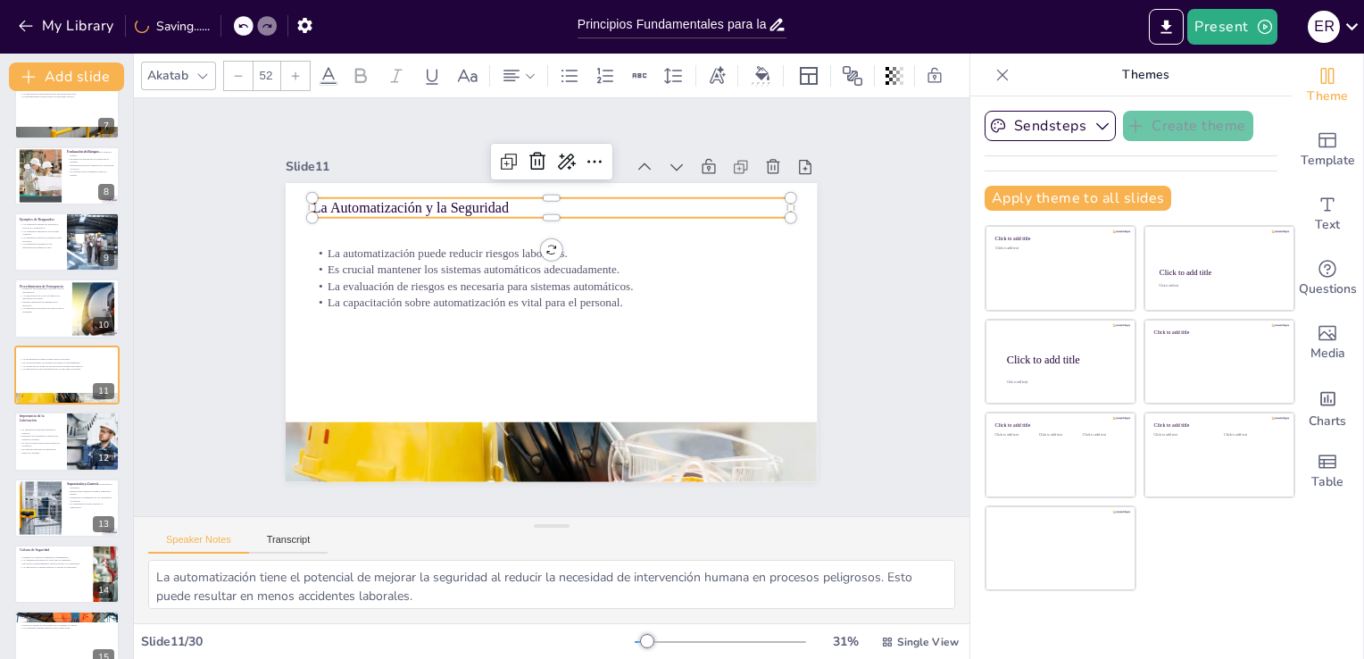
click at [290, 71] on icon at bounding box center [295, 76] width 11 height 11
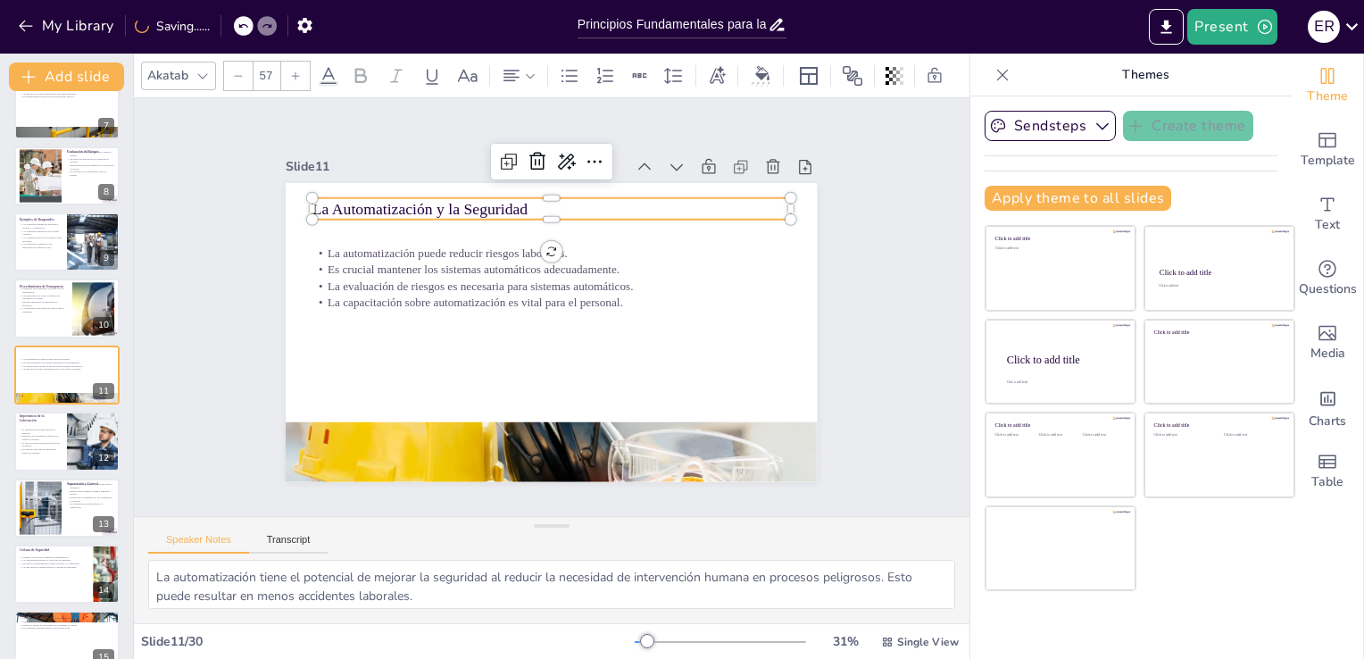
click at [290, 71] on icon at bounding box center [295, 76] width 11 height 11
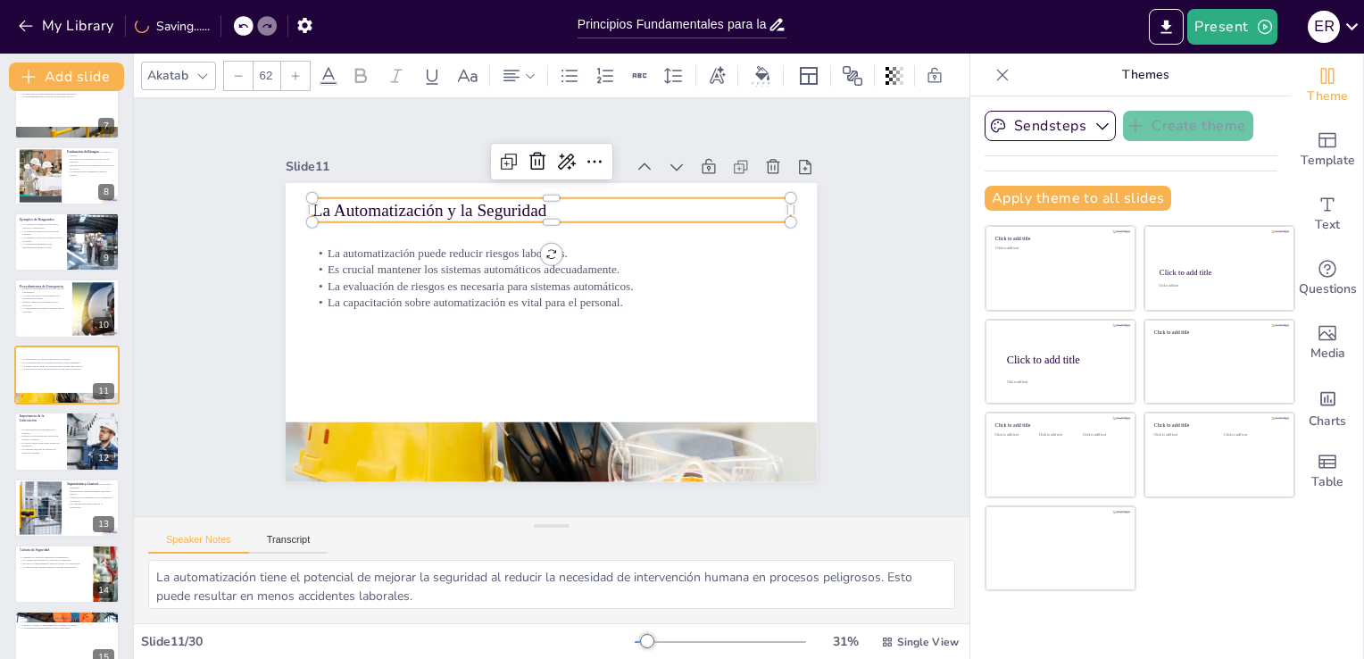
click at [290, 71] on icon at bounding box center [295, 76] width 11 height 11
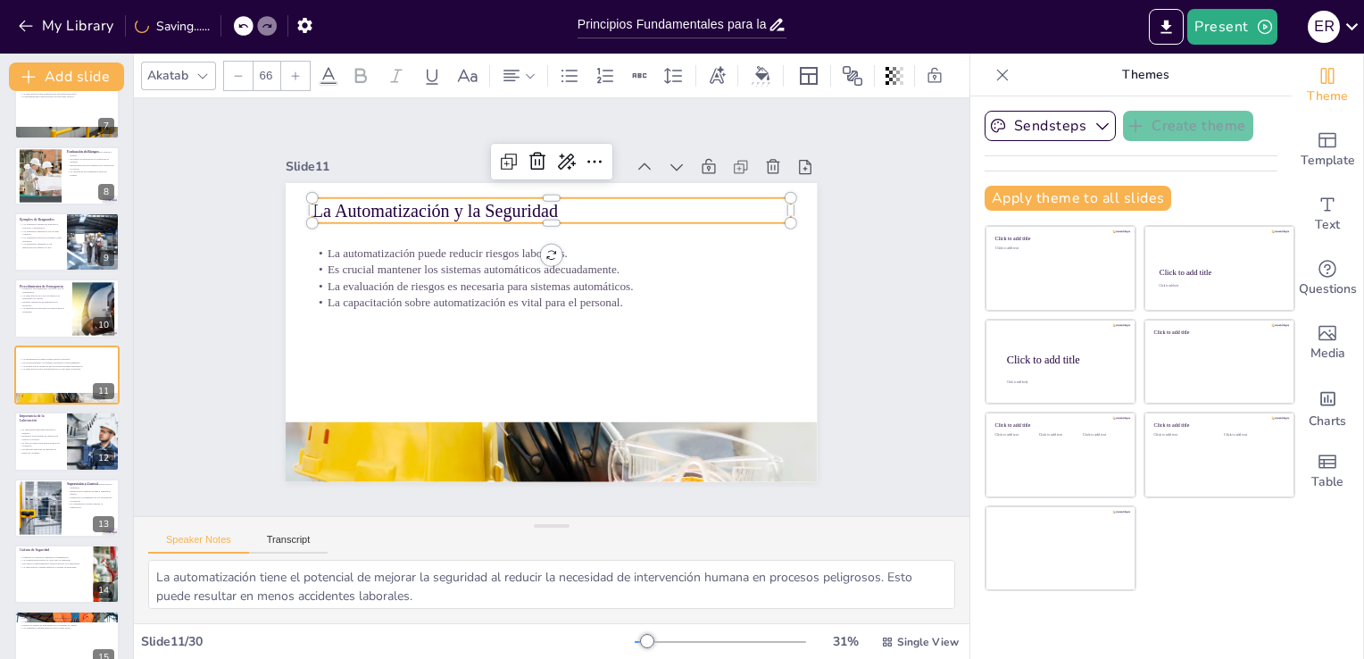
click at [290, 71] on icon at bounding box center [295, 76] width 11 height 11
click at [365, 70] on icon at bounding box center [361, 75] width 12 height 15
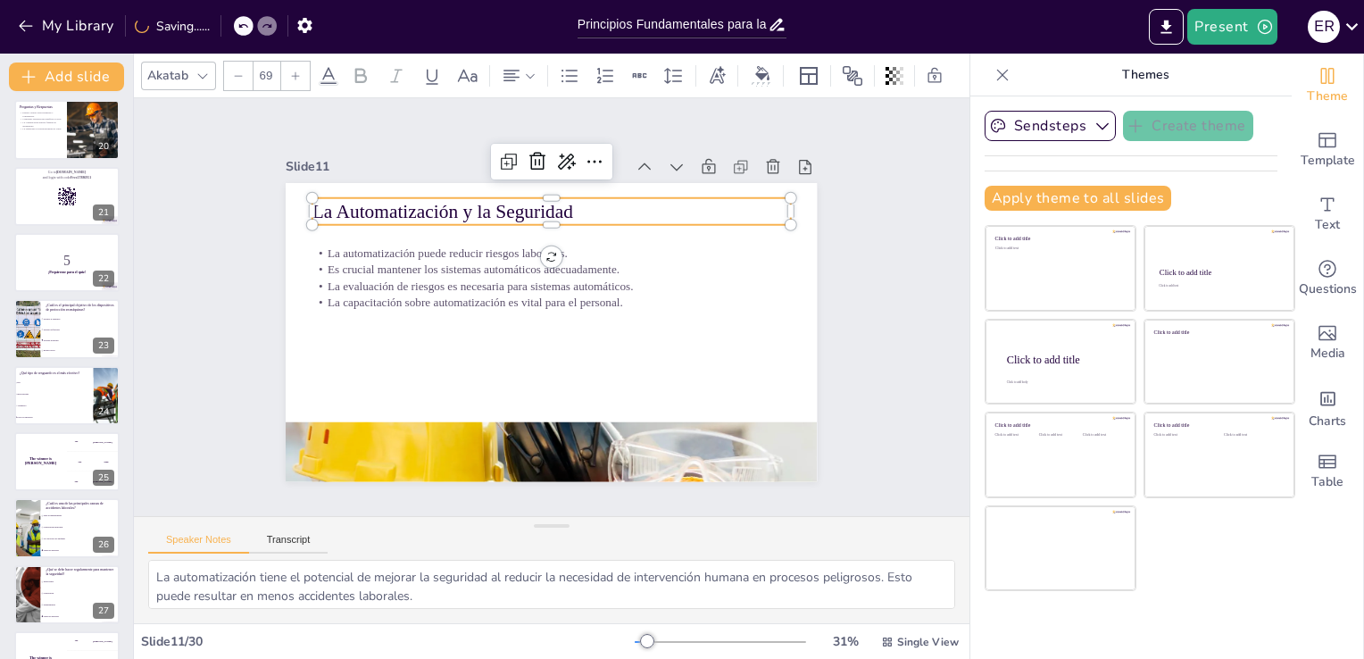
scroll to position [1446, 0]
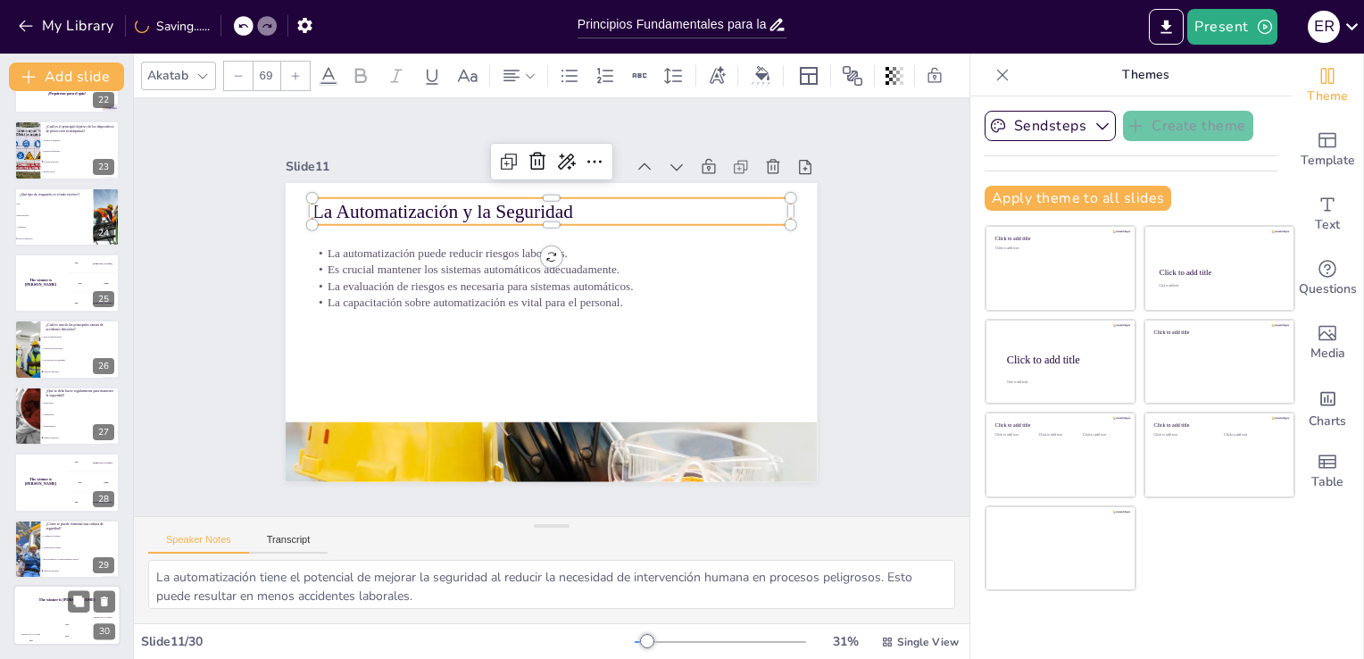
click at [46, 610] on div "The winner is [PERSON_NAME]" at bounding box center [66, 600] width 107 height 30
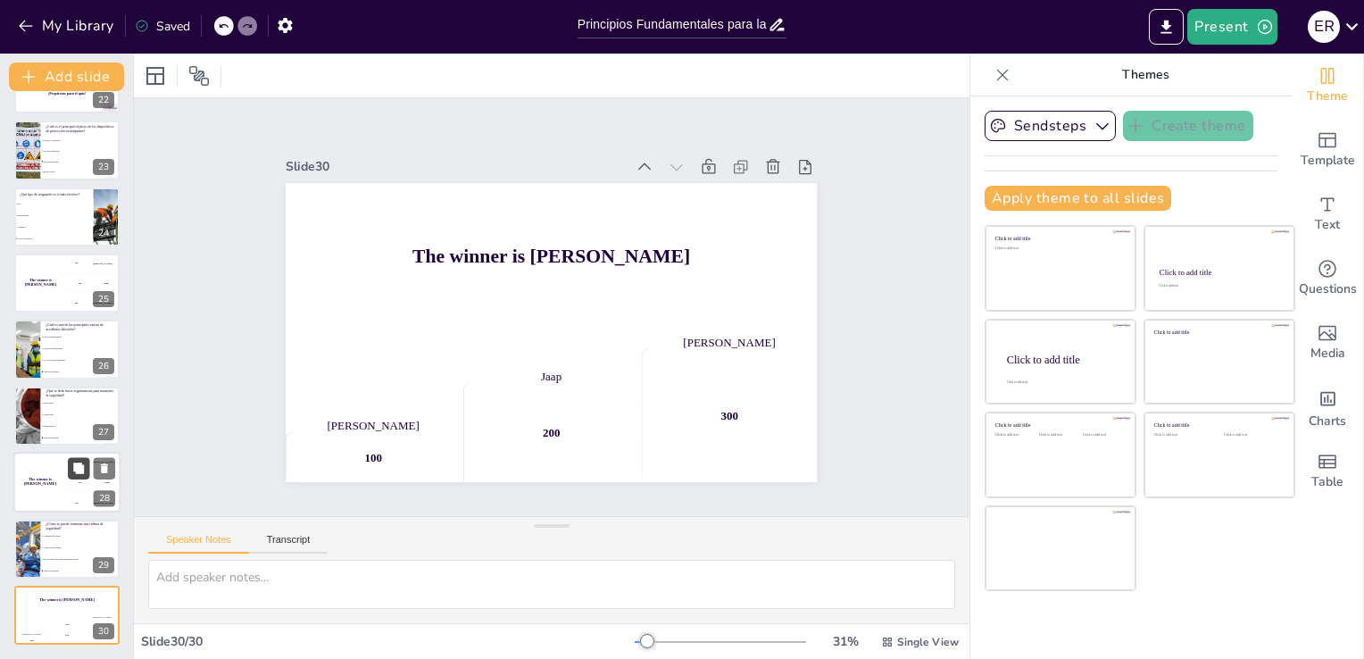
click at [76, 471] on icon at bounding box center [78, 467] width 11 height 11
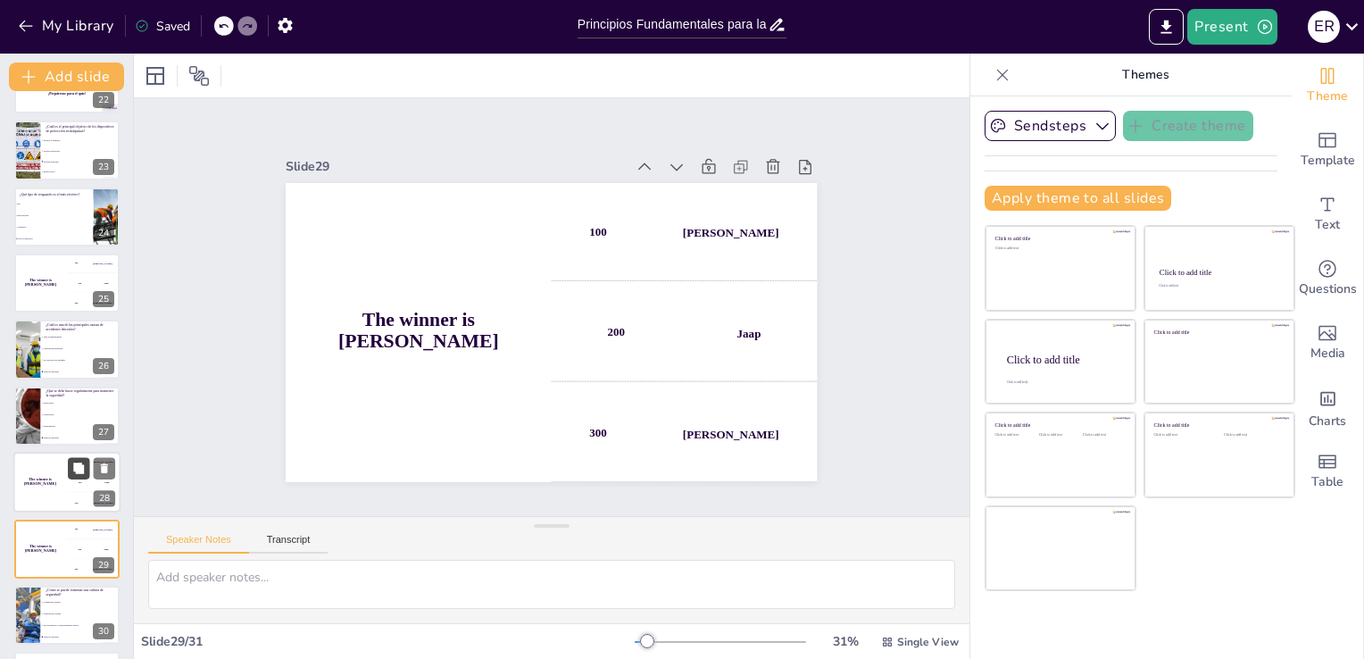
scroll to position [1512, 0]
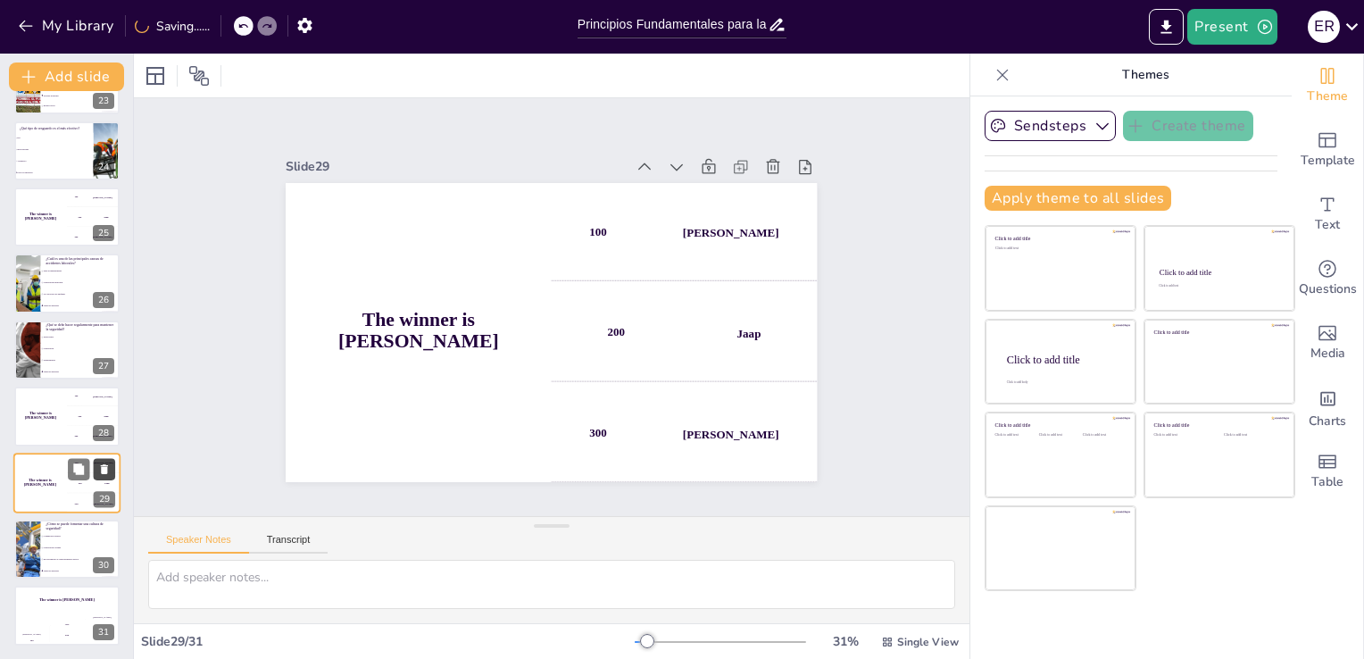
click at [104, 466] on icon at bounding box center [104, 469] width 7 height 10
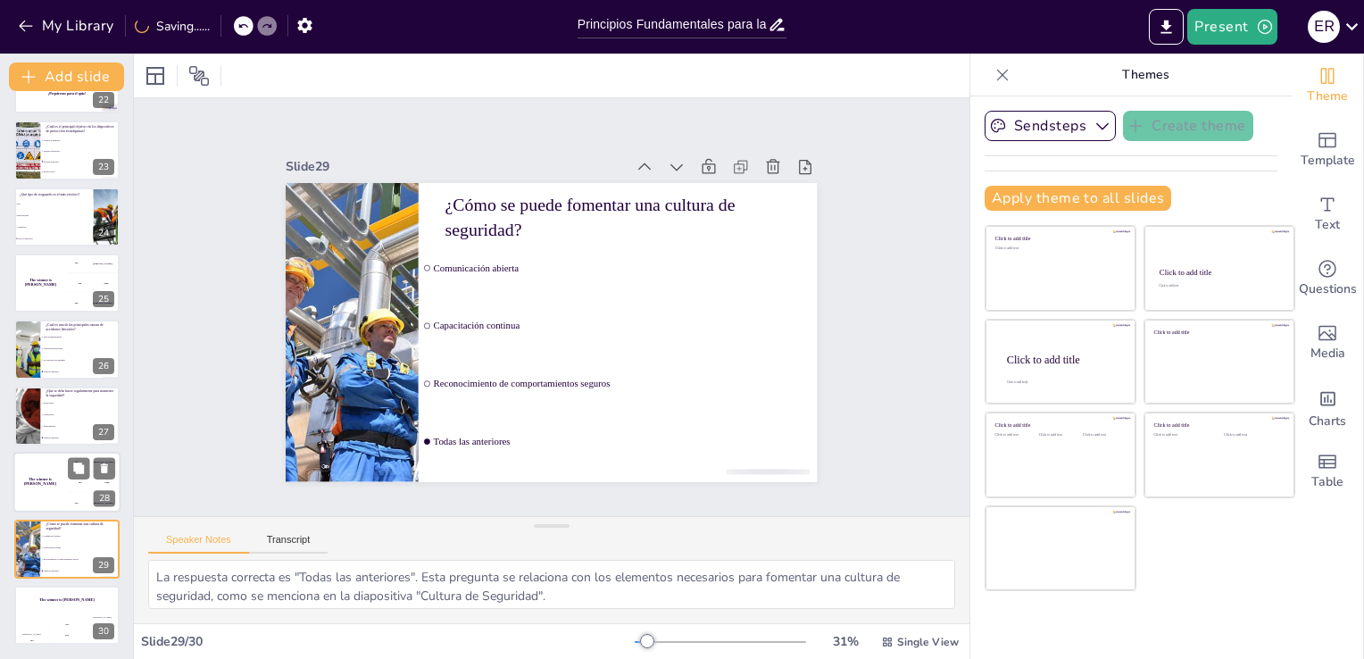
scroll to position [1446, 0]
click at [53, 475] on div "The winner is [PERSON_NAME]" at bounding box center [40, 482] width 54 height 61
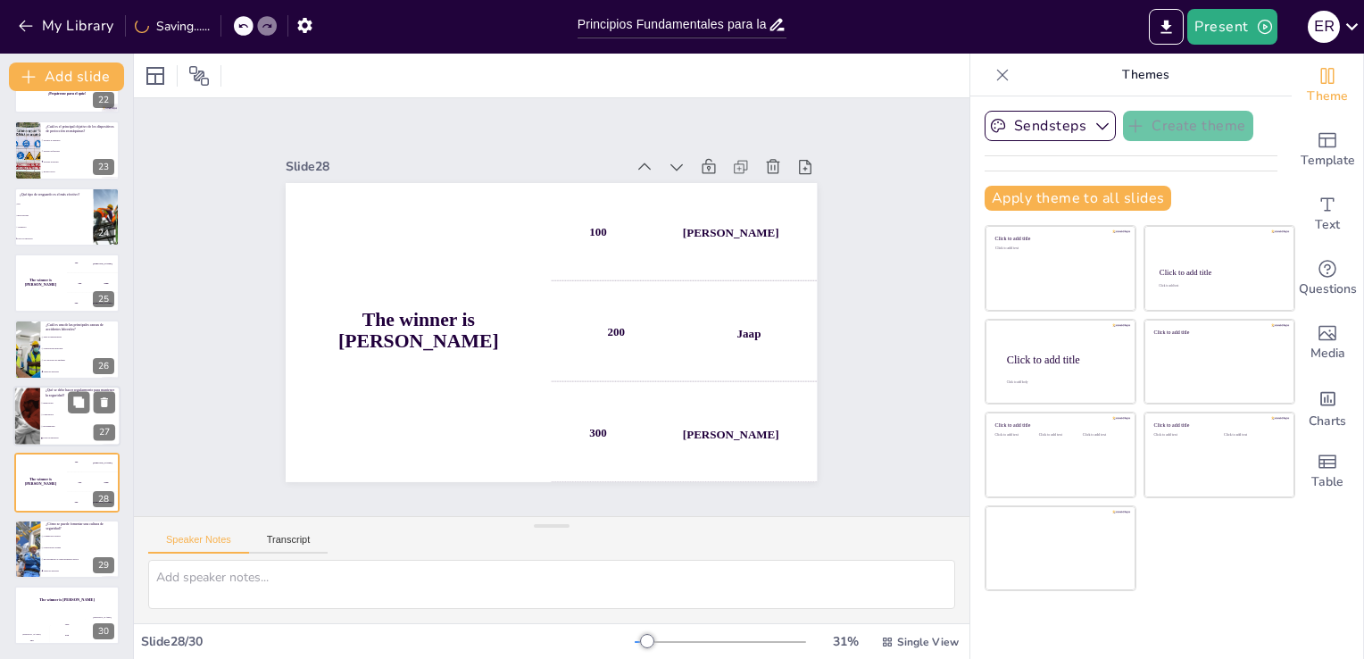
click at [50, 409] on li "Capacitación" at bounding box center [80, 415] width 80 height 12
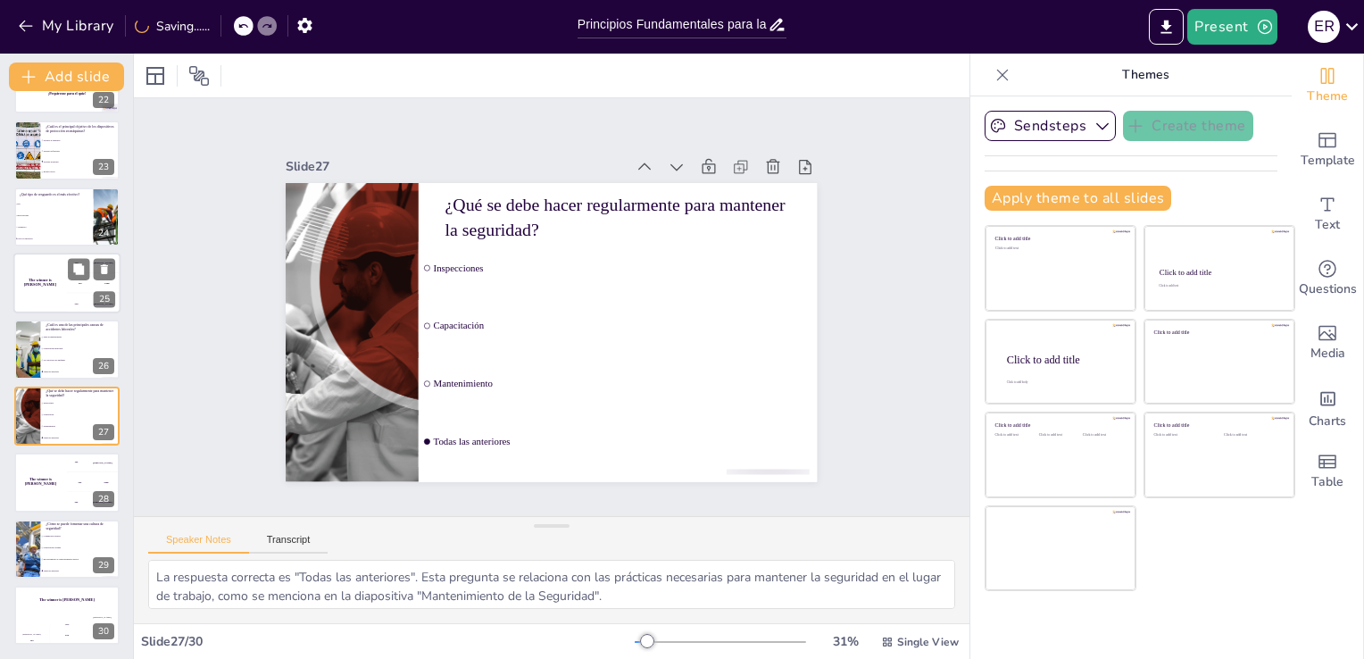
click at [46, 302] on div "The winner is [PERSON_NAME]" at bounding box center [40, 283] width 54 height 61
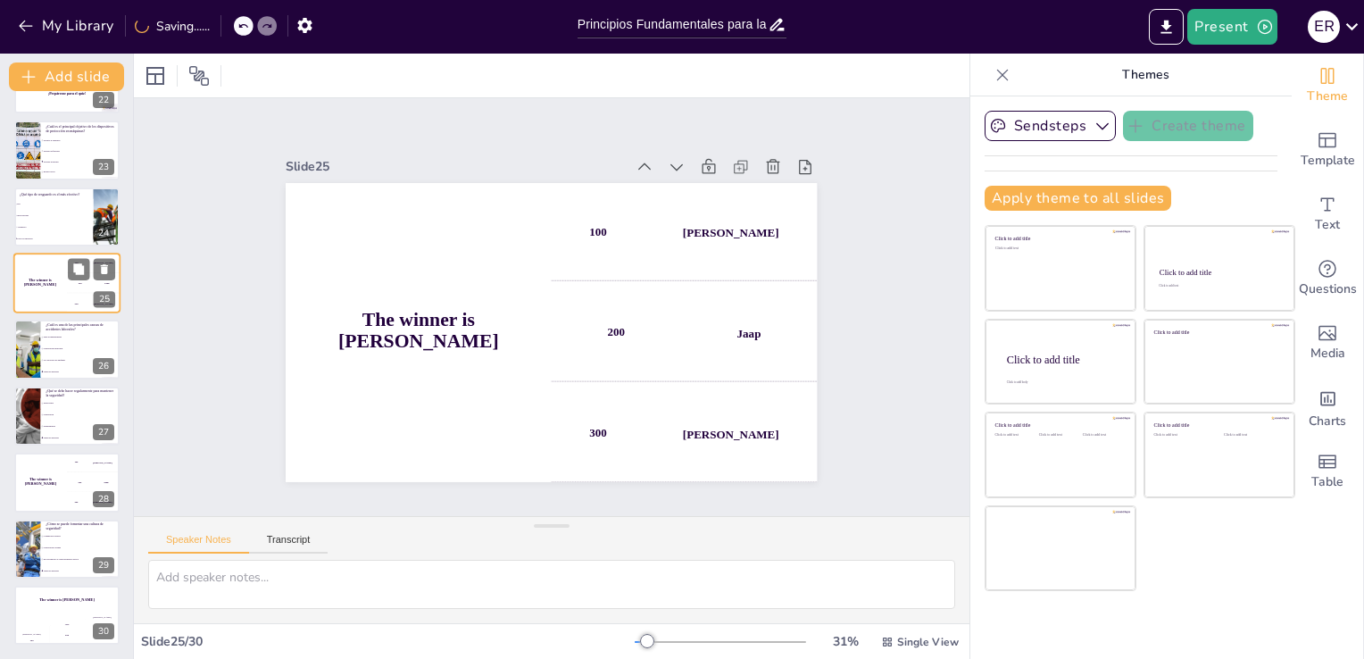
scroll to position [1354, 0]
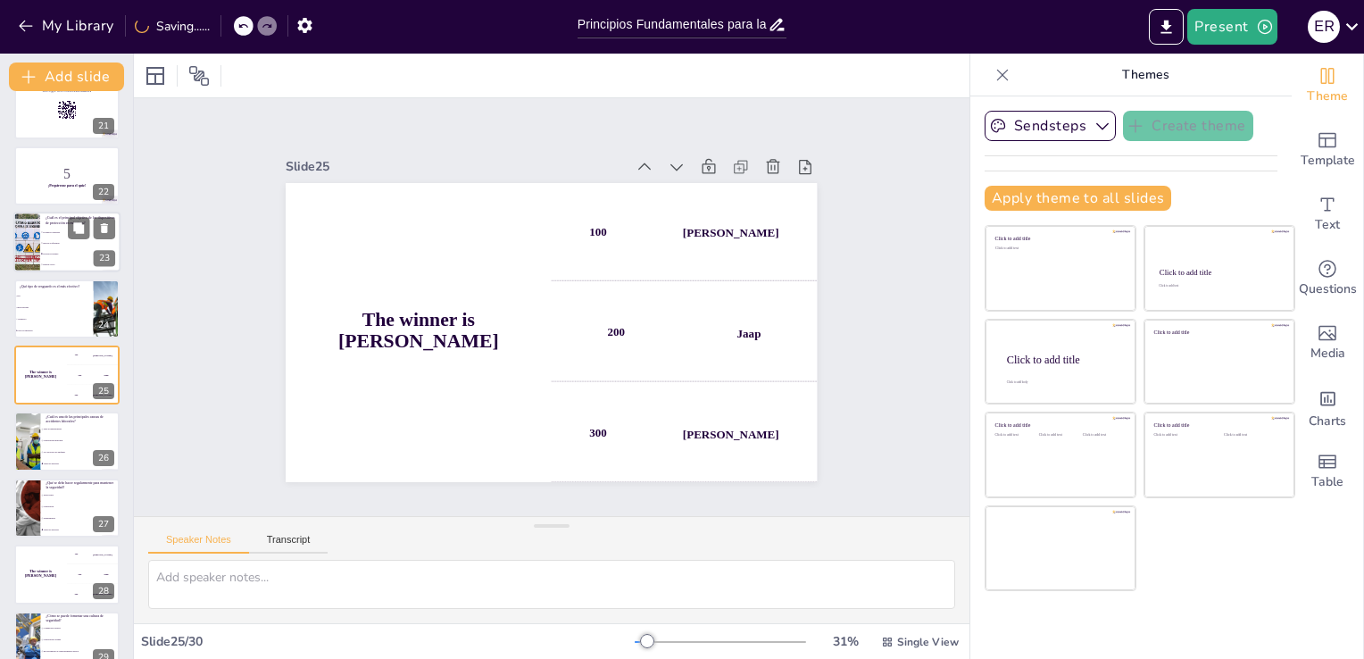
click at [46, 240] on li "Mejorar la eficiencia" at bounding box center [80, 243] width 80 height 11
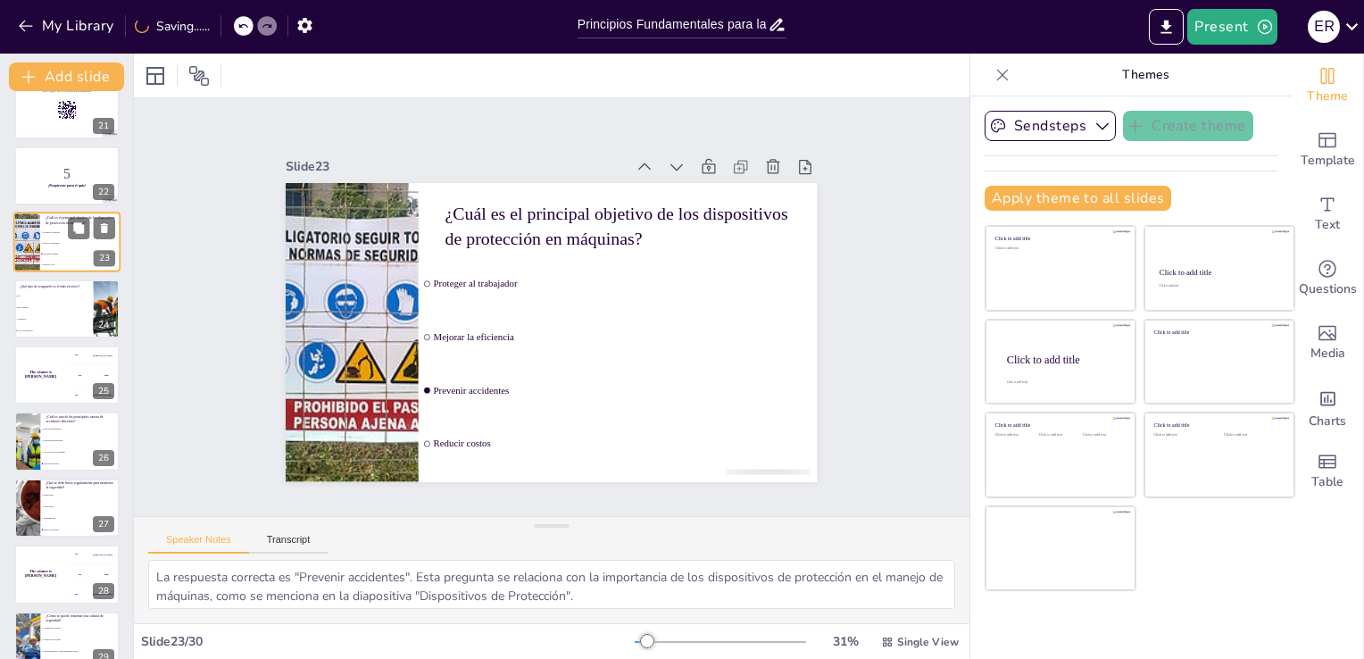
scroll to position [1221, 0]
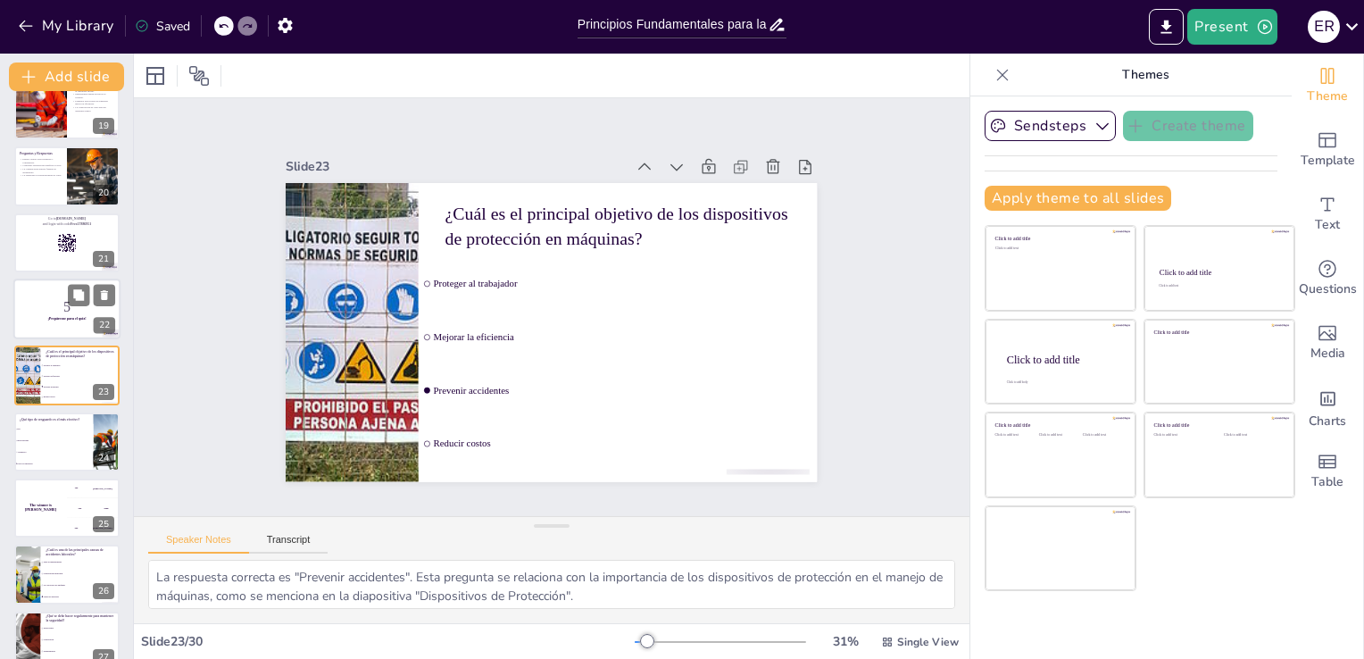
click at [41, 292] on div at bounding box center [66, 309] width 107 height 61
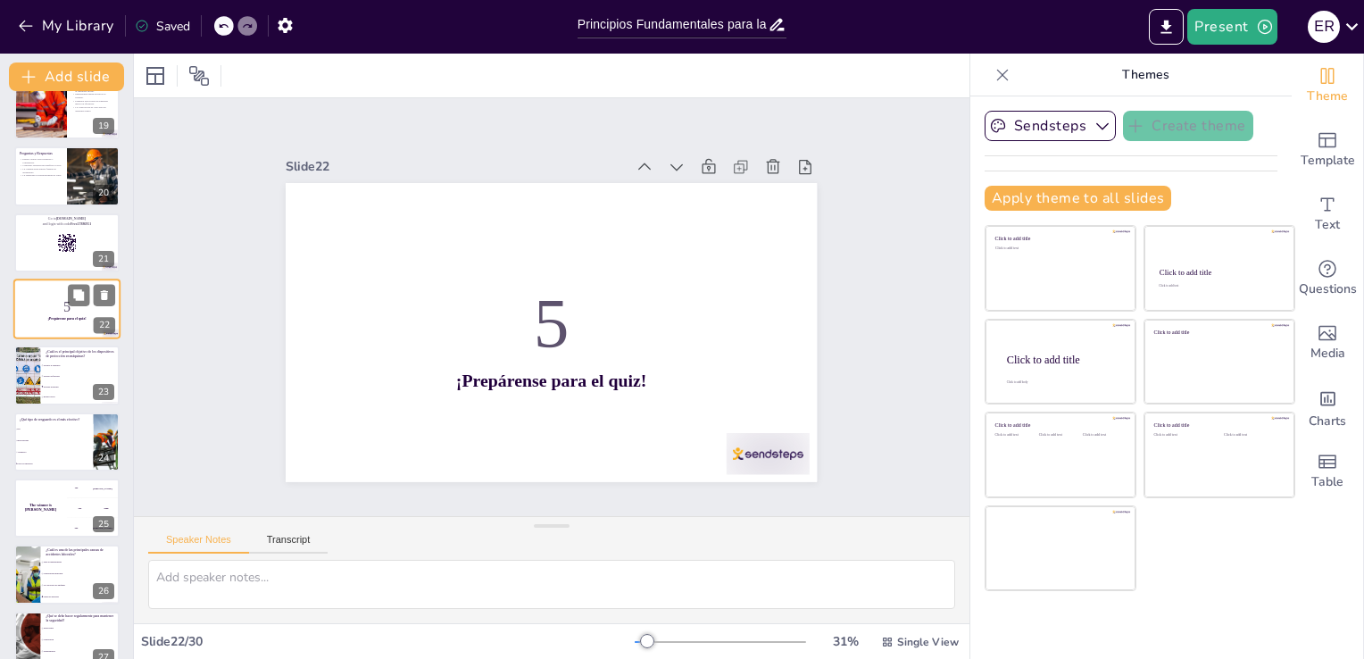
scroll to position [1154, 0]
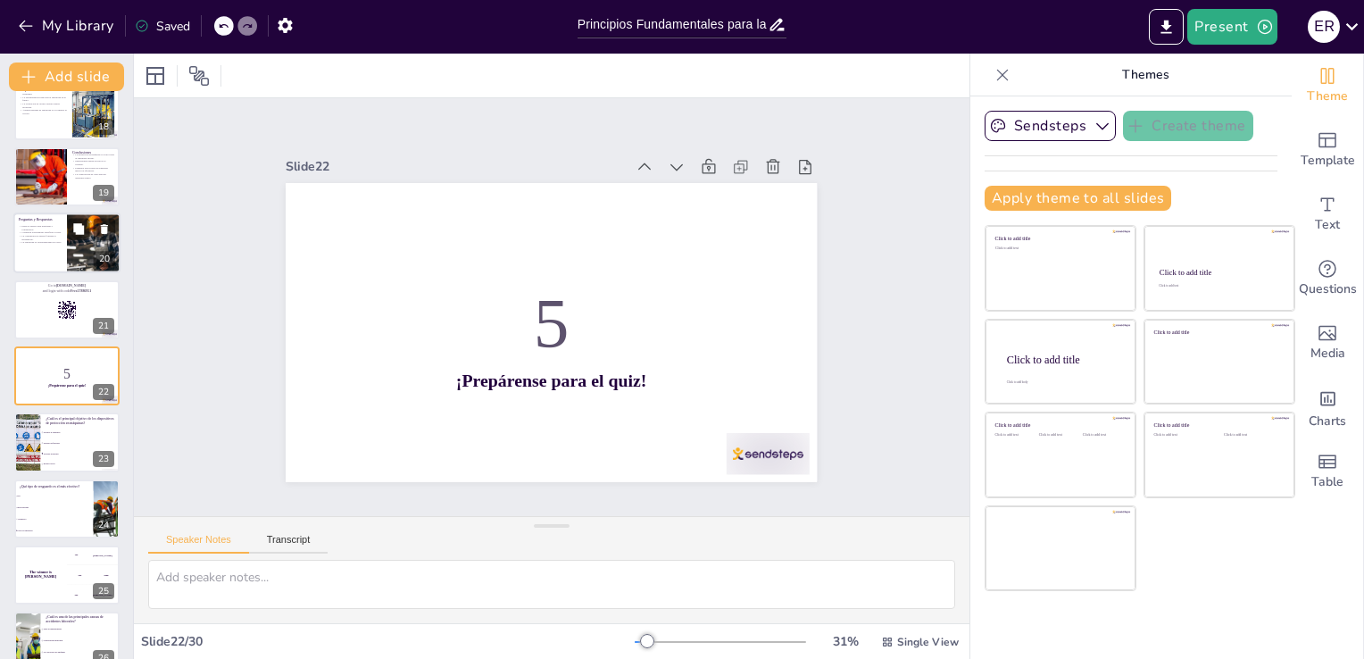
click at [39, 235] on p "La comunicación abierta fomenta el aprendizaje." at bounding box center [40, 238] width 43 height 6
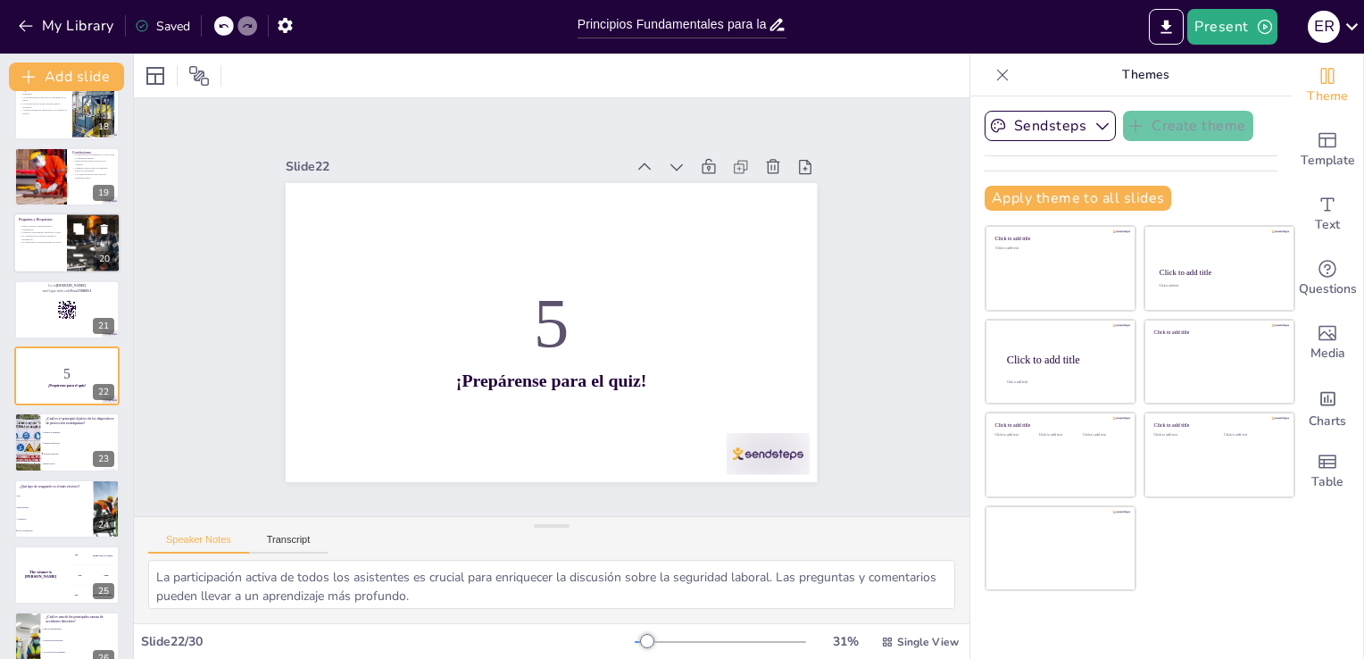
scroll to position [1021, 0]
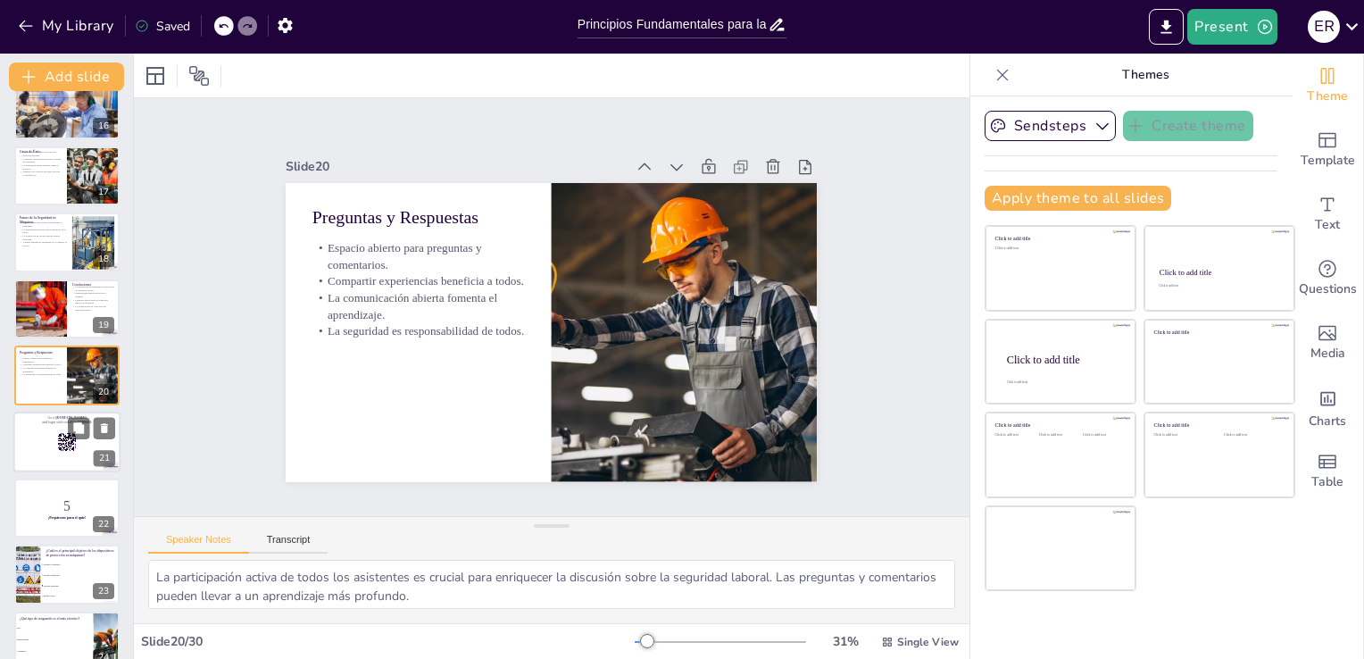
click at [39, 437] on div at bounding box center [66, 442] width 107 height 61
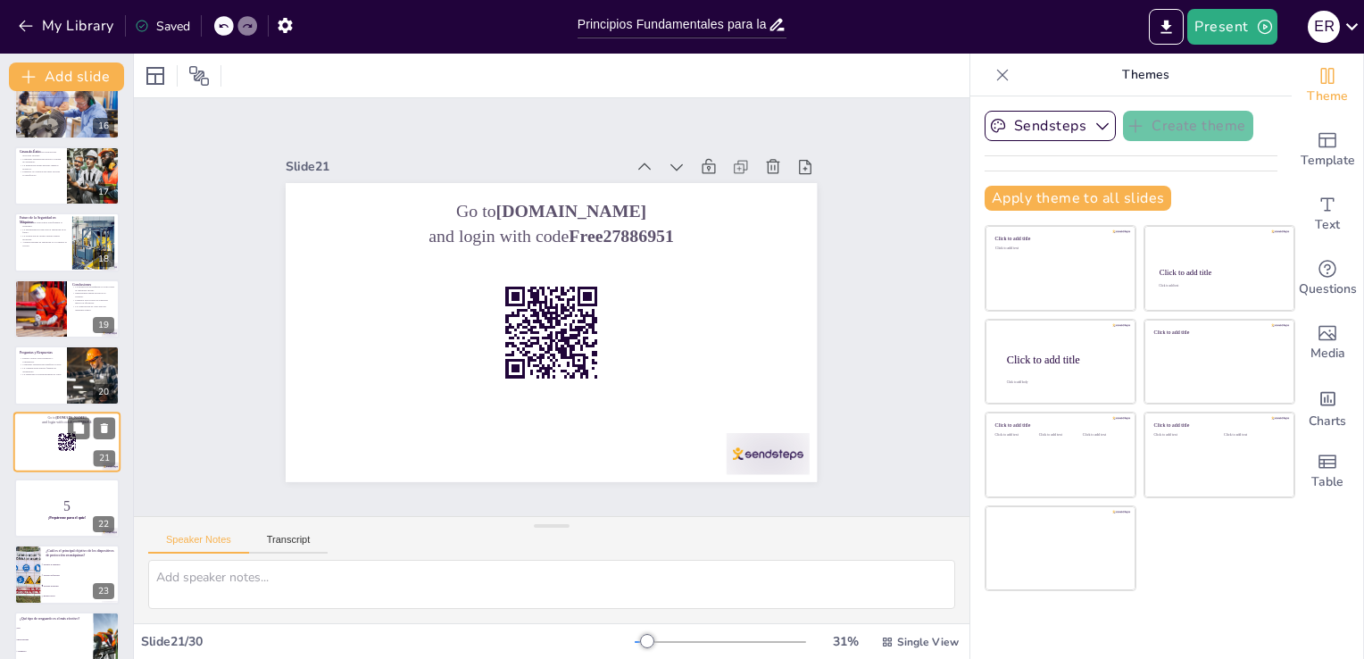
scroll to position [1087, 0]
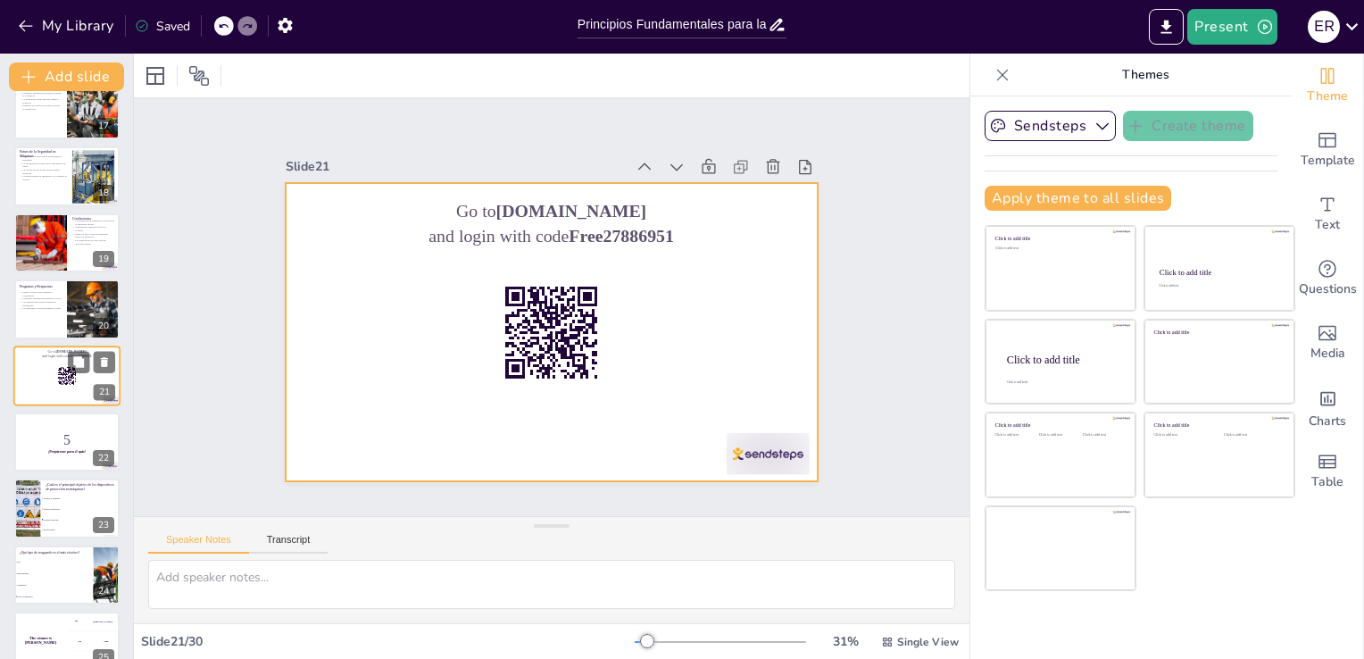
click at [37, 387] on div at bounding box center [66, 376] width 107 height 61
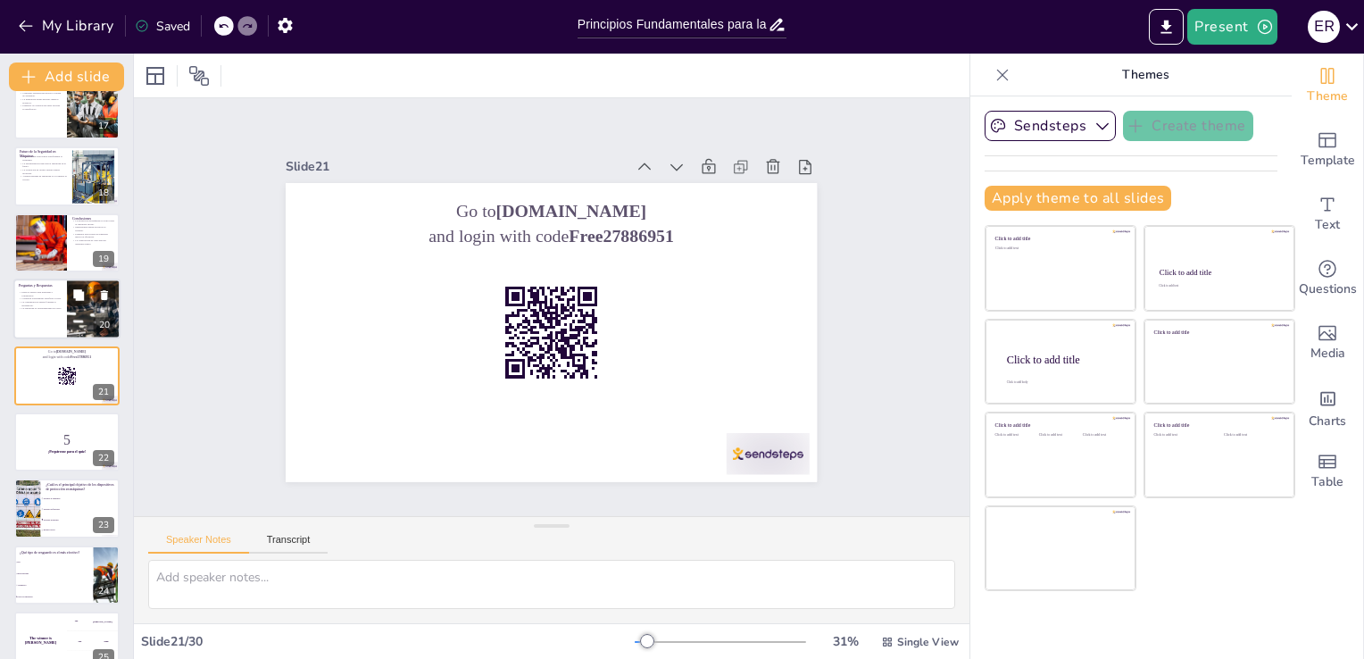
click at [42, 319] on div at bounding box center [66, 309] width 107 height 61
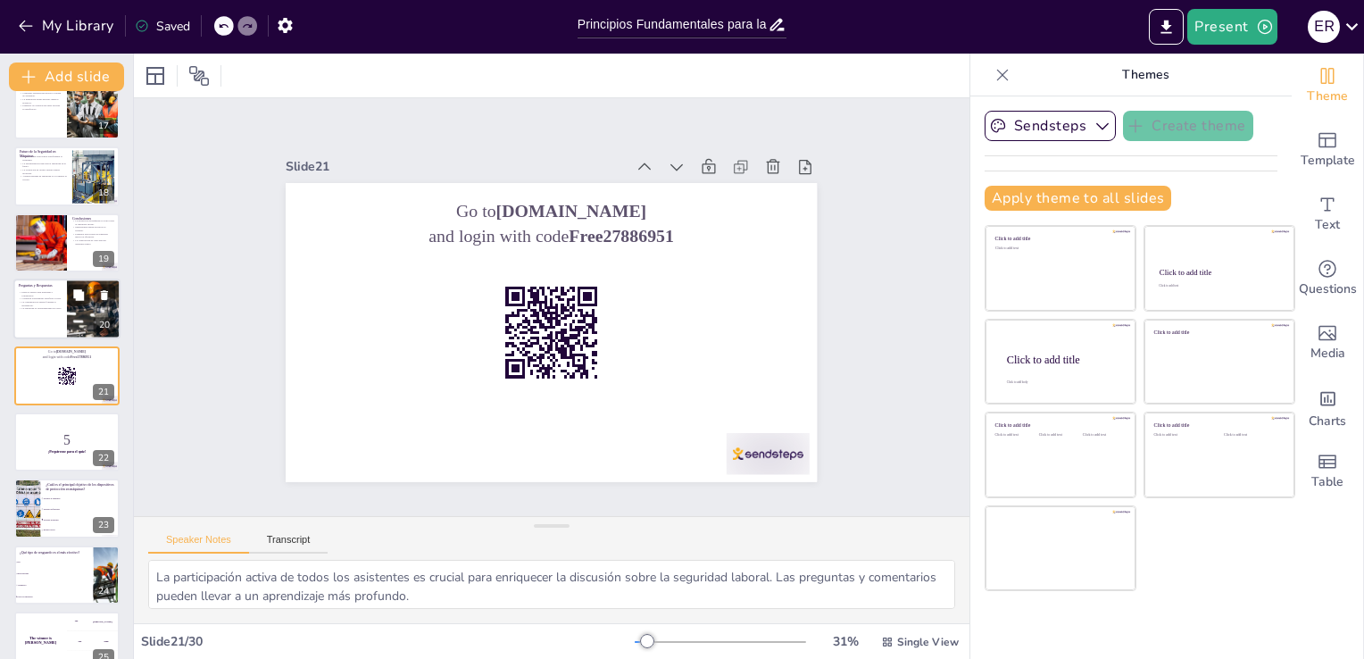
scroll to position [1021, 0]
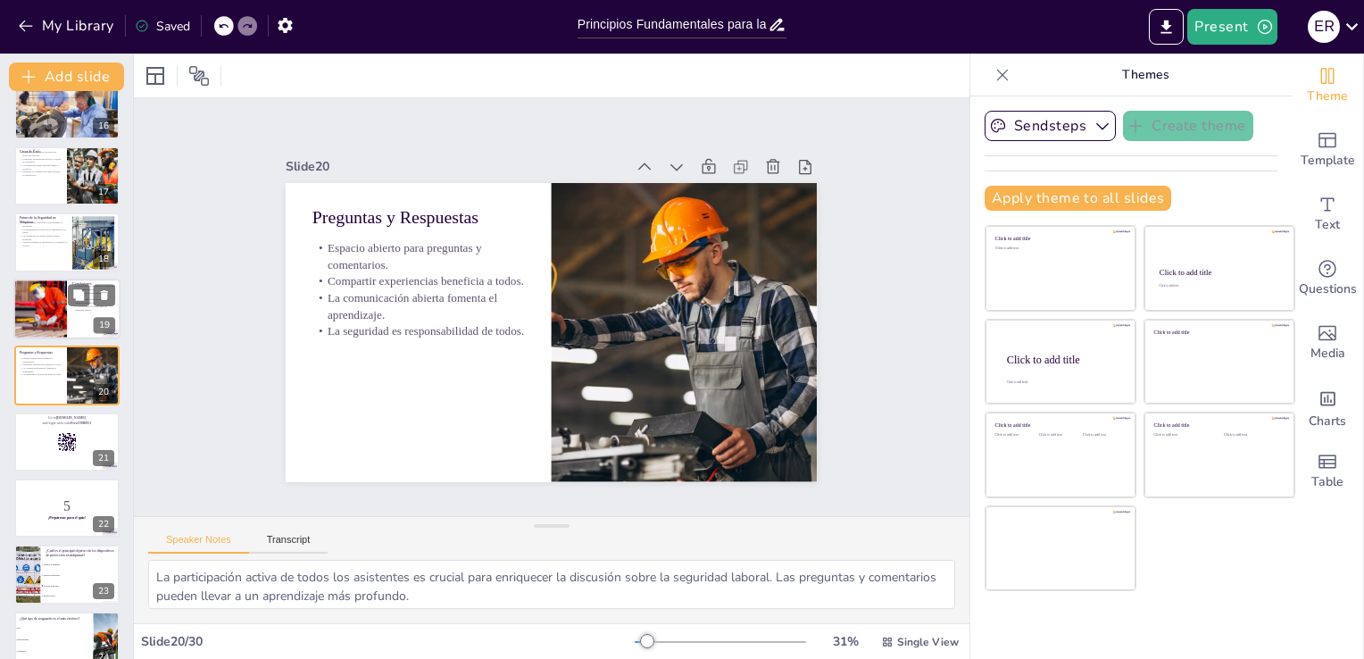
click at [36, 306] on div at bounding box center [40, 309] width 90 height 61
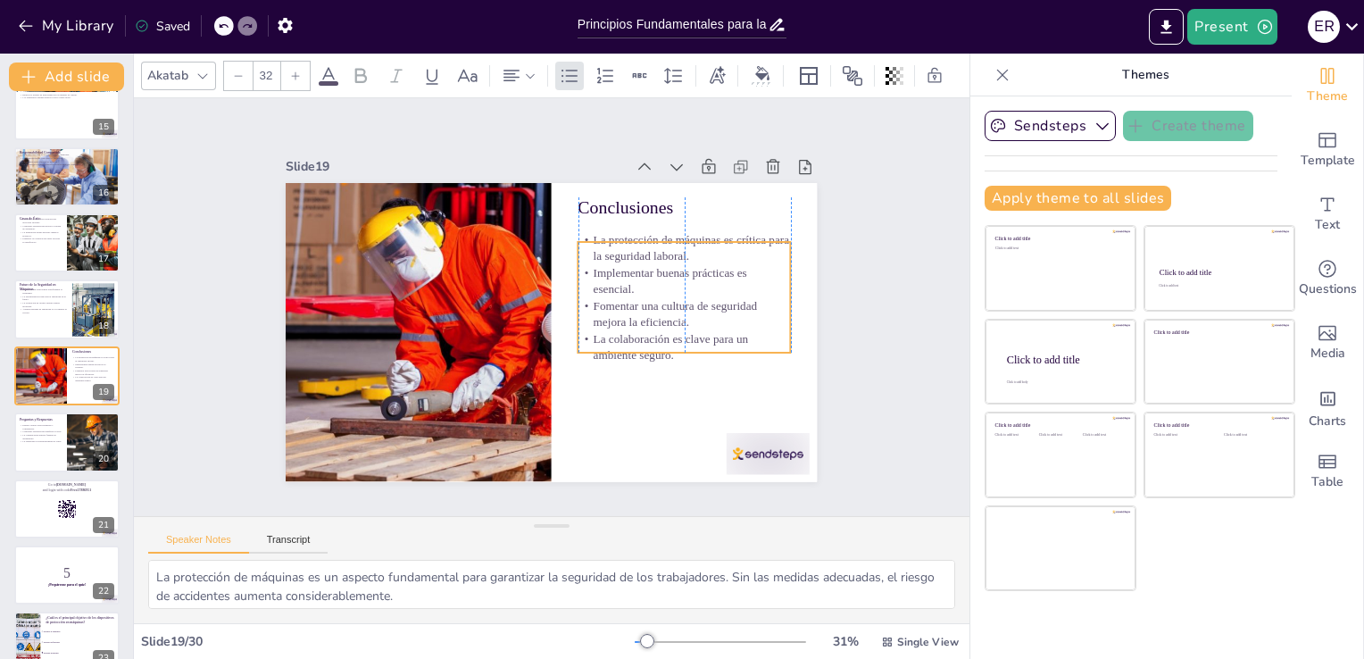
drag, startPoint x: 643, startPoint y: 231, endPoint x: 645, endPoint y: 251, distance: 19.7
click at [645, 251] on p "La protección de máquinas es crítica para la seguridad laboral." at bounding box center [696, 291] width 212 height 97
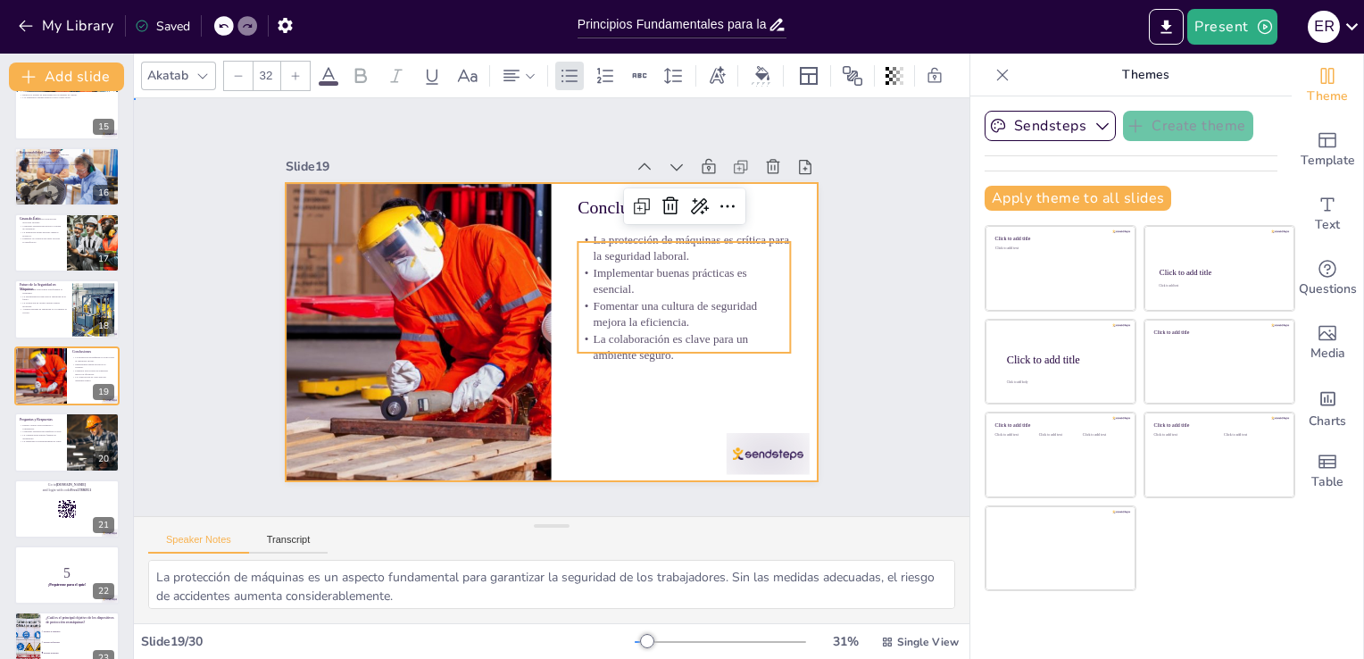
click at [606, 418] on div at bounding box center [546, 331] width 582 height 403
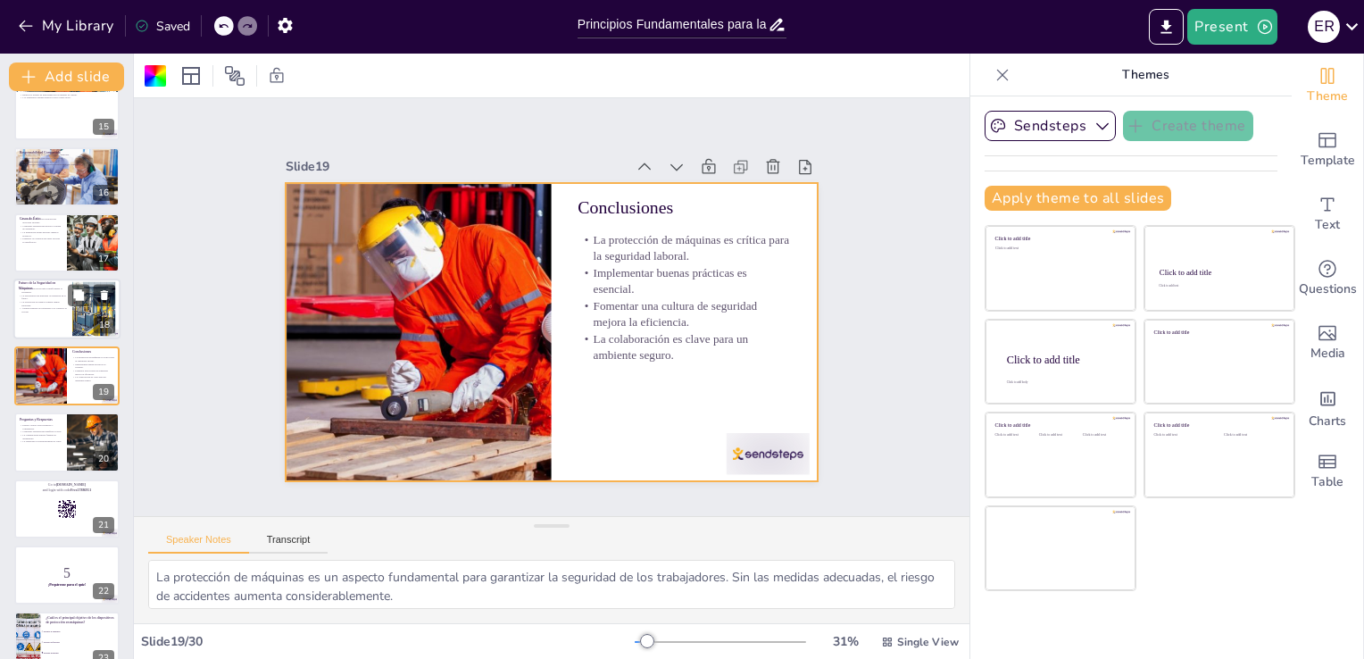
click at [60, 281] on p "Futuro de la Seguridad en Máquinas" at bounding box center [43, 286] width 48 height 10
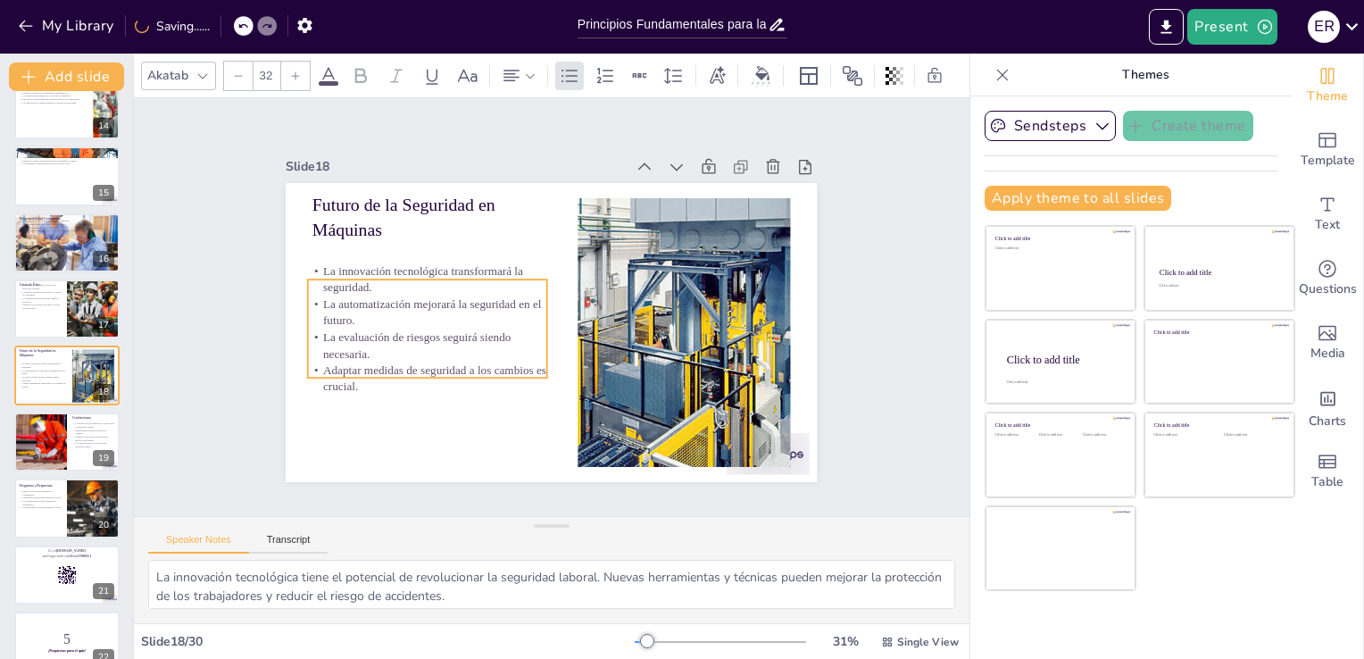
drag, startPoint x: 373, startPoint y: 280, endPoint x: 369, endPoint y: 319, distance: 38.7
click at [369, 319] on p "La automatización mejorará la seguridad en el futuro." at bounding box center [456, 228] width 200 height 185
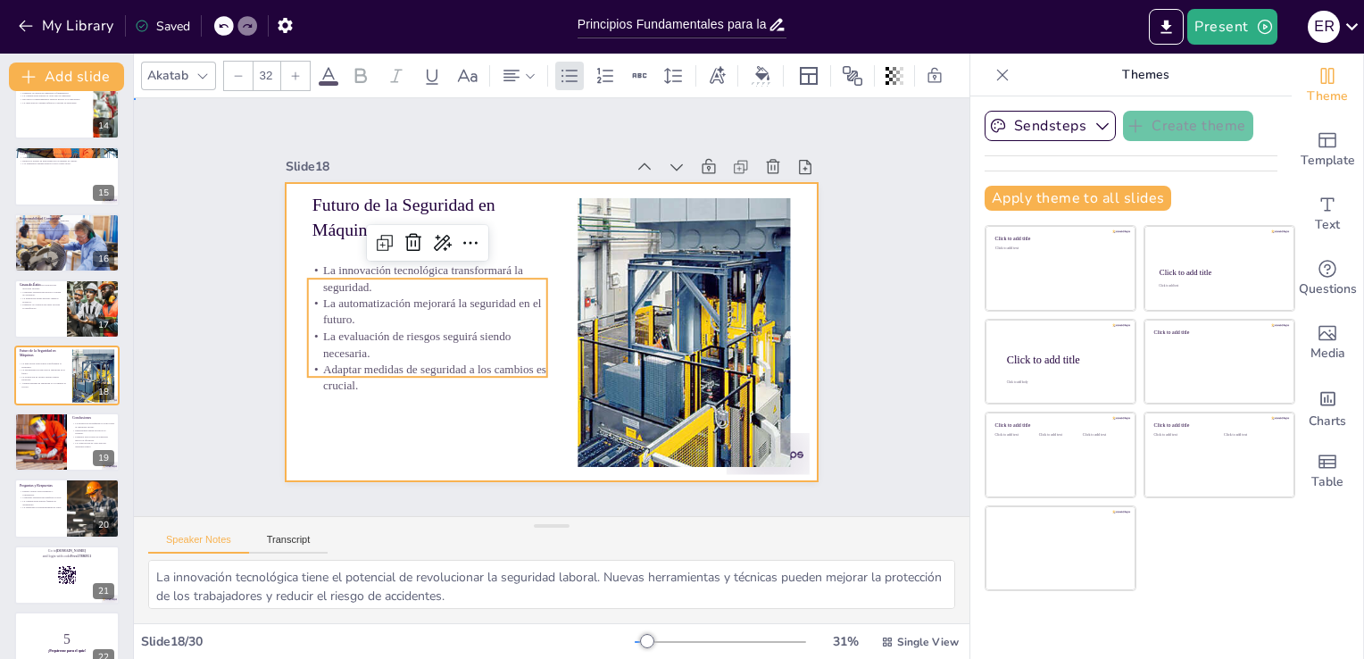
click at [296, 437] on div at bounding box center [541, 330] width 607 height 489
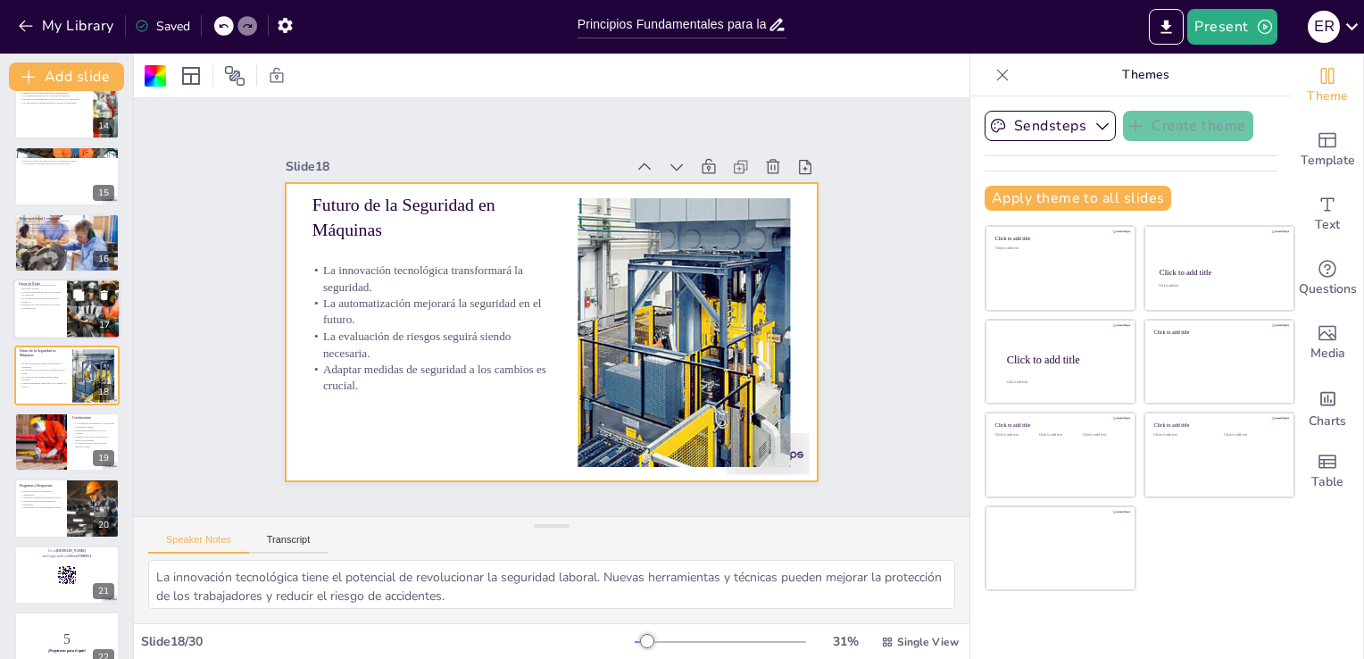
click at [32, 306] on p "Fomentar la colaboración entre sectores es beneficioso." at bounding box center [40, 307] width 43 height 6
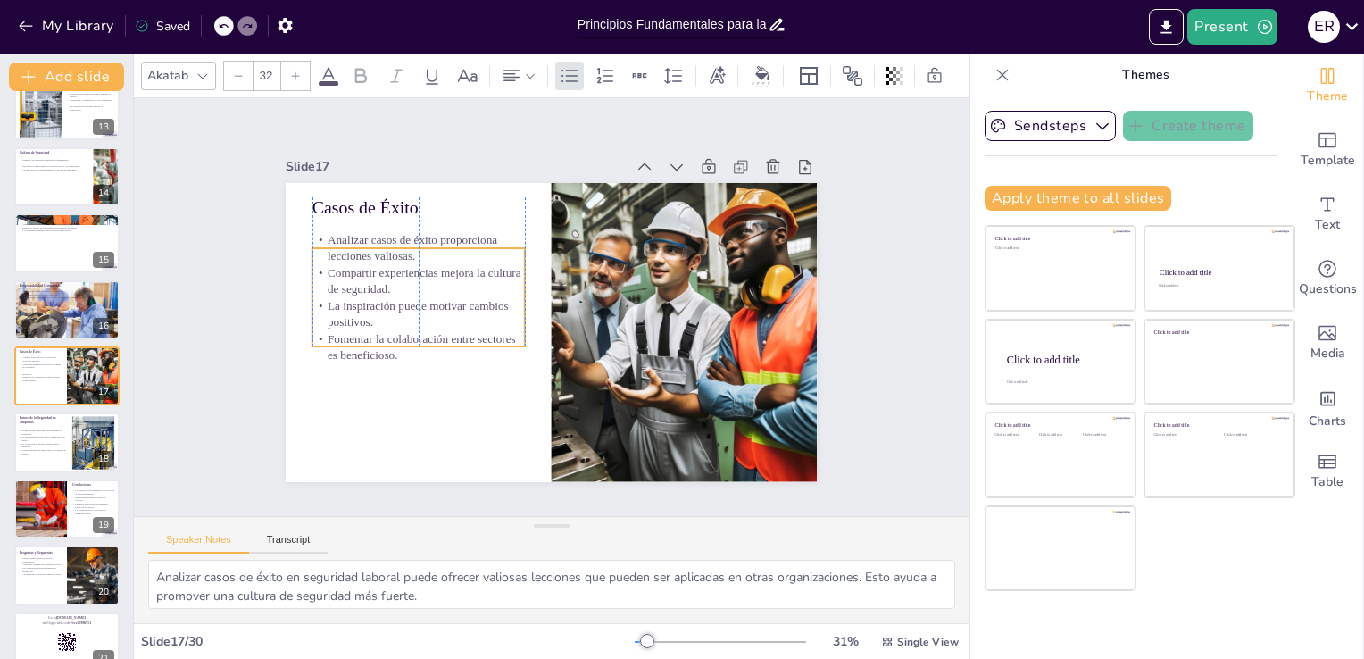
drag, startPoint x: 375, startPoint y: 272, endPoint x: 374, endPoint y: 298, distance: 25.9
click at [374, 298] on p "La inspiración puede motivar cambios positivos." at bounding box center [428, 259] width 208 height 117
click at [75, 308] on div at bounding box center [66, 309] width 107 height 71
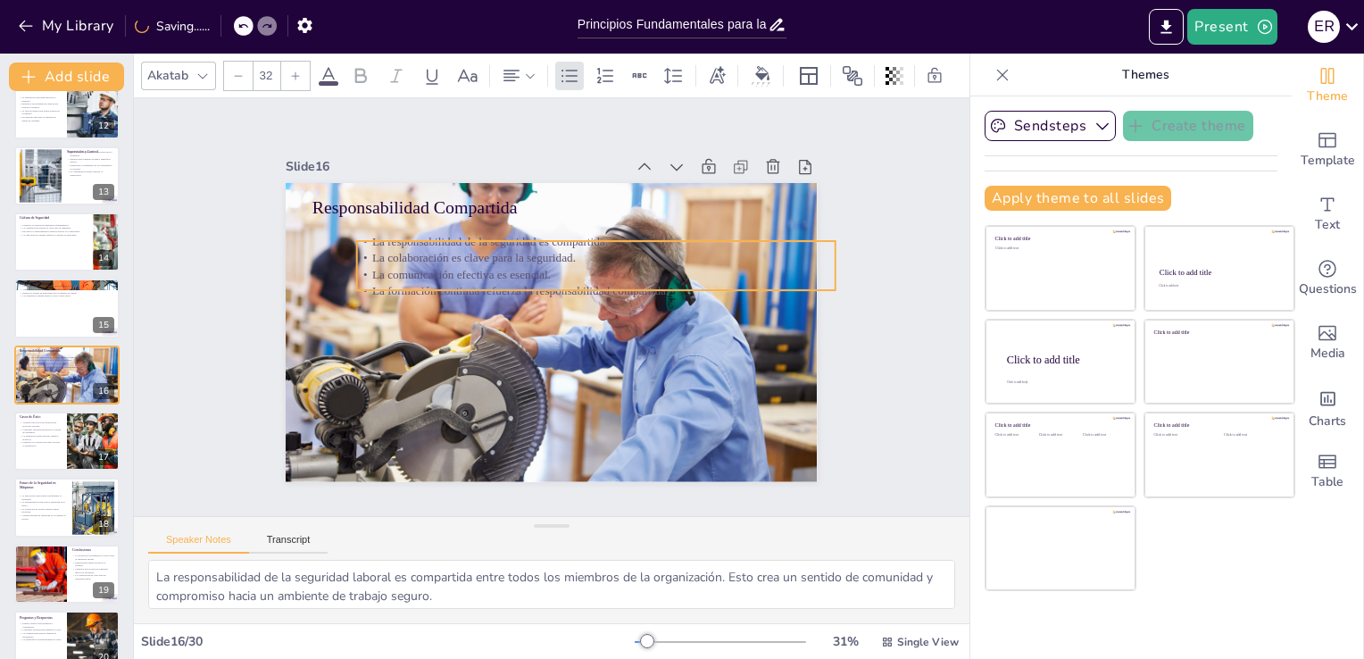
drag, startPoint x: 448, startPoint y: 240, endPoint x: 493, endPoint y: 257, distance: 47.8
click at [493, 257] on p "La comunicación efectiva es esencial." at bounding box center [607, 301] width 422 height 254
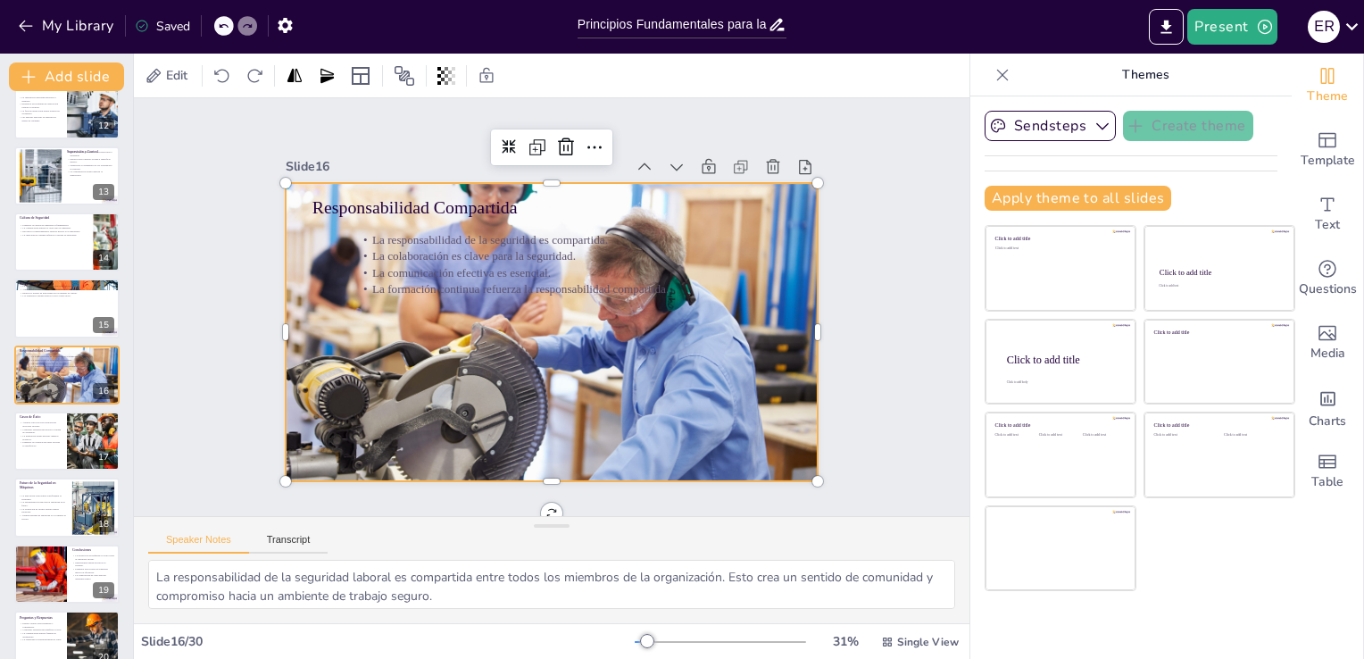
click at [571, 423] on div at bounding box center [544, 330] width 615 height 501
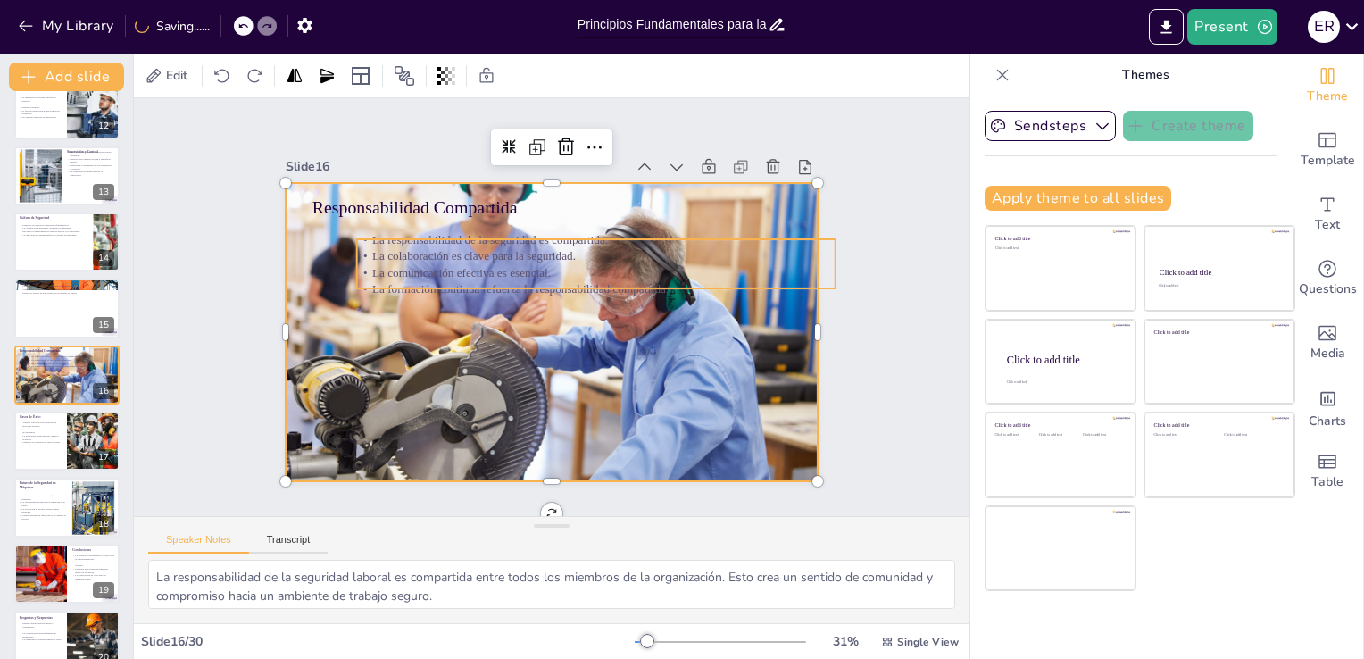
click at [511, 276] on p "La formación continua refuerza la responsabilidad compartida." at bounding box center [600, 302] width 460 height 163
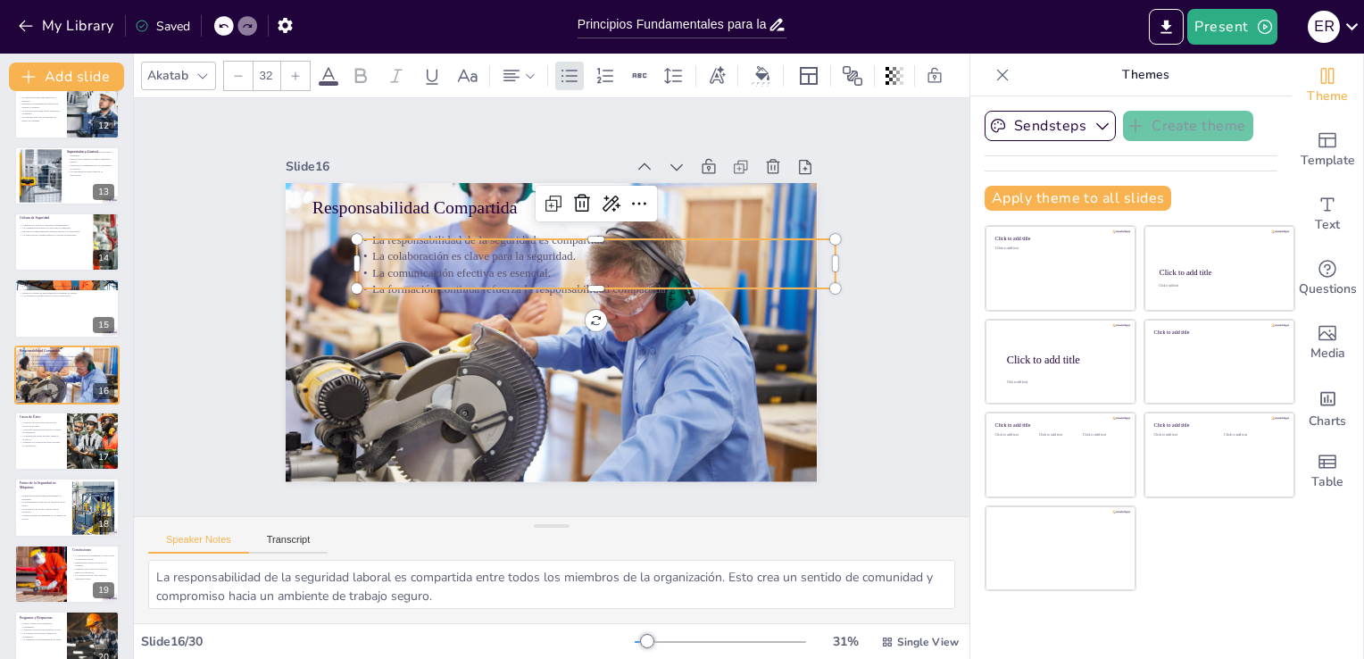
click at [323, 79] on icon at bounding box center [328, 75] width 21 height 21
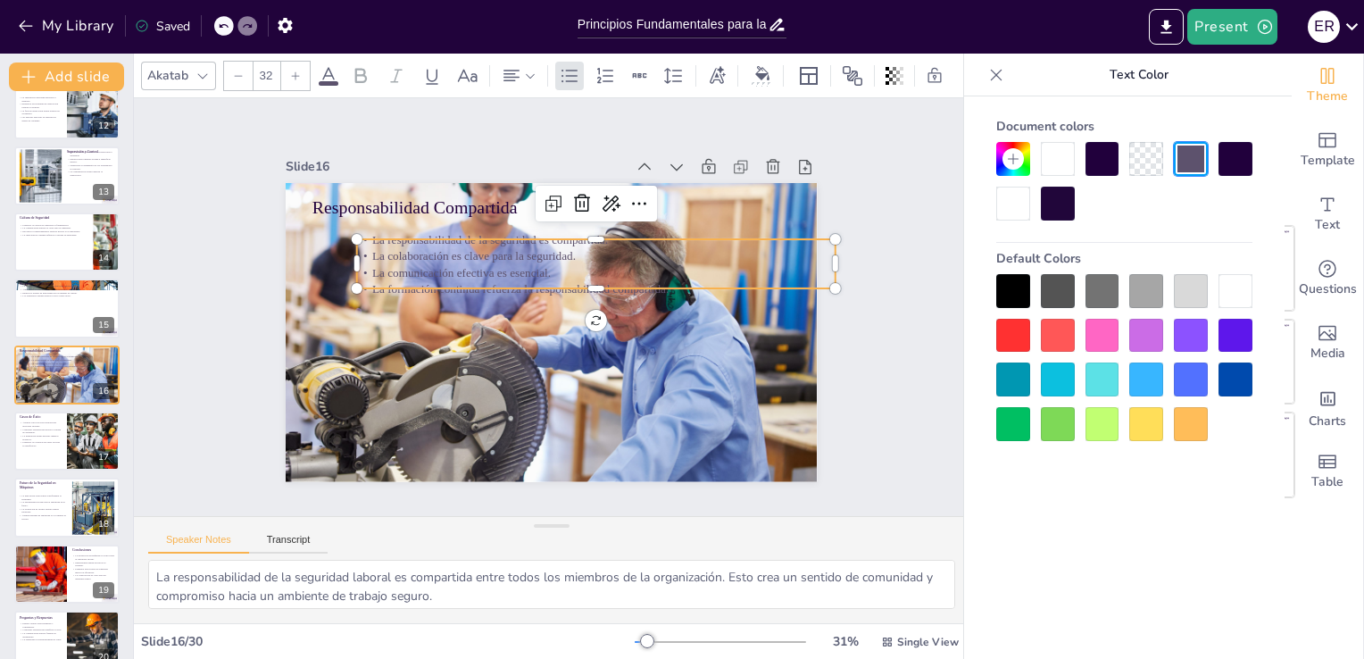
click at [1107, 383] on div at bounding box center [1103, 379] width 34 height 34
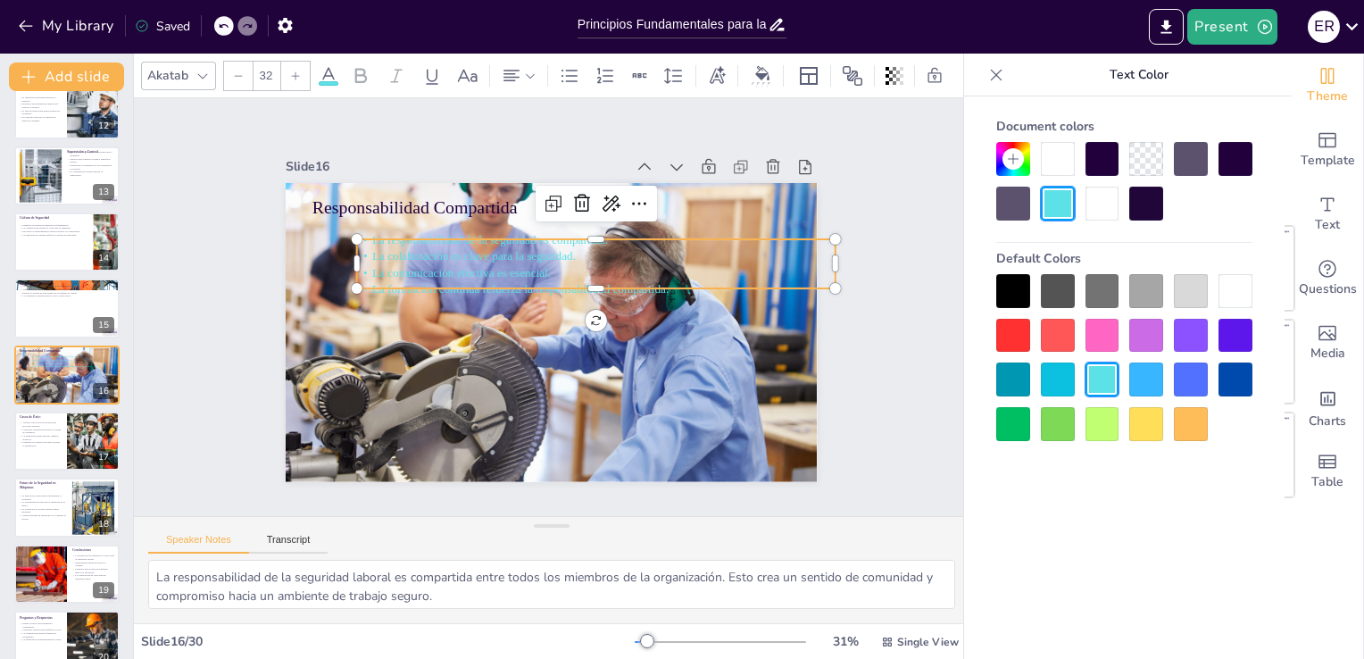
click at [1136, 405] on div at bounding box center [1124, 357] width 256 height 167
click at [1026, 407] on div at bounding box center [1013, 424] width 34 height 34
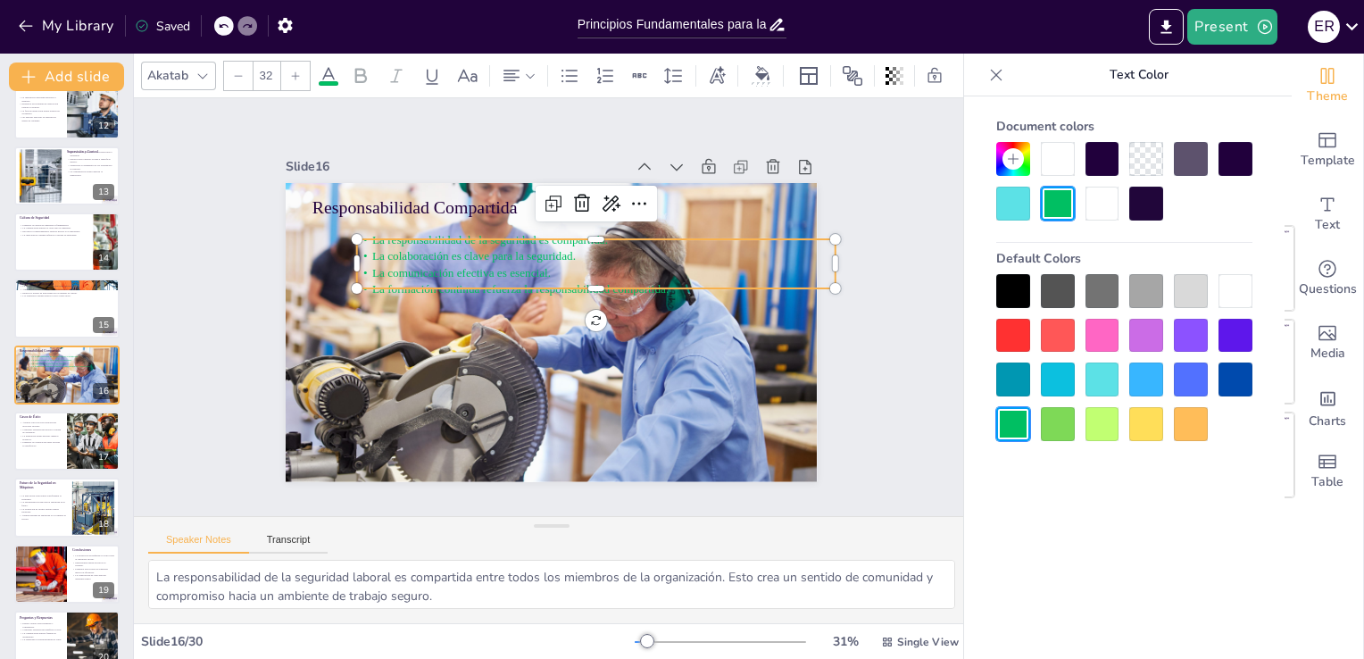
click at [1158, 429] on div at bounding box center [1146, 424] width 34 height 34
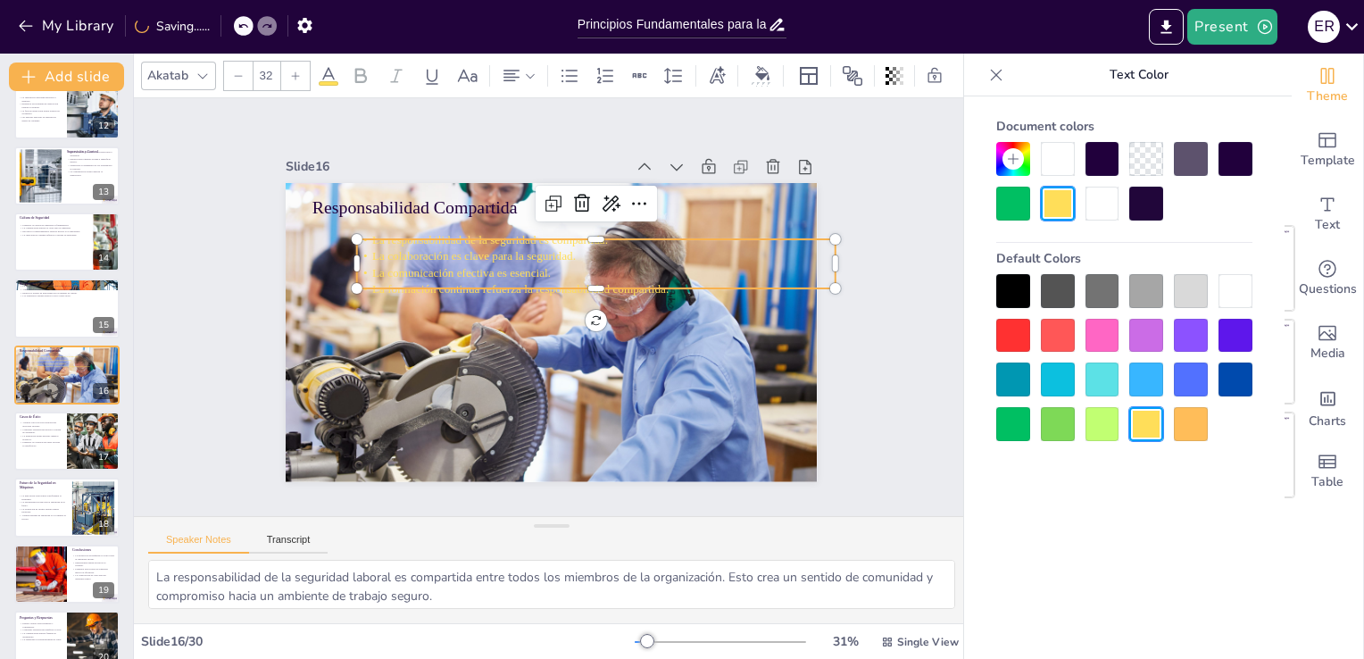
click at [1204, 427] on div at bounding box center [1191, 424] width 34 height 34
click at [1226, 377] on div at bounding box center [1236, 379] width 34 height 34
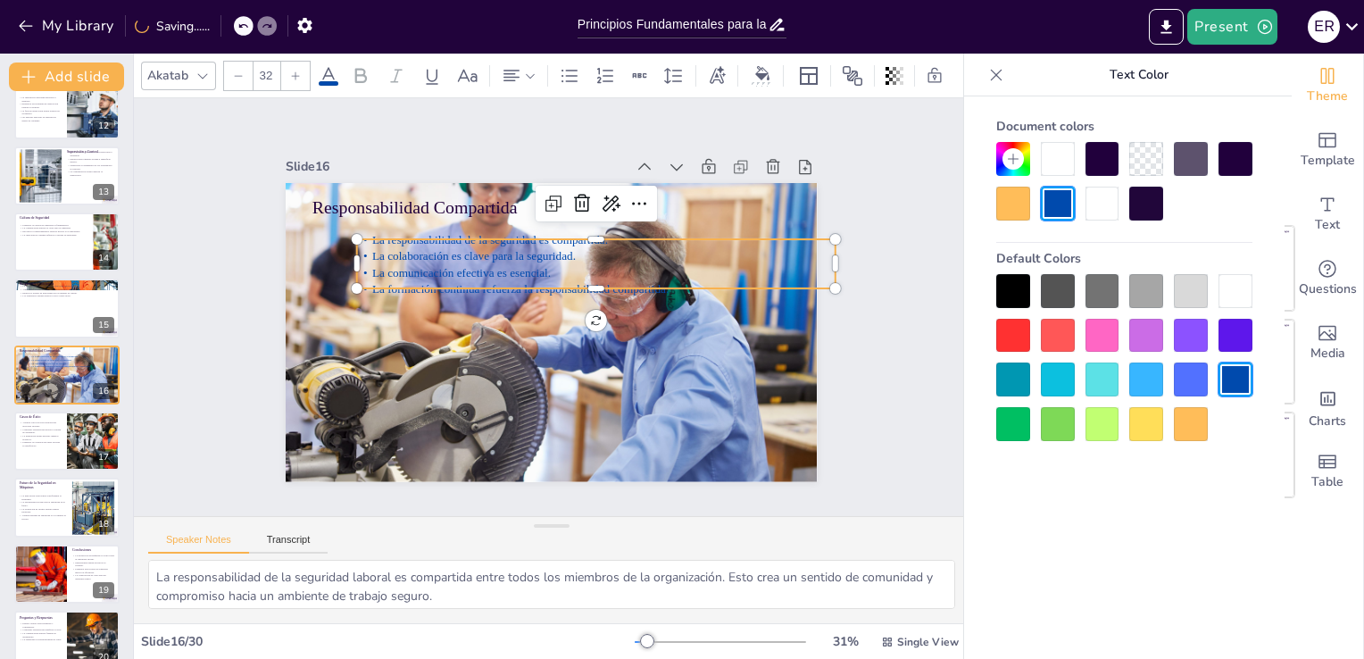
click at [1020, 291] on div at bounding box center [1013, 291] width 34 height 34
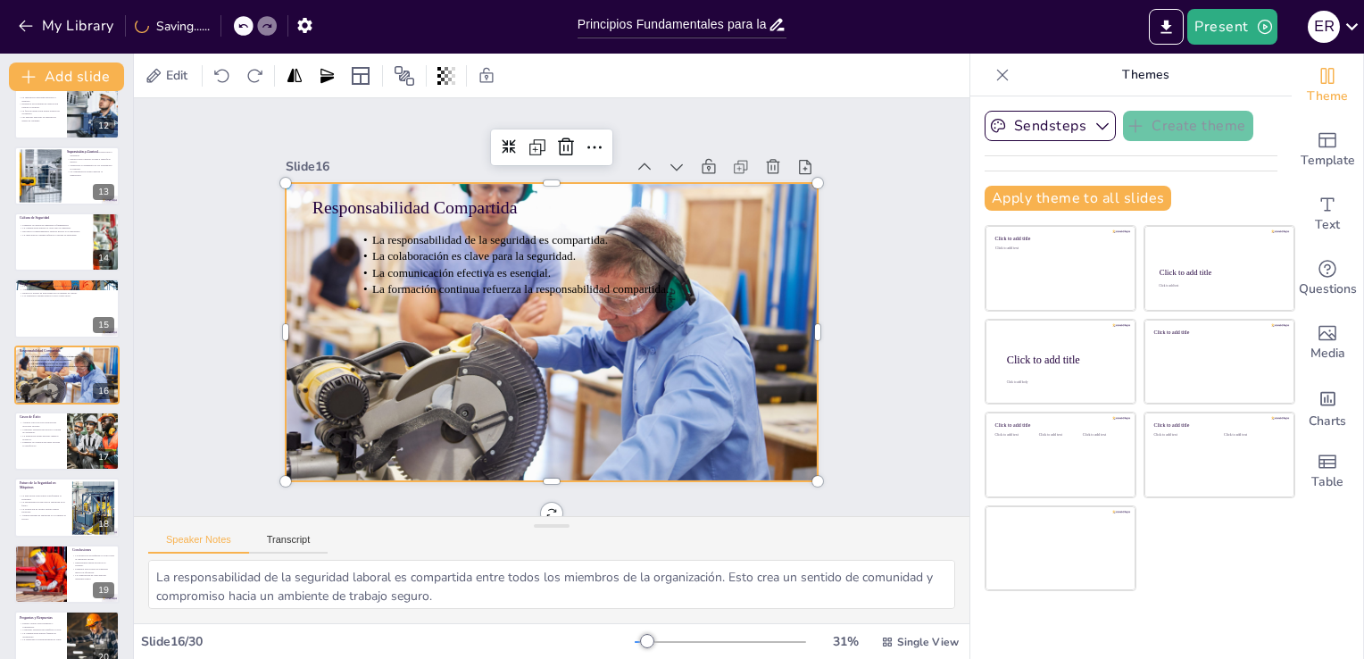
click at [684, 326] on div at bounding box center [535, 325] width 632 height 619
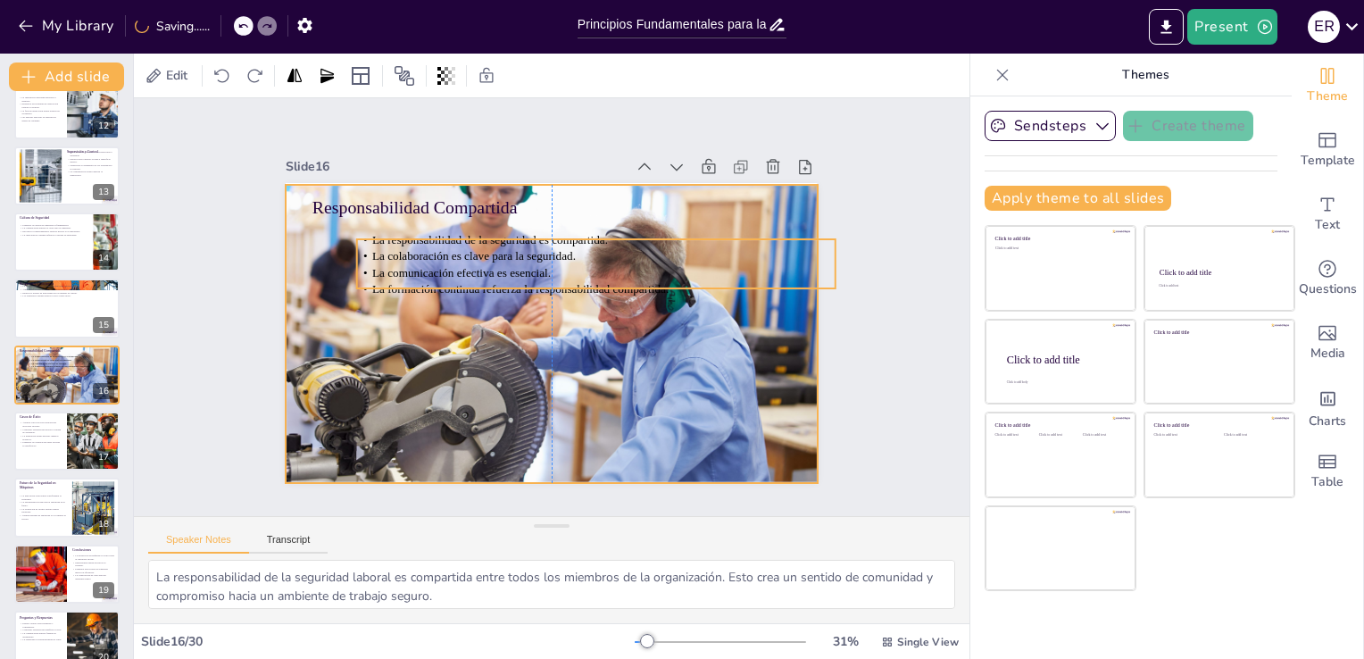
click at [518, 250] on span "La colaboración es clave para la seguridad." at bounding box center [511, 223] width 183 height 113
click at [525, 293] on div at bounding box center [536, 328] width 638 height 599
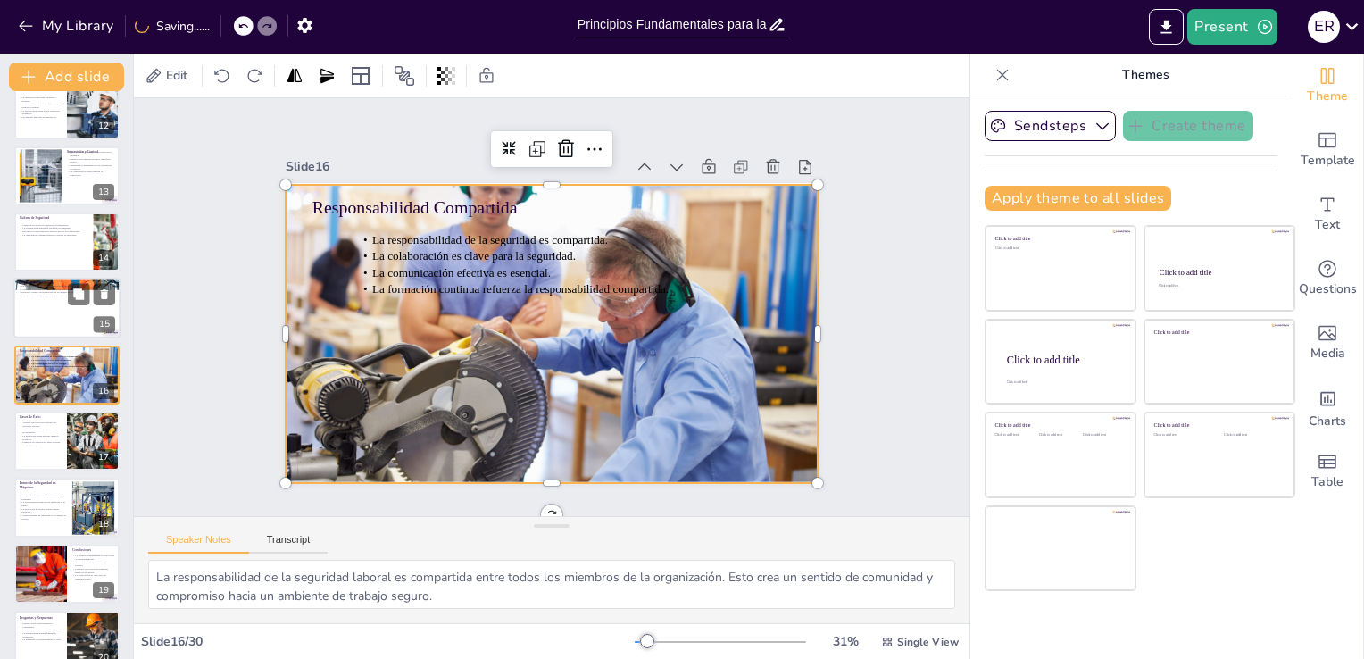
click at [62, 304] on div at bounding box center [66, 309] width 107 height 61
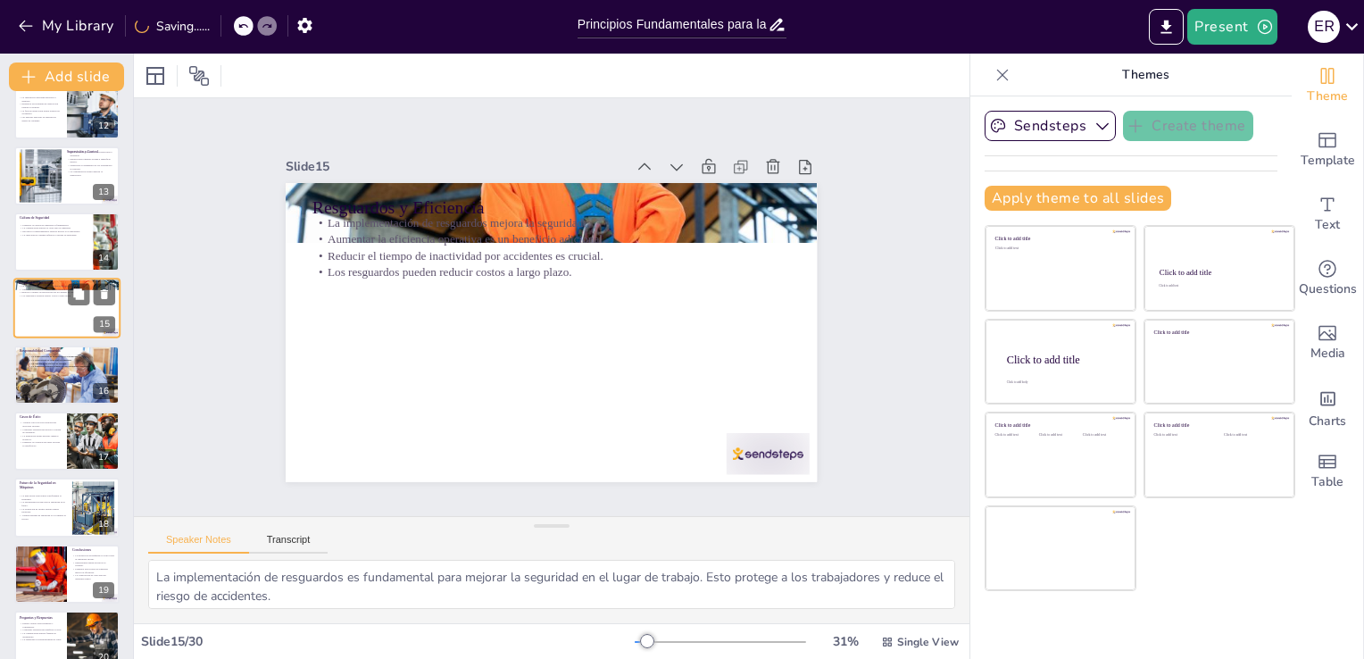
scroll to position [689, 0]
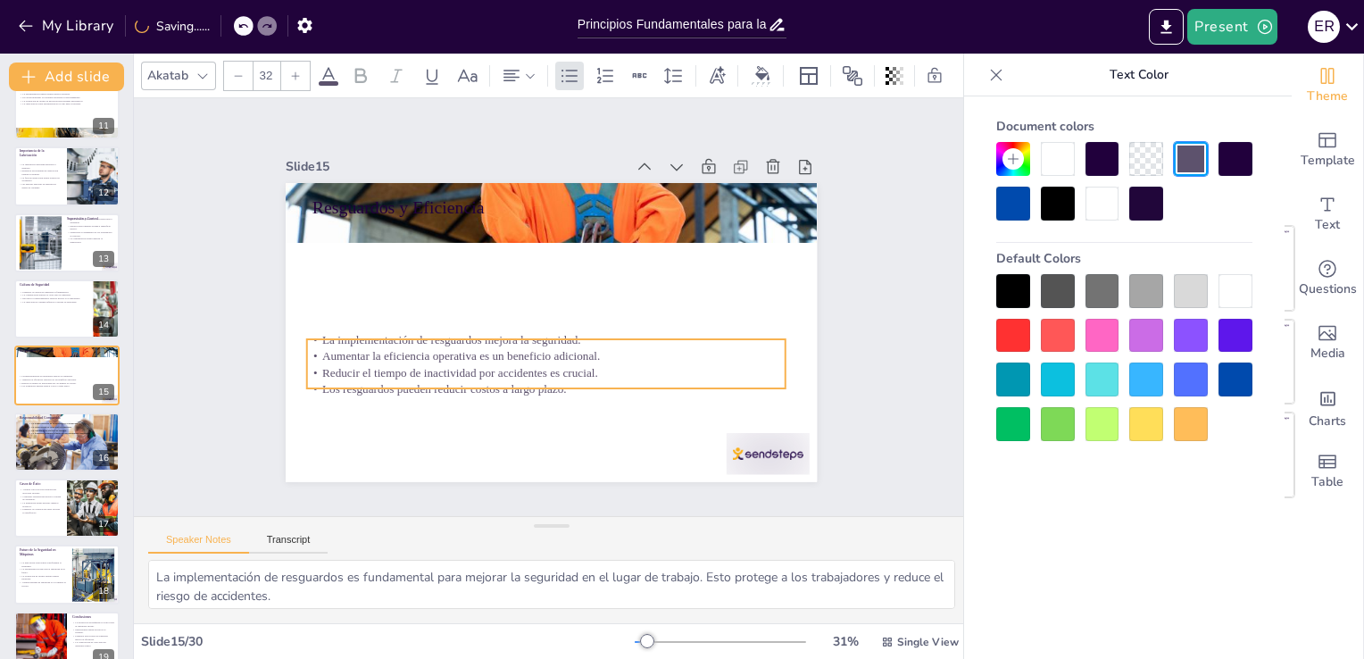
drag, startPoint x: 421, startPoint y: 241, endPoint x: 418, endPoint y: 353, distance: 111.7
click at [418, 353] on div "La implementación de resguardos mejora la seguridad. Aumentar la eficiencia ope…" at bounding box center [496, 319] width 211 height 475
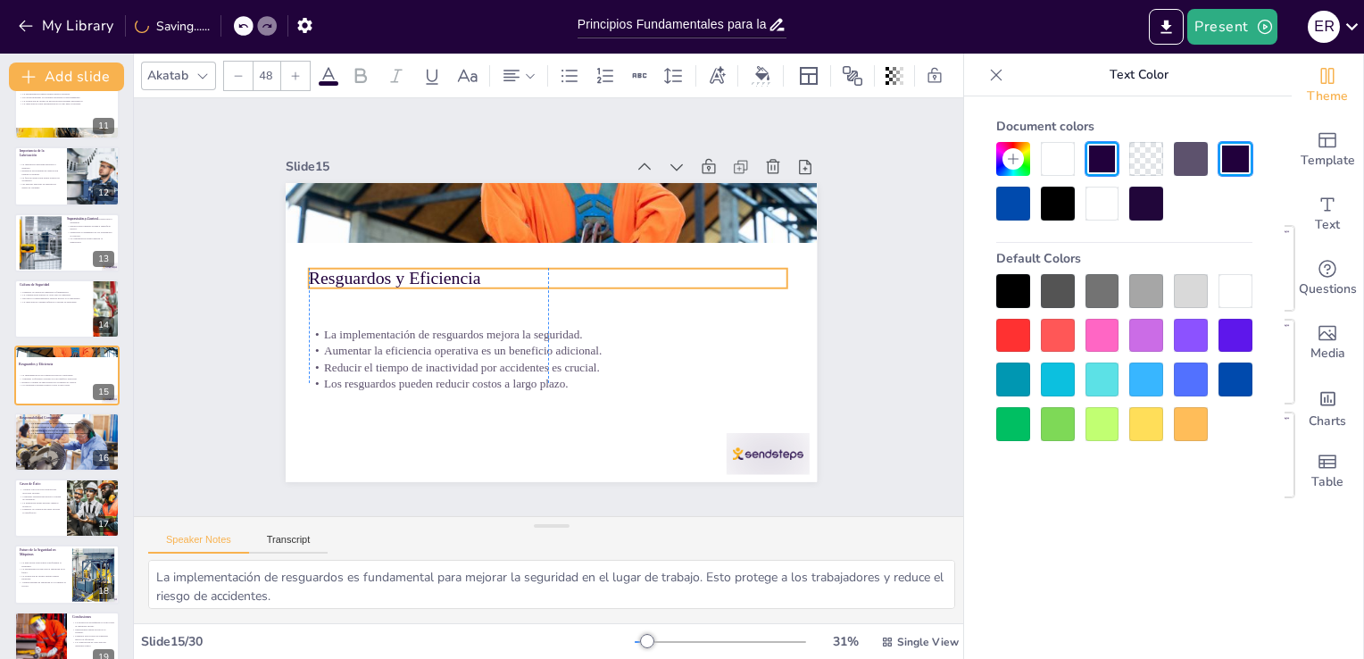
drag, startPoint x: 398, startPoint y: 199, endPoint x: 394, endPoint y: 270, distance: 70.7
click at [394, 270] on p "Resguardos y Eficiencia" at bounding box center [548, 278] width 479 height 25
click at [52, 307] on div at bounding box center [66, 309] width 107 height 61
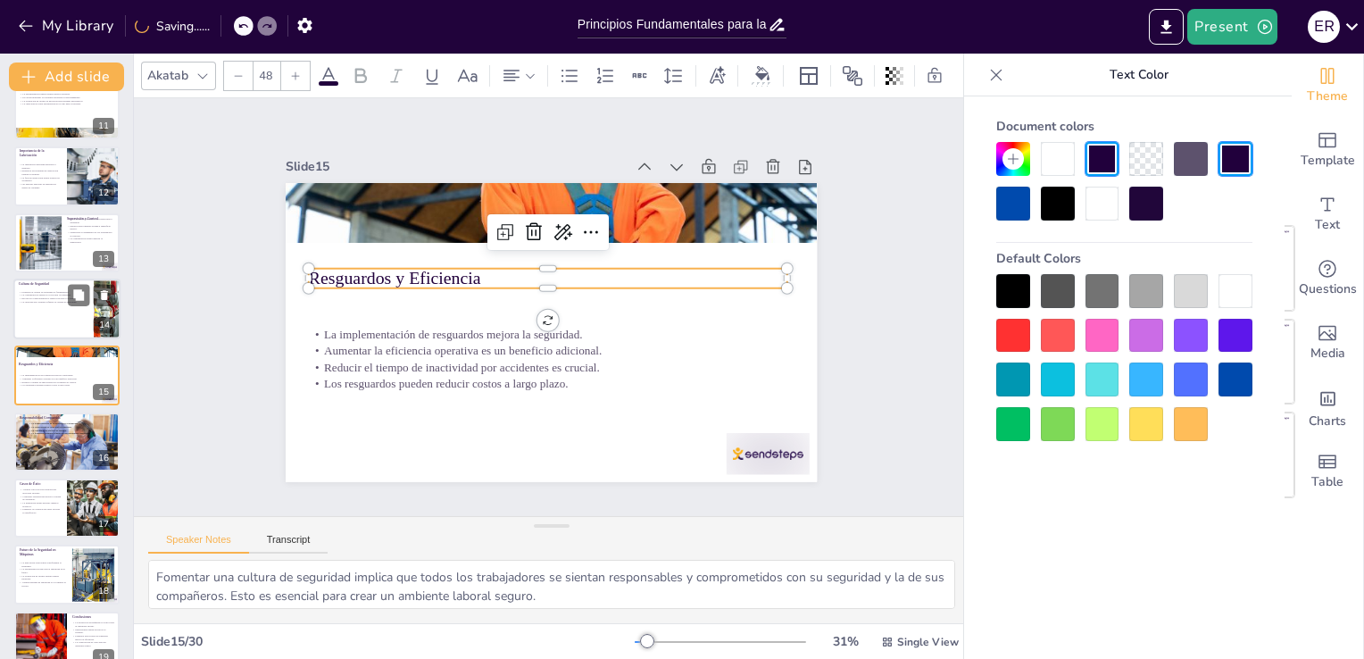
scroll to position [623, 0]
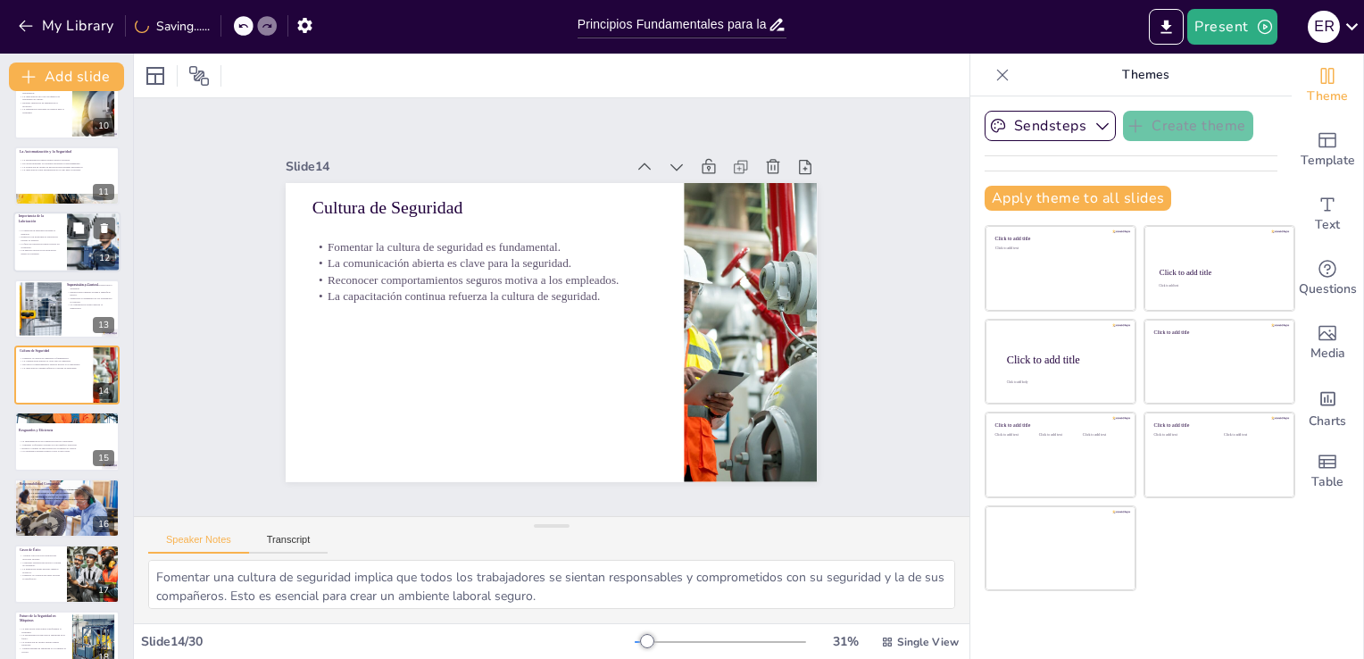
click at [48, 229] on p "La lubricación adecuada previene el desgaste." at bounding box center [39, 232] width 43 height 6
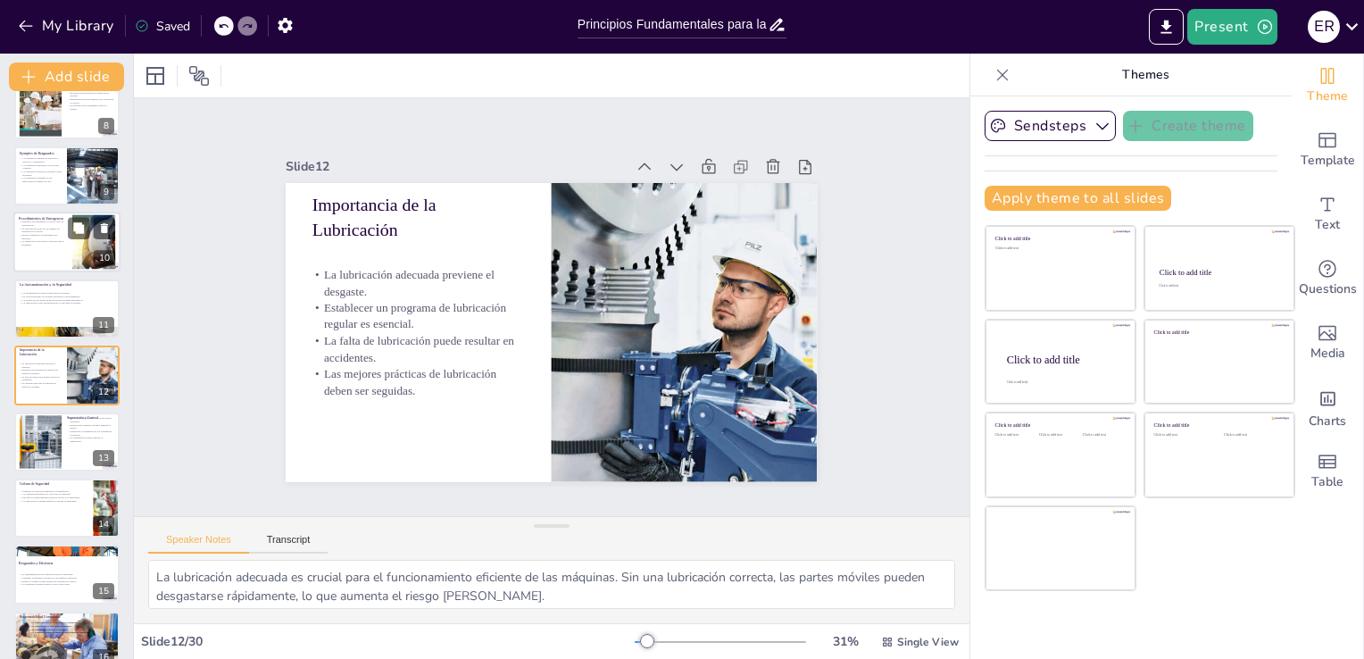
click at [44, 241] on p "La señalización adecuada es esencial para la seguridad." at bounding box center [43, 243] width 48 height 6
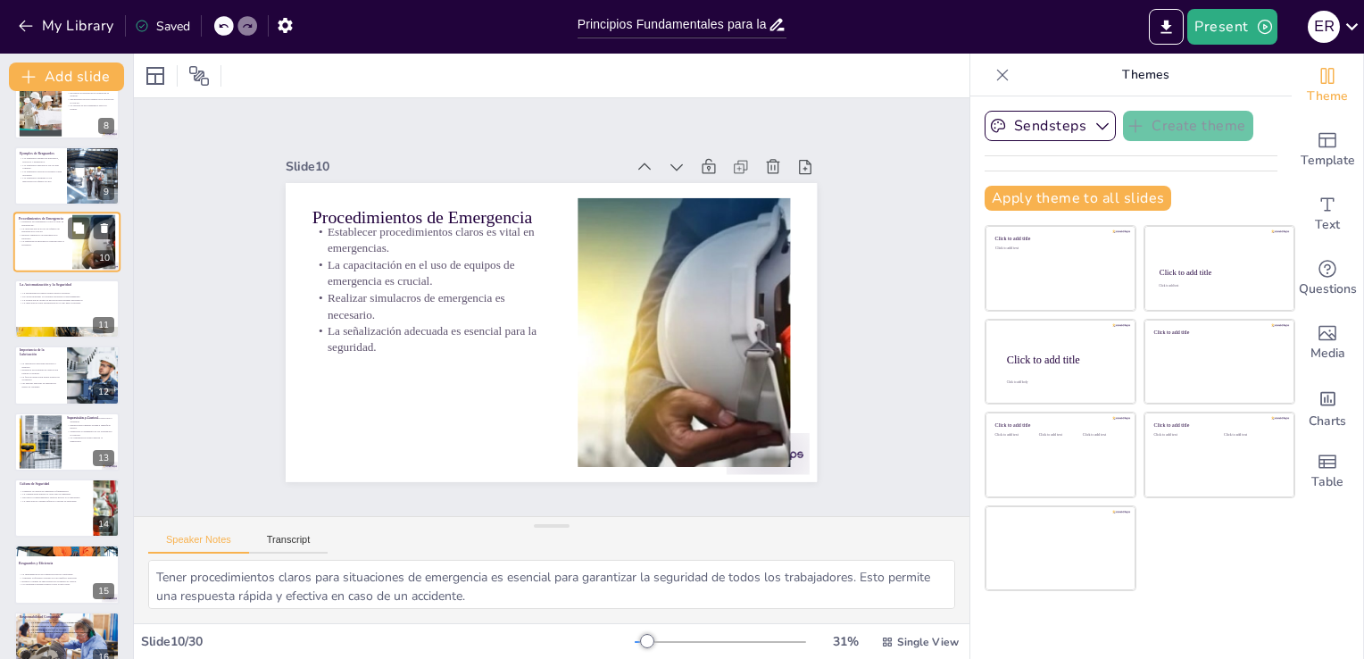
scroll to position [357, 0]
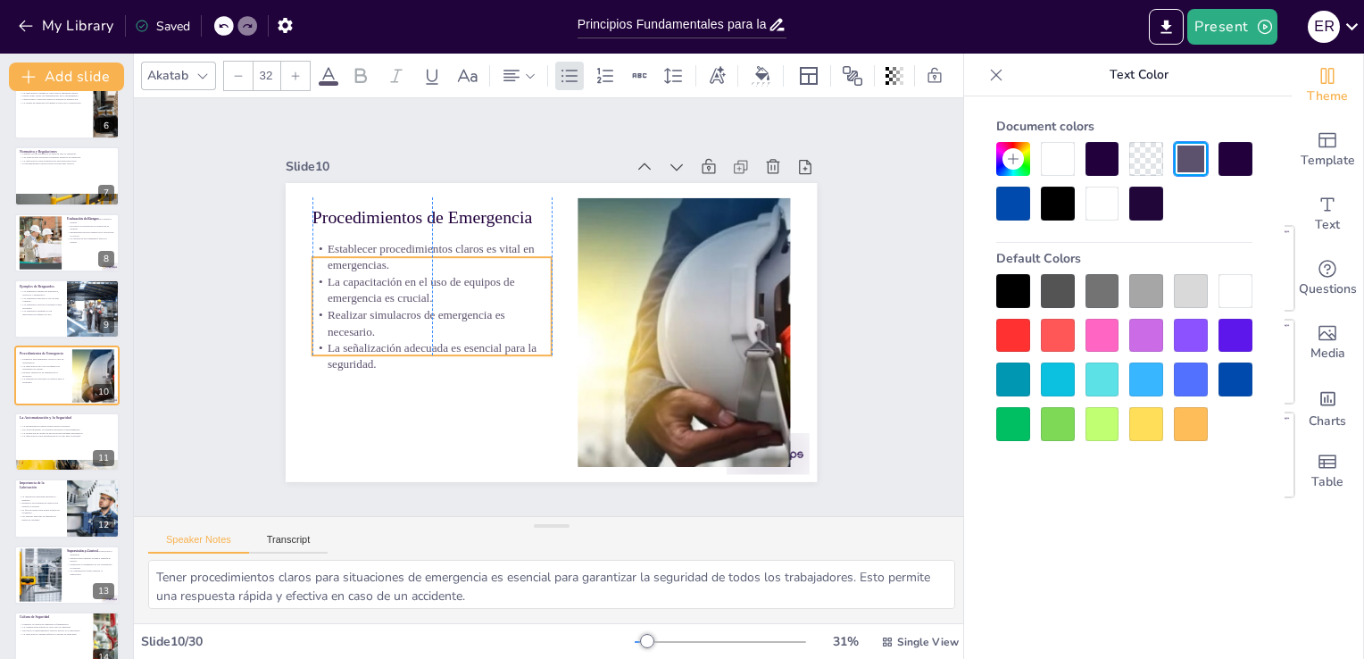
drag, startPoint x: 346, startPoint y: 255, endPoint x: 345, endPoint y: 276, distance: 20.6
click at [345, 276] on p "La capacitación en el uso de equipos de emergencia es crucial." at bounding box center [438, 265] width 241 height 82
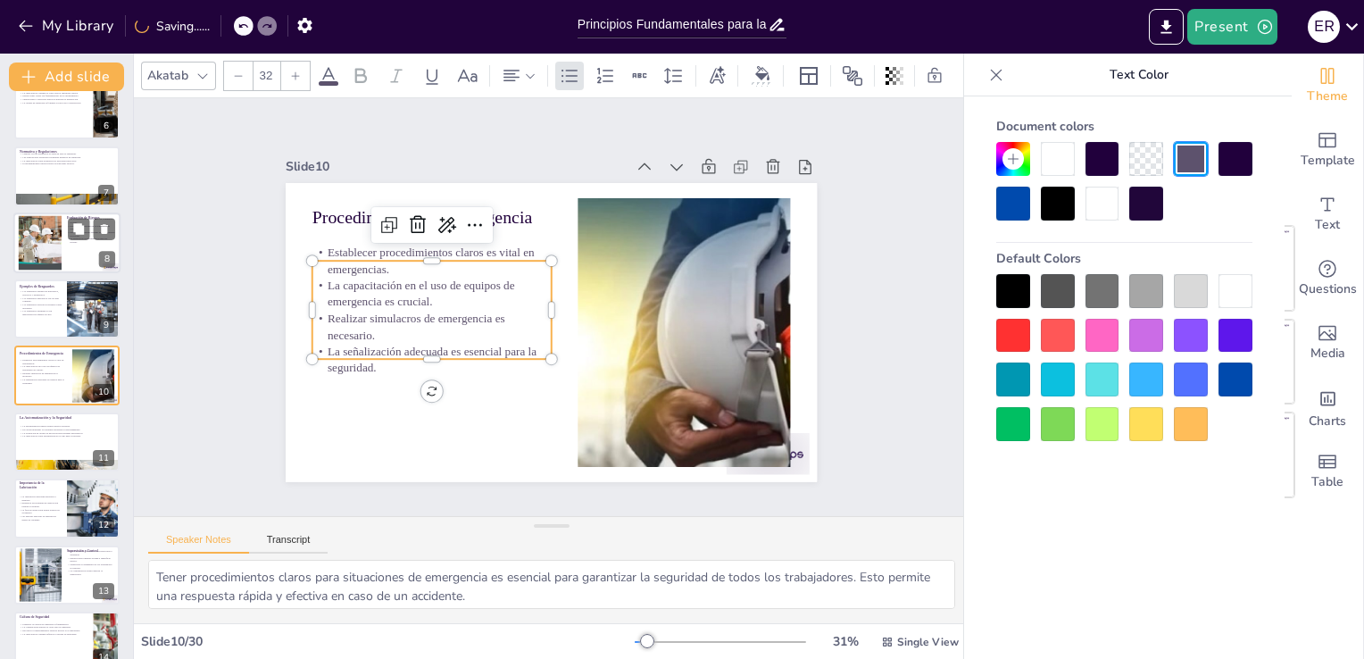
click at [46, 219] on div at bounding box center [40, 242] width 111 height 54
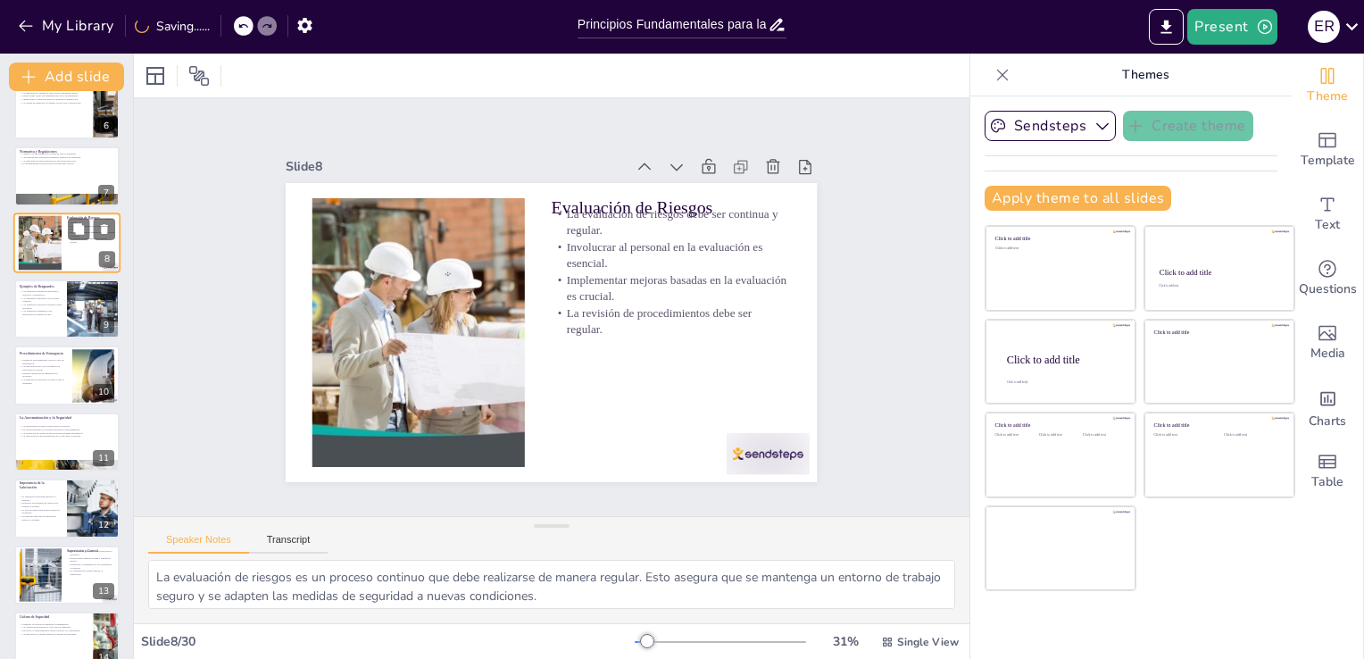
scroll to position [225, 0]
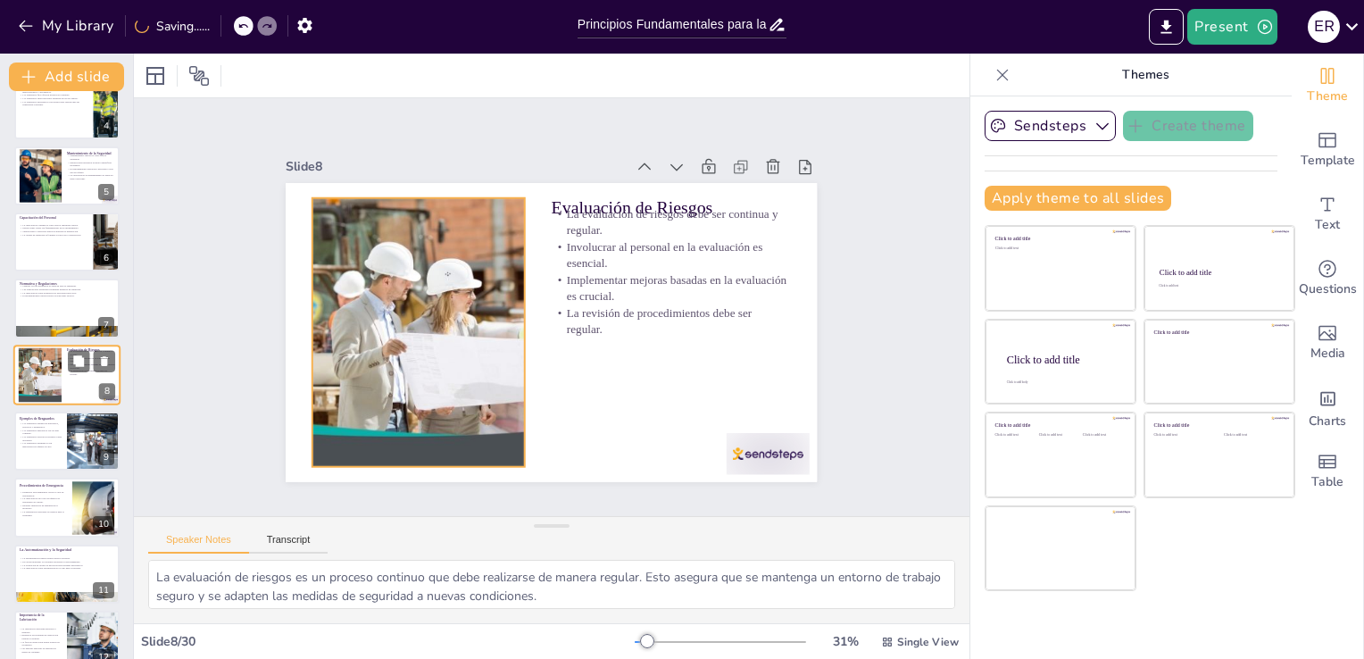
click at [51, 373] on div at bounding box center [40, 374] width 111 height 54
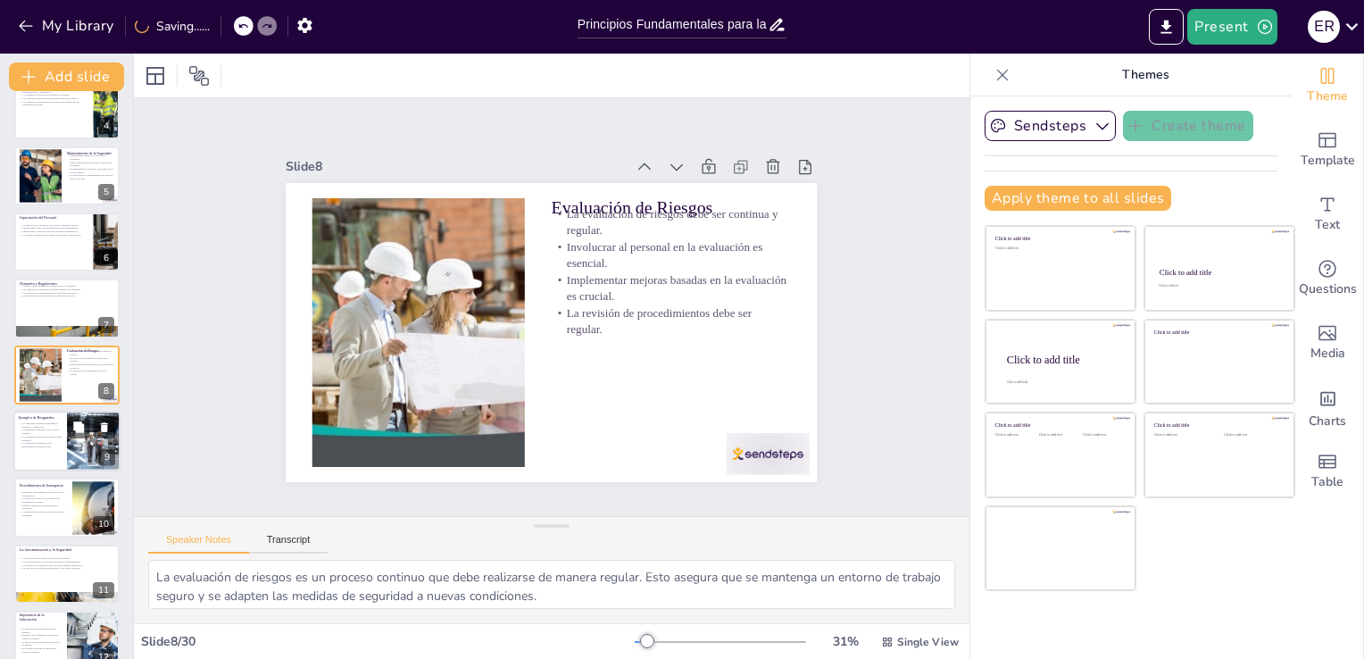
click at [39, 442] on p "Los resguardos neumáticos son importantes en equipos de aire." at bounding box center [40, 445] width 43 height 6
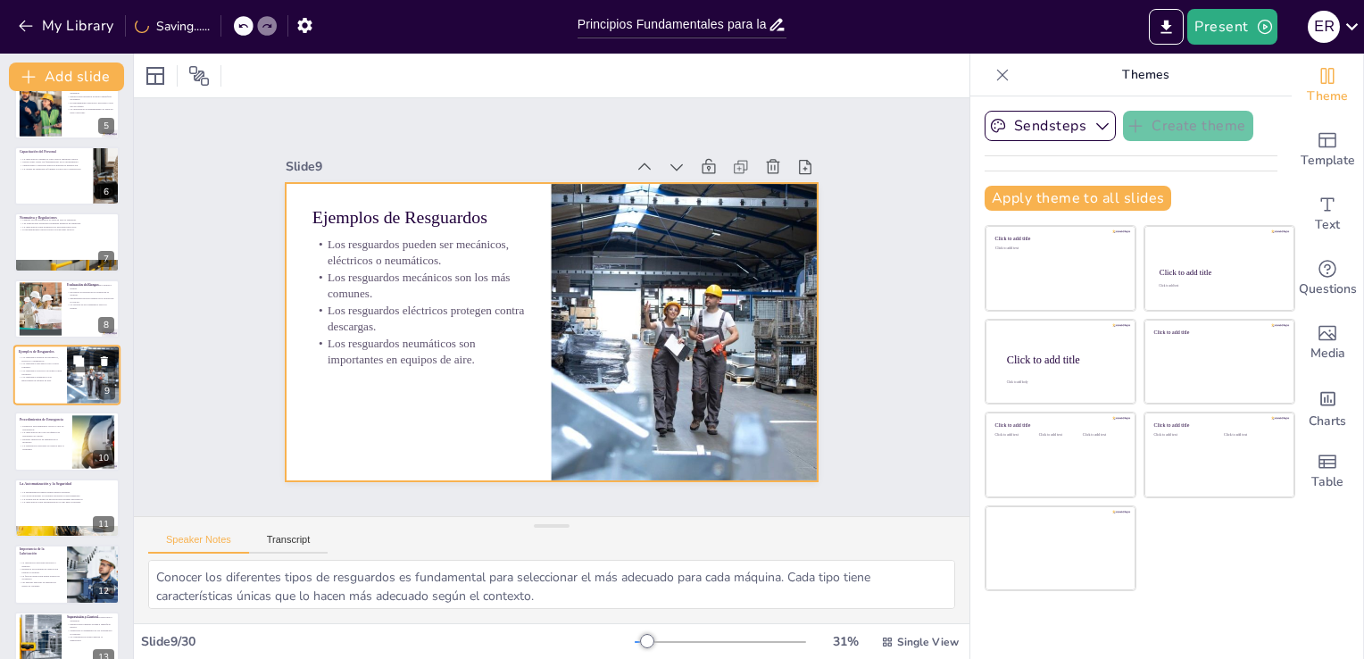
click at [36, 387] on div at bounding box center [66, 375] width 107 height 61
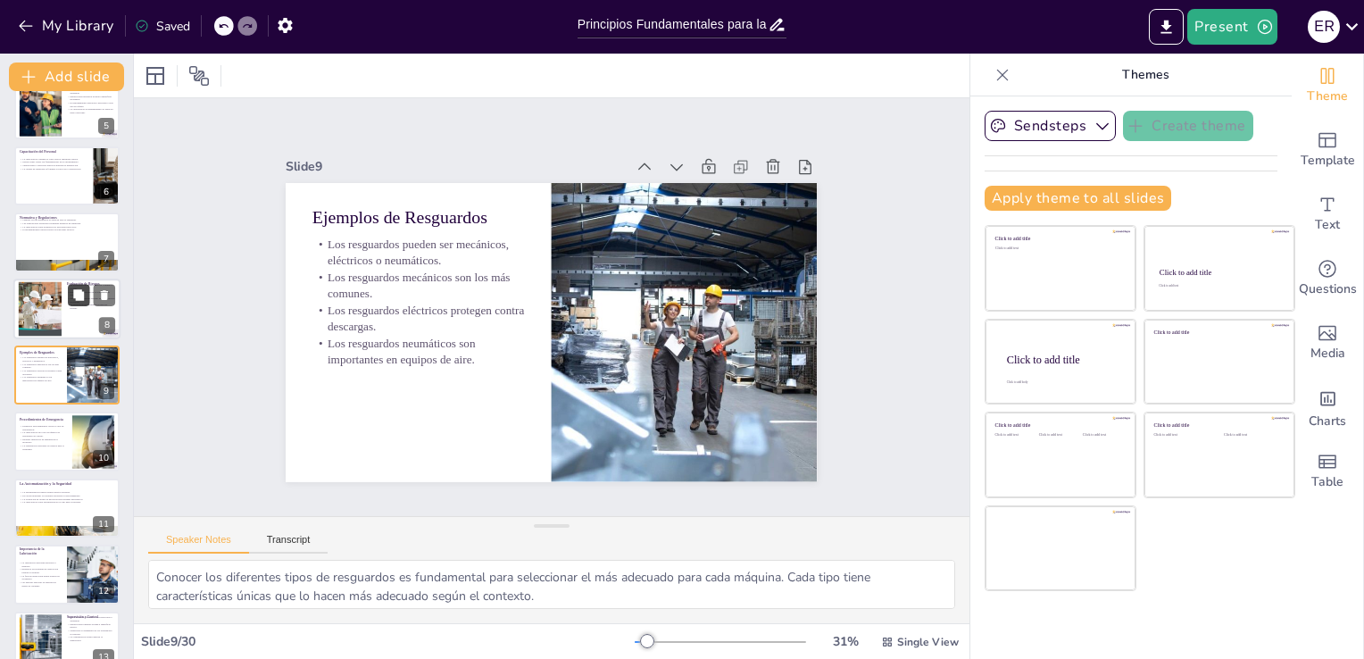
click at [69, 291] on button at bounding box center [78, 294] width 21 height 21
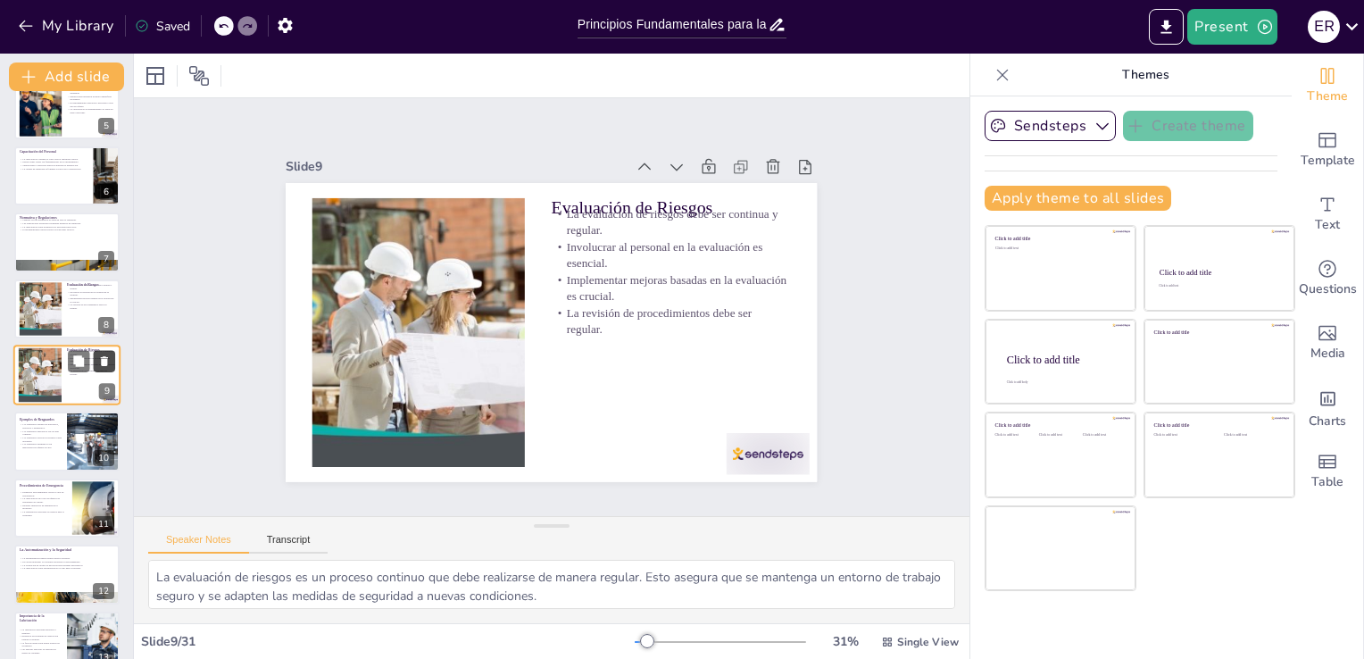
click at [99, 362] on icon at bounding box center [104, 361] width 12 height 12
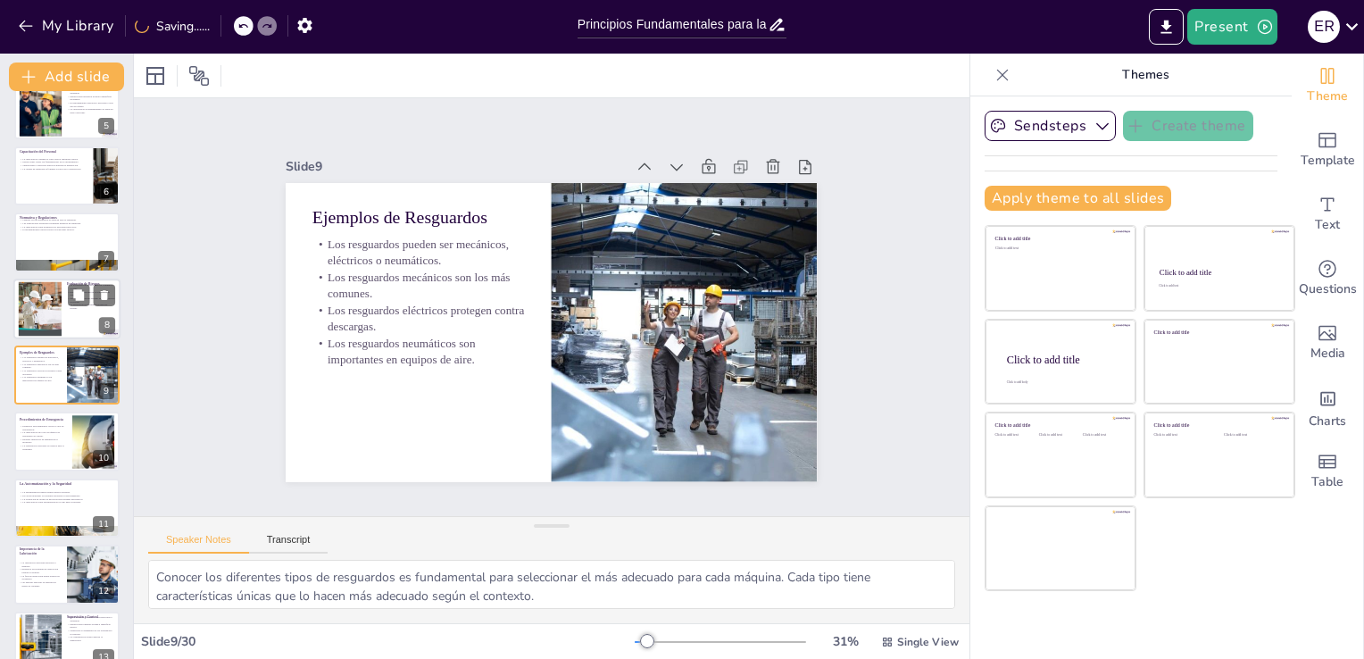
click at [48, 296] on div at bounding box center [40, 308] width 111 height 54
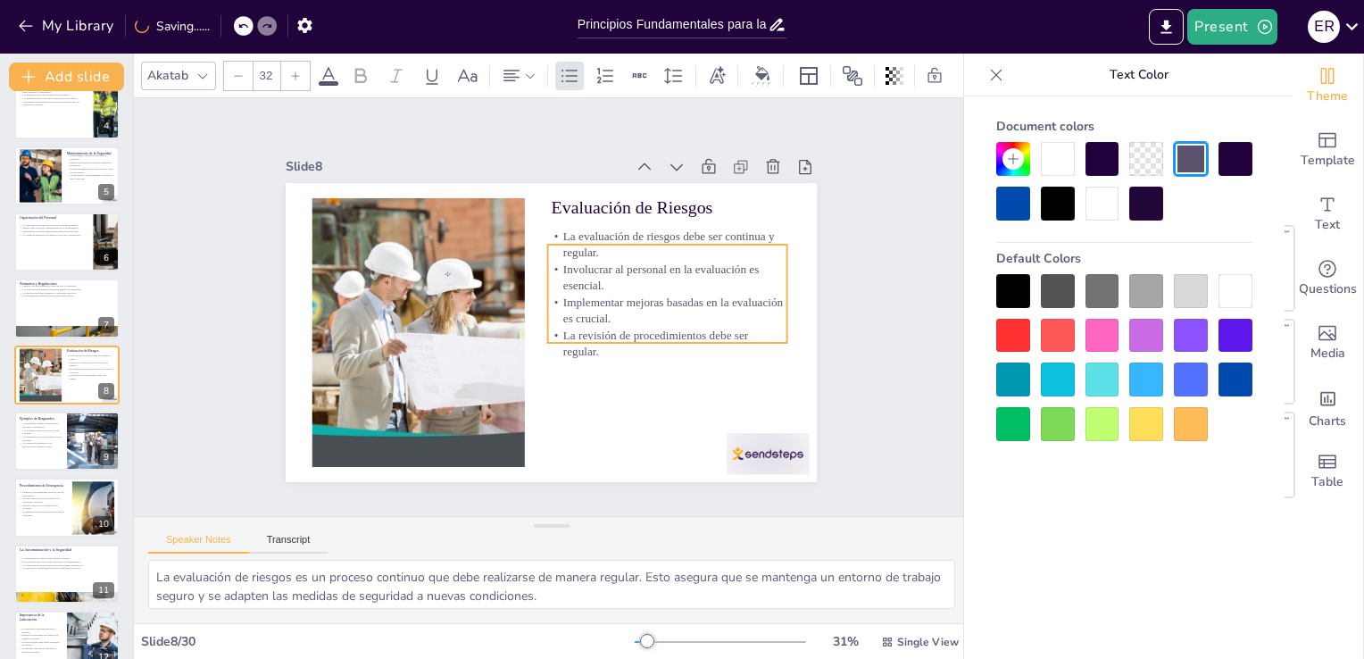
drag, startPoint x: 611, startPoint y: 279, endPoint x: 607, endPoint y: 301, distance: 22.6
click at [607, 301] on p "Implementar mejoras basadas en la evaluación es crucial." at bounding box center [666, 322] width 241 height 58
click at [51, 241] on div at bounding box center [66, 242] width 107 height 61
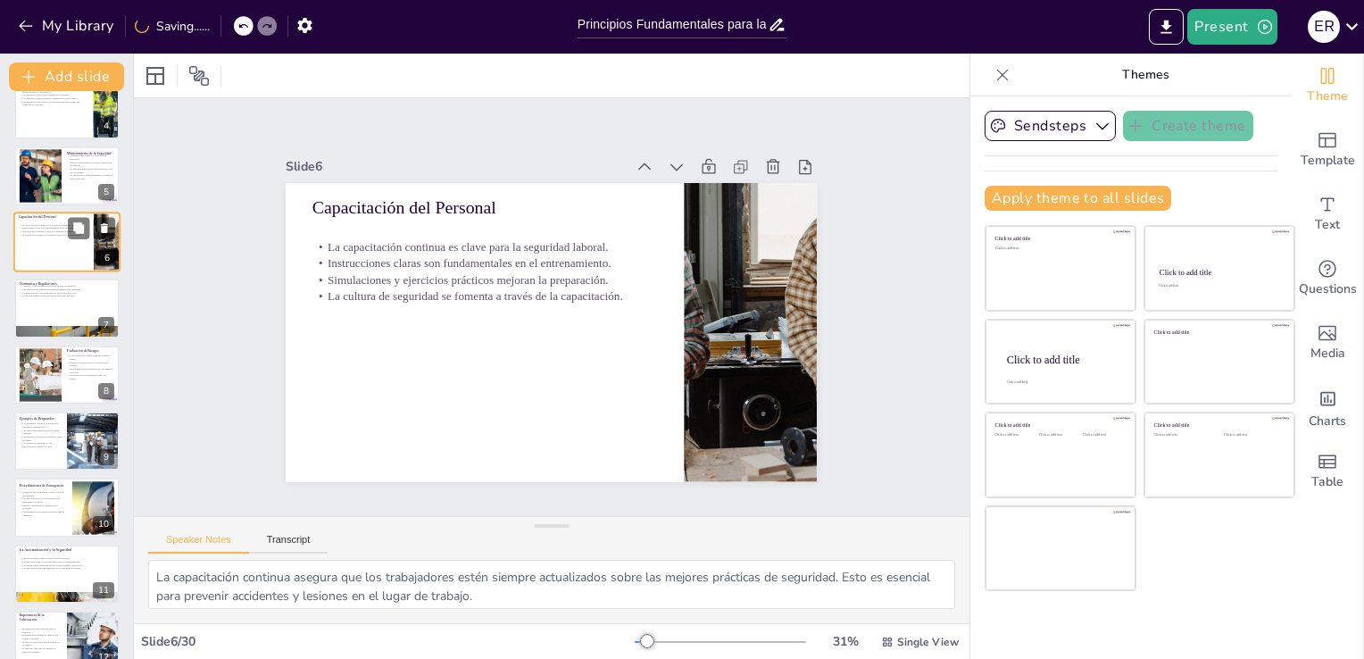
scroll to position [92, 0]
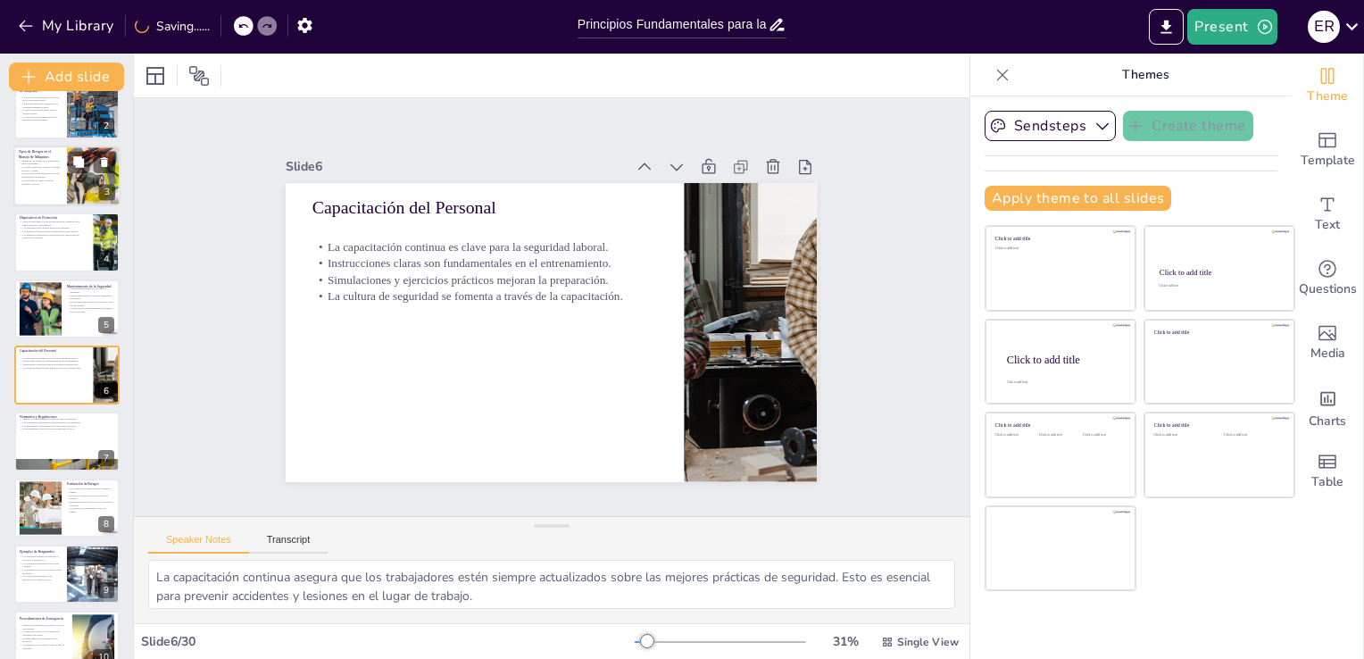
click at [47, 173] on p "La capacitación del personal es crucial para prevenir accidentes." at bounding box center [40, 175] width 43 height 6
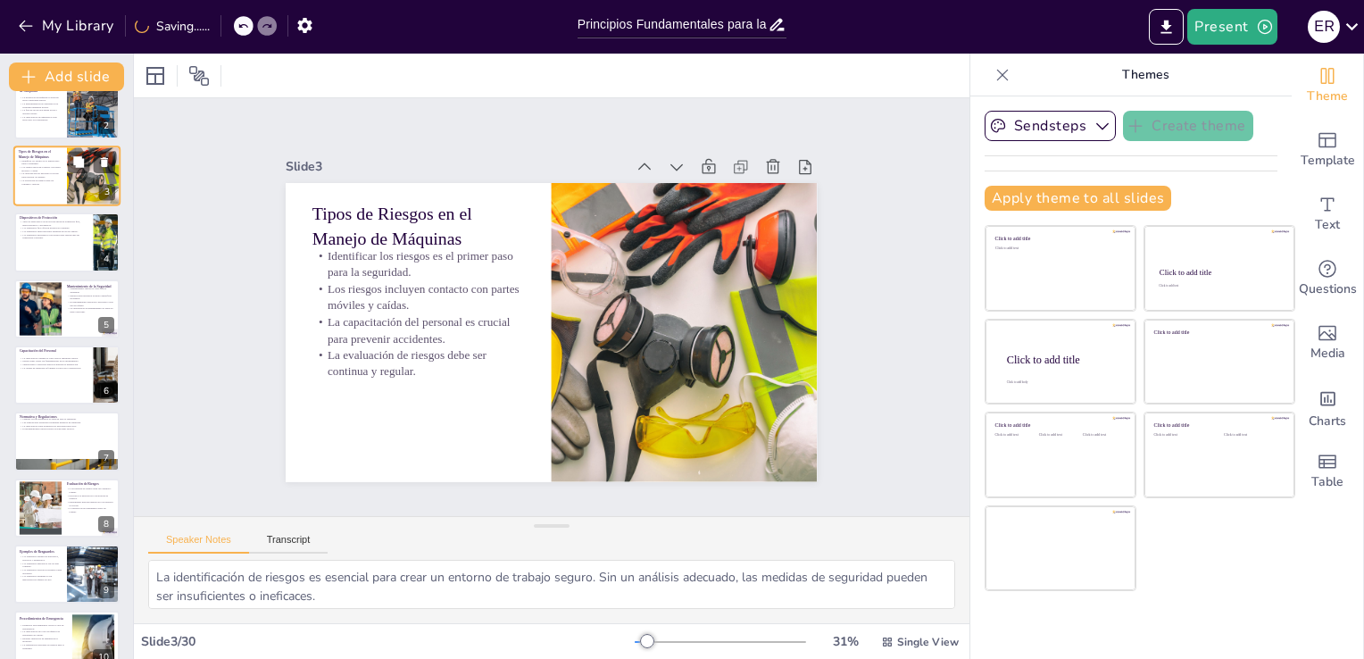
scroll to position [0, 0]
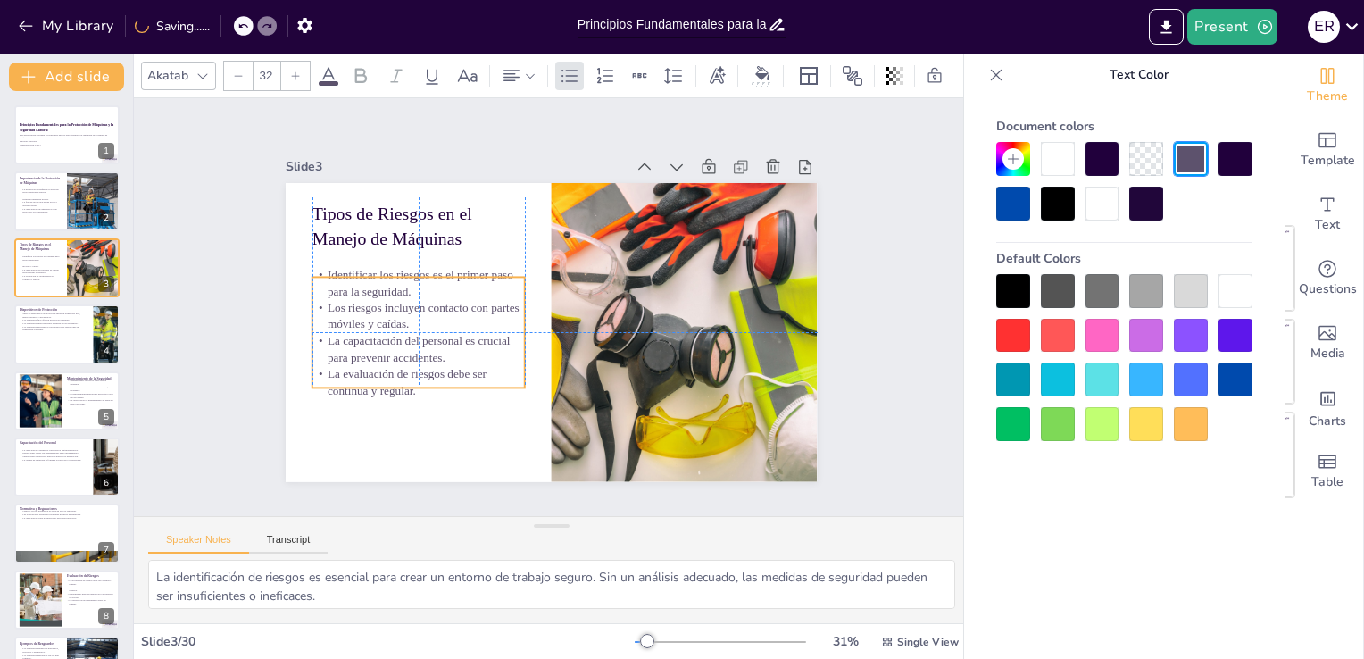
drag, startPoint x: 390, startPoint y: 281, endPoint x: 389, endPoint y: 300, distance: 18.8
click at [411, 297] on p "Los riesgos incluyen contacto con partes móviles y caídas." at bounding box center [478, 196] width 135 height 201
click at [36, 147] on div at bounding box center [66, 134] width 107 height 61
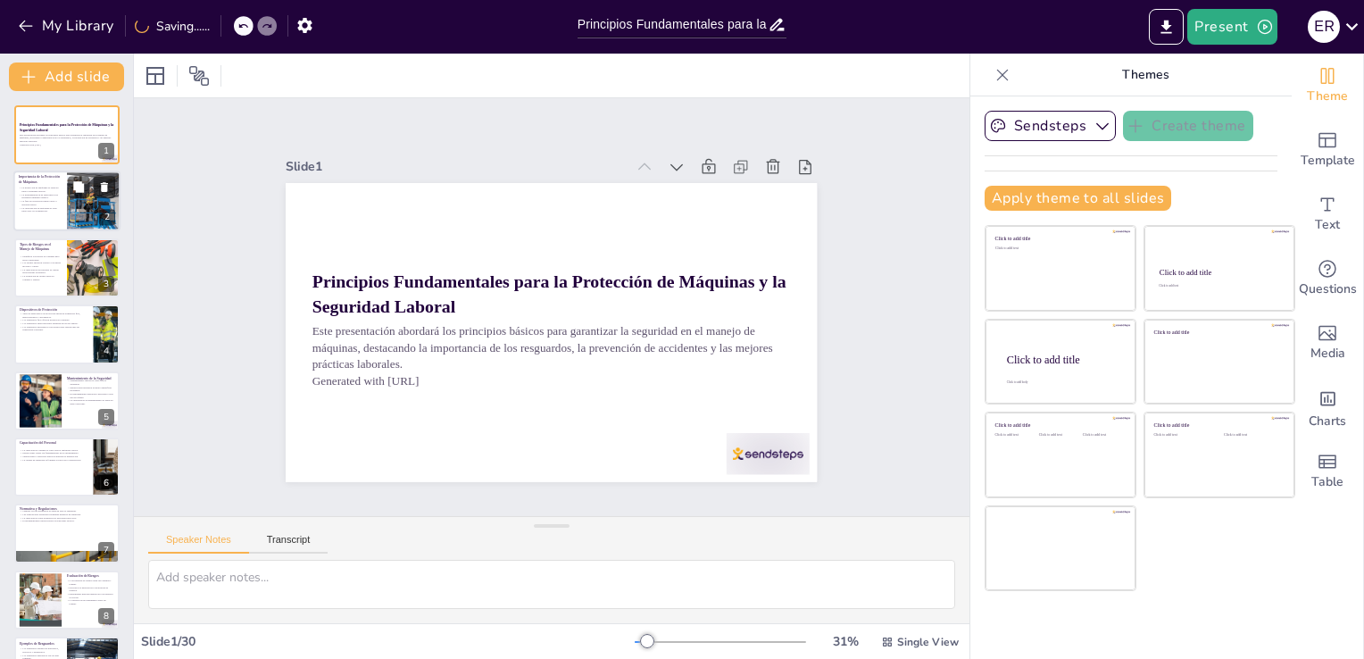
click at [43, 230] on div "Importancia de la Protección de Máquinas La protección de máquinas es esencial …" at bounding box center [66, 201] width 107 height 61
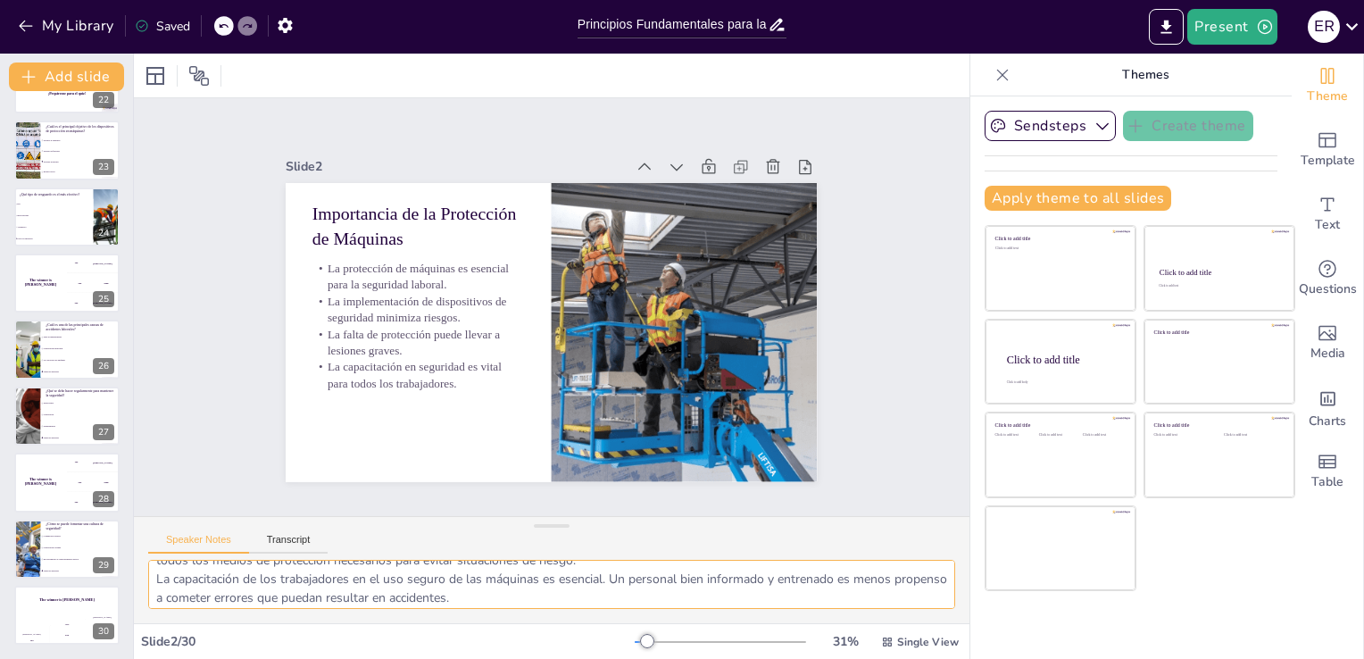
scroll to position [116, 0]
click at [1162, 27] on icon "Export to PowerPoint" at bounding box center [1166, 27] width 19 height 19
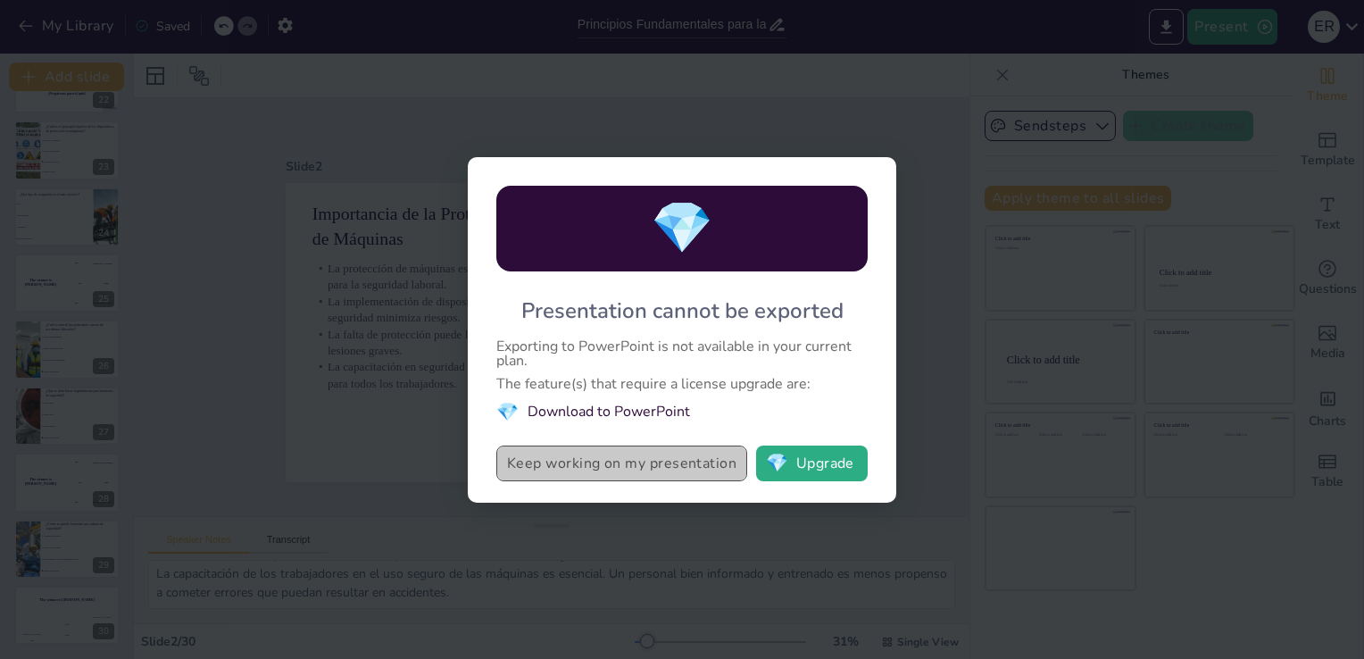
click at [664, 468] on button "Keep working on my presentation" at bounding box center [621, 464] width 251 height 36
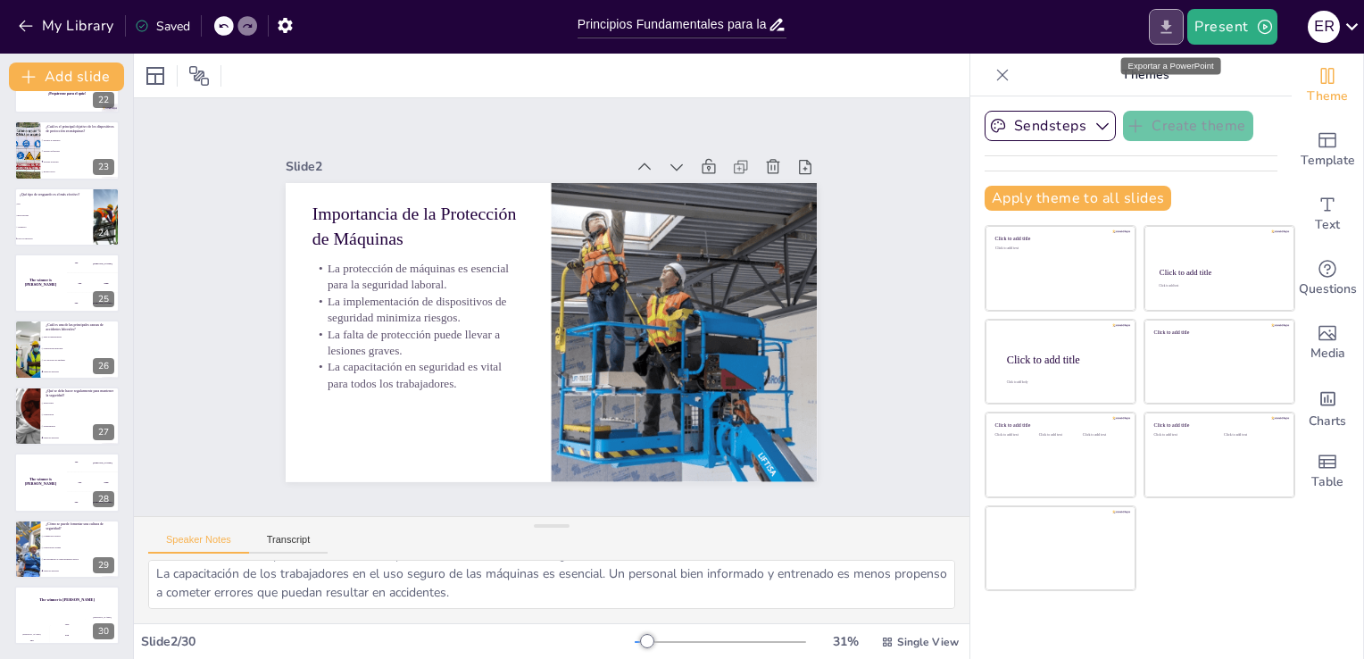
click at [1154, 33] on button "Export to PowerPoint" at bounding box center [1166, 27] width 35 height 36
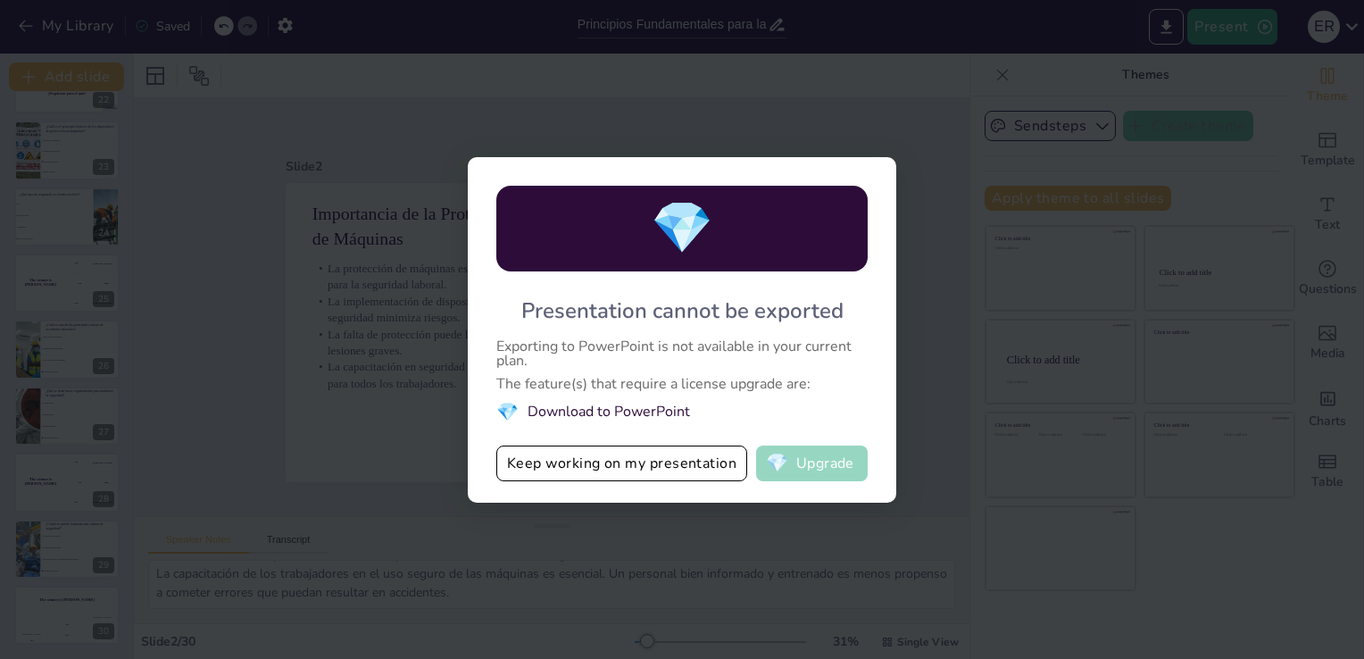
click at [812, 469] on button "💎 Upgrade" at bounding box center [812, 464] width 112 height 36
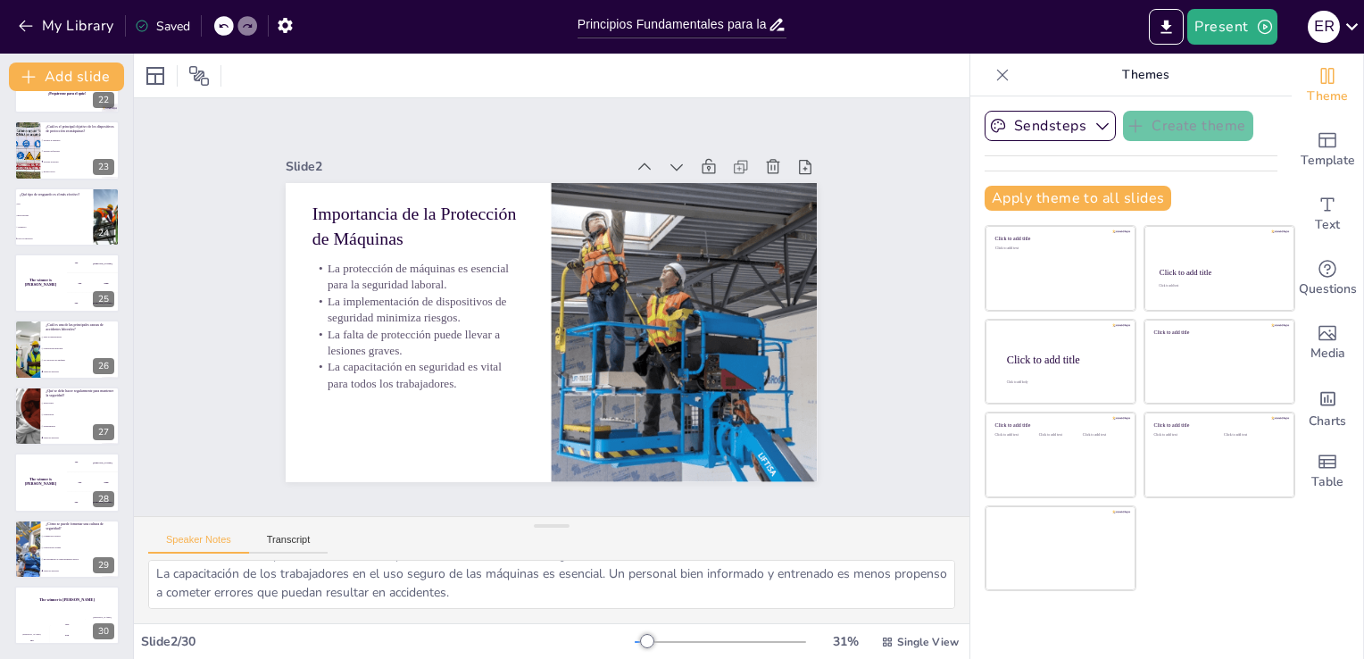
click at [177, 27] on div "Saved" at bounding box center [162, 26] width 55 height 17
click at [55, 70] on button "Add slide" at bounding box center [66, 76] width 115 height 29
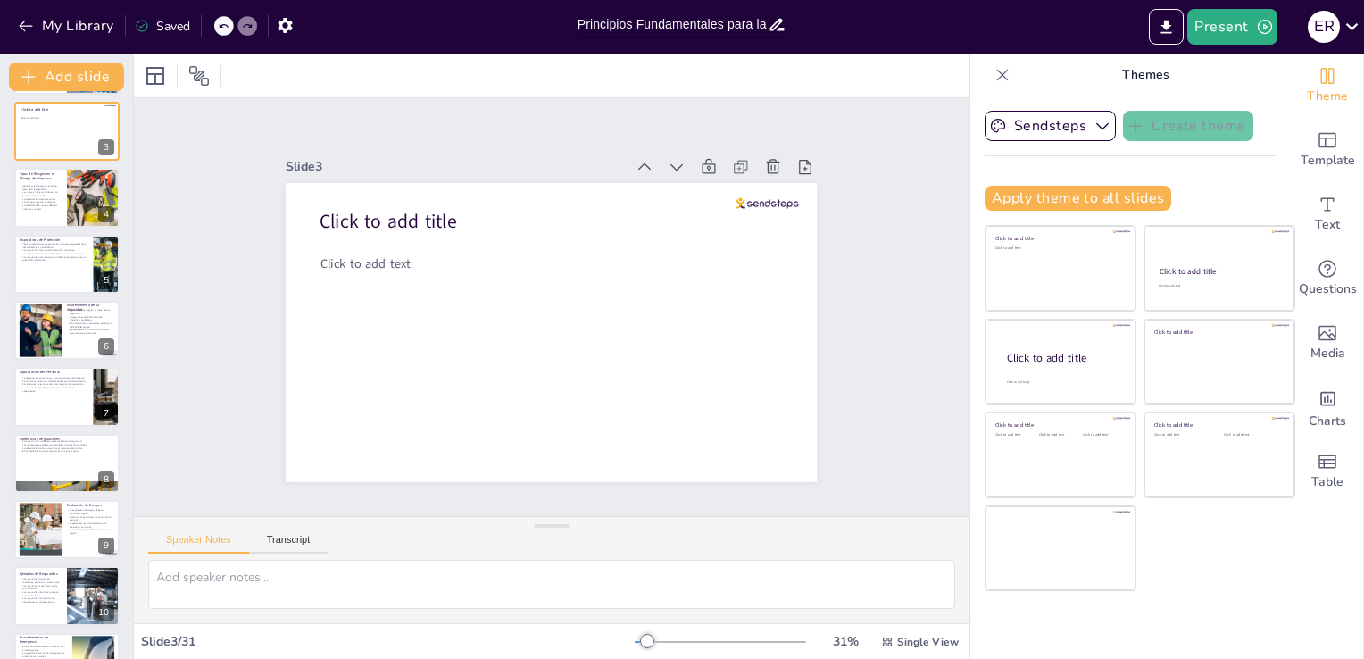
scroll to position [0, 0]
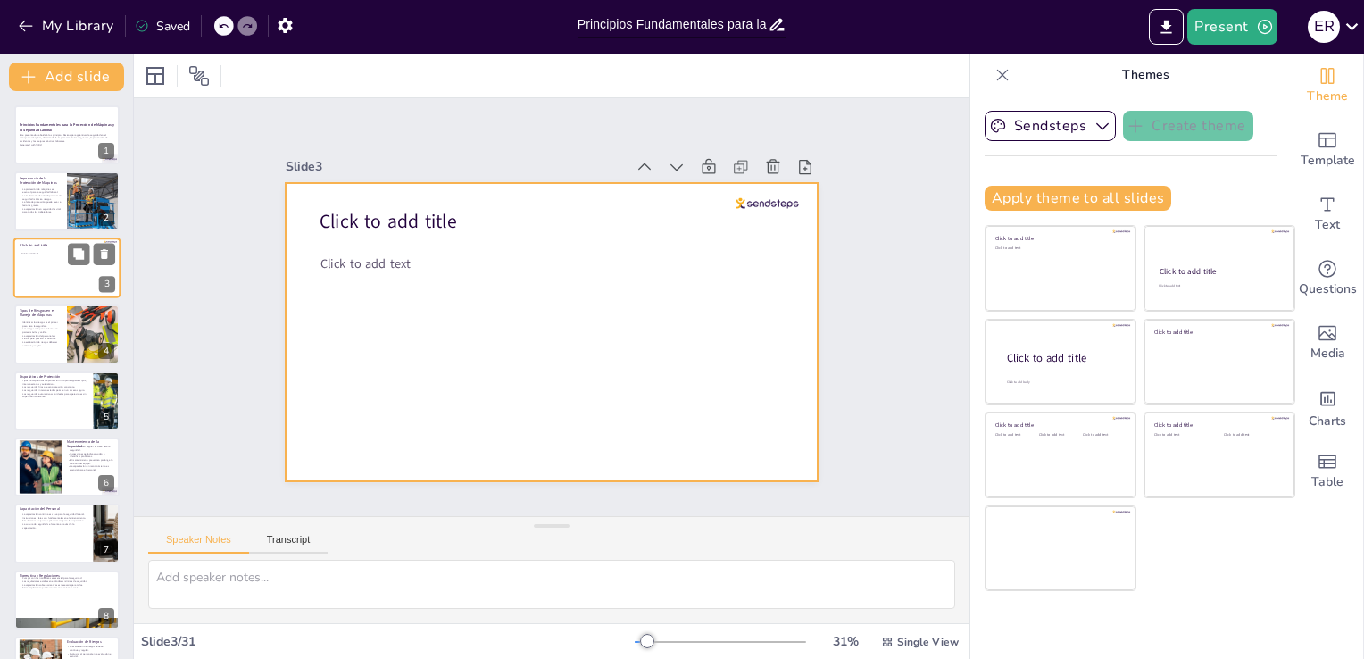
click at [61, 277] on div at bounding box center [66, 267] width 107 height 61
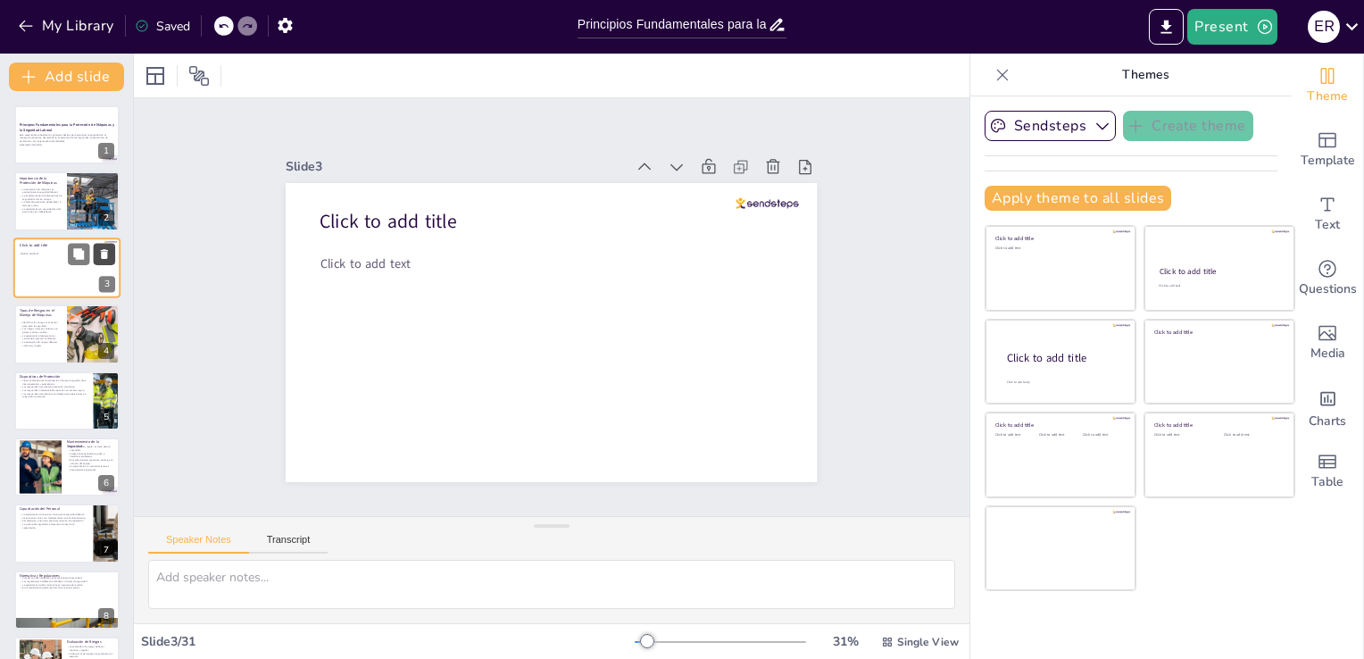
click at [106, 252] on icon at bounding box center [104, 254] width 7 height 10
